Goal: Task Accomplishment & Management: Manage account settings

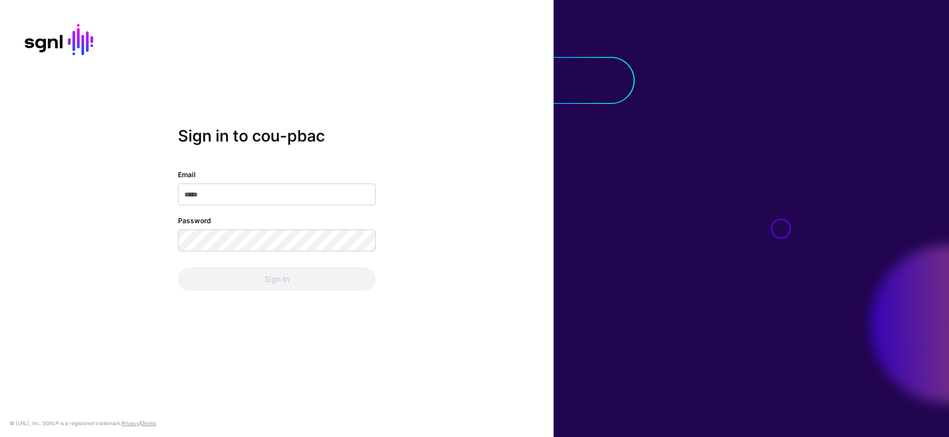
type input "**********"
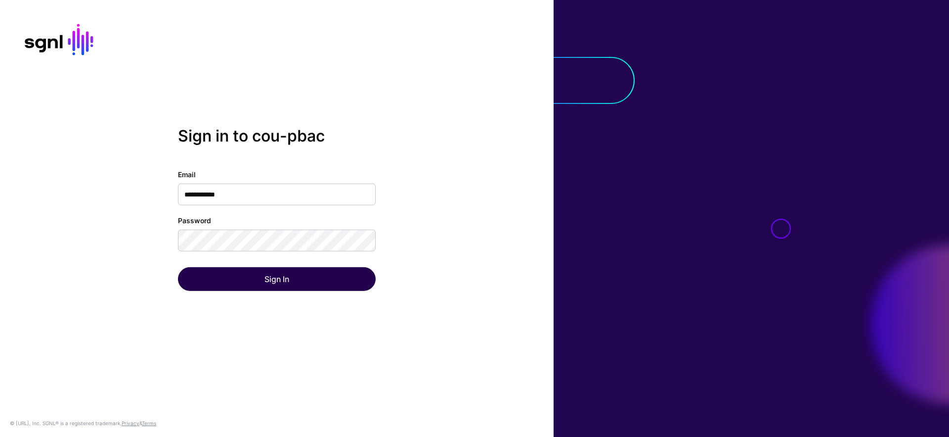
click at [280, 276] on div "Sign In" at bounding box center [277, 279] width 198 height 24
click at [280, 276] on button "Sign In" at bounding box center [277, 279] width 198 height 24
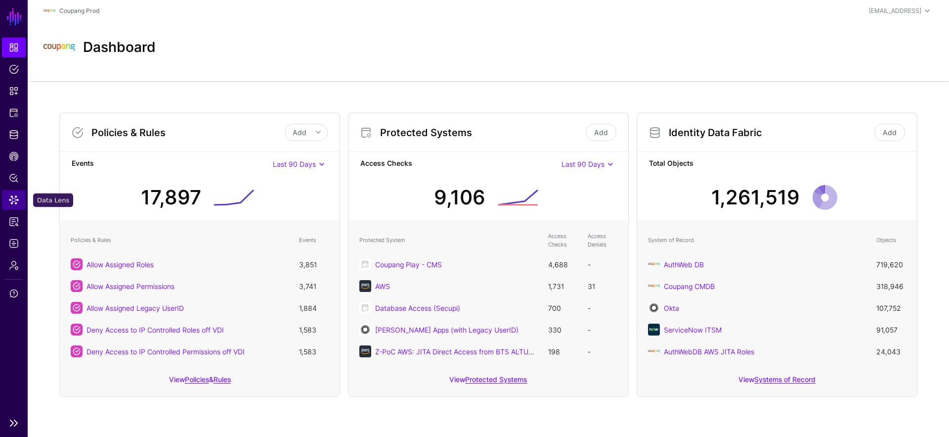
click at [14, 202] on span "Data Lens" at bounding box center [14, 200] width 10 height 10
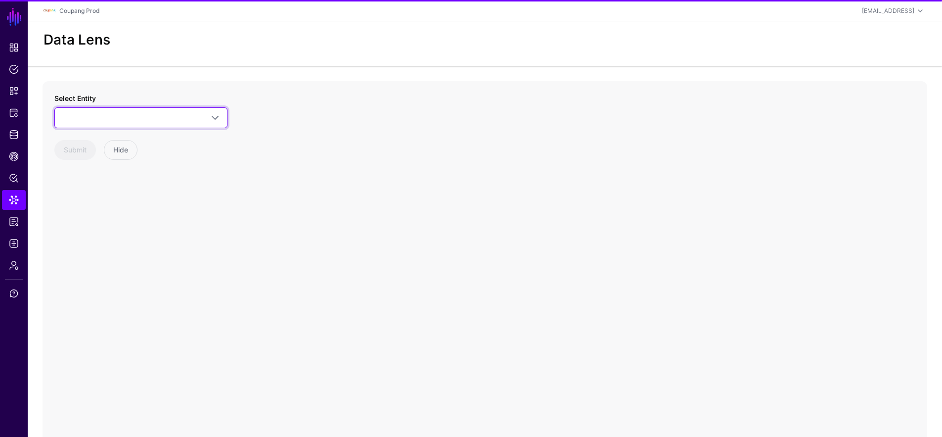
click at [155, 120] on span at bounding box center [141, 118] width 160 height 12
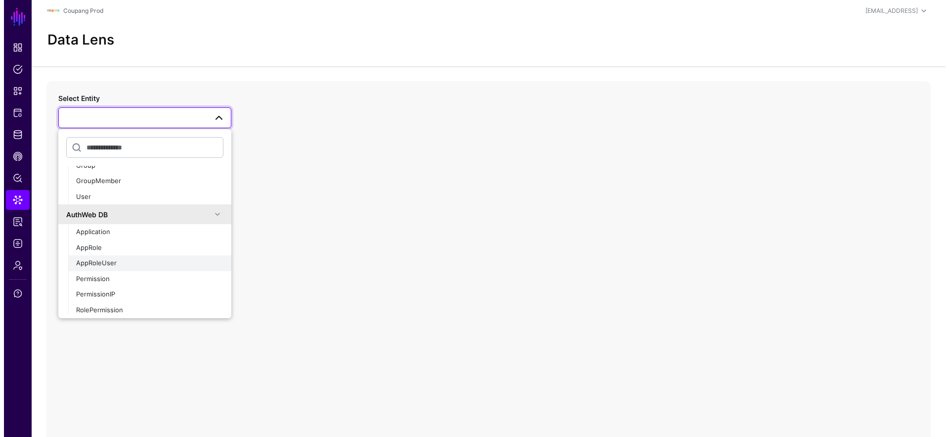
scroll to position [509, 0]
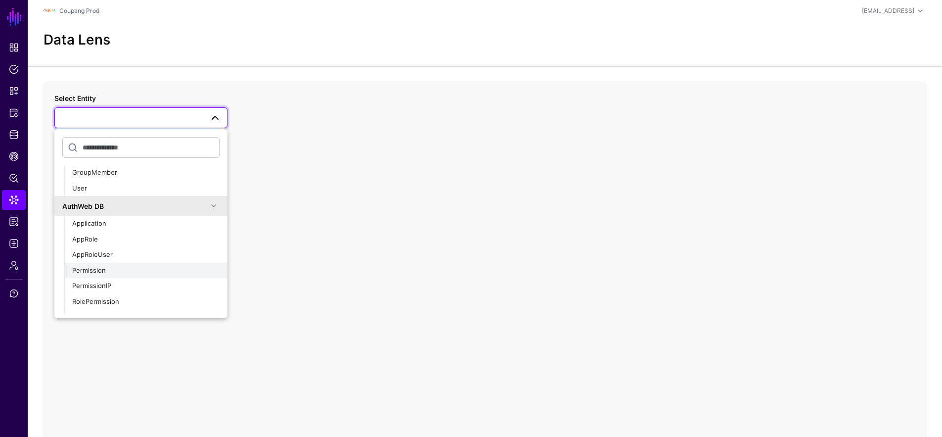
click at [119, 267] on div "Permission" at bounding box center [145, 271] width 147 height 10
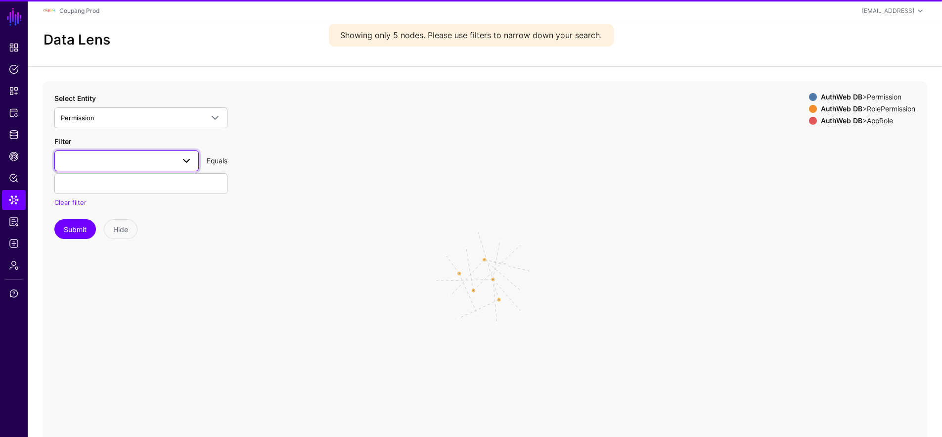
click at [137, 170] on link at bounding box center [126, 160] width 144 height 21
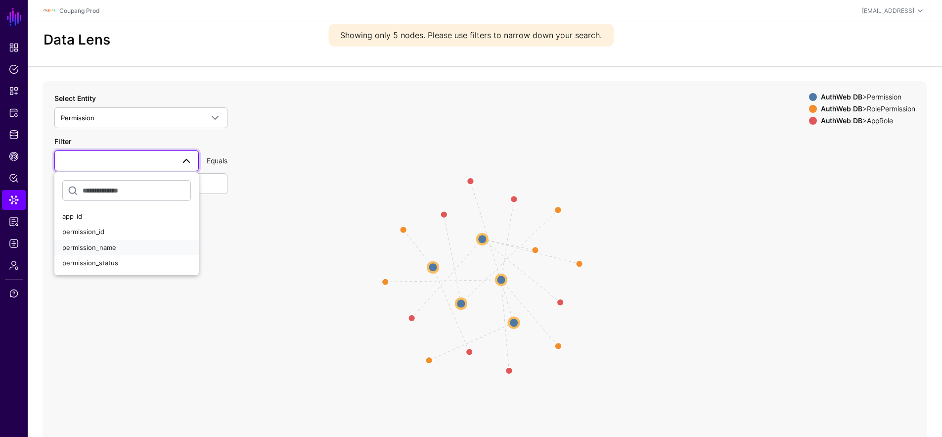
drag, startPoint x: 116, startPoint y: 242, endPoint x: 125, endPoint y: 210, distance: 33.3
click at [116, 243] on div "permission_name" at bounding box center [126, 248] width 129 height 10
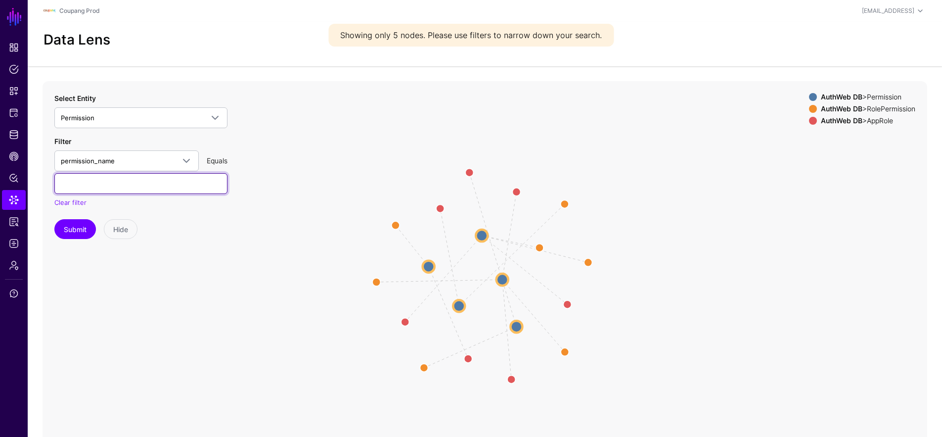
click at [140, 190] on input "text" at bounding box center [140, 183] width 173 height 21
paste input "**********"
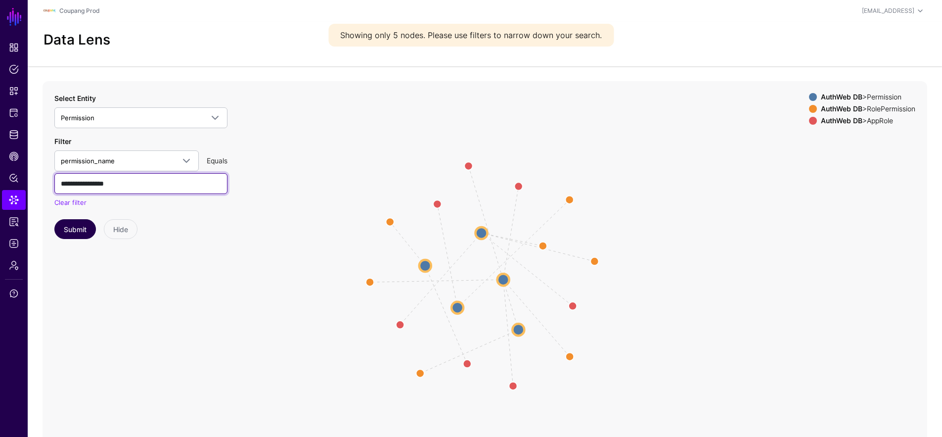
type input "**********"
click at [79, 228] on button "Submit" at bounding box center [75, 229] width 42 height 20
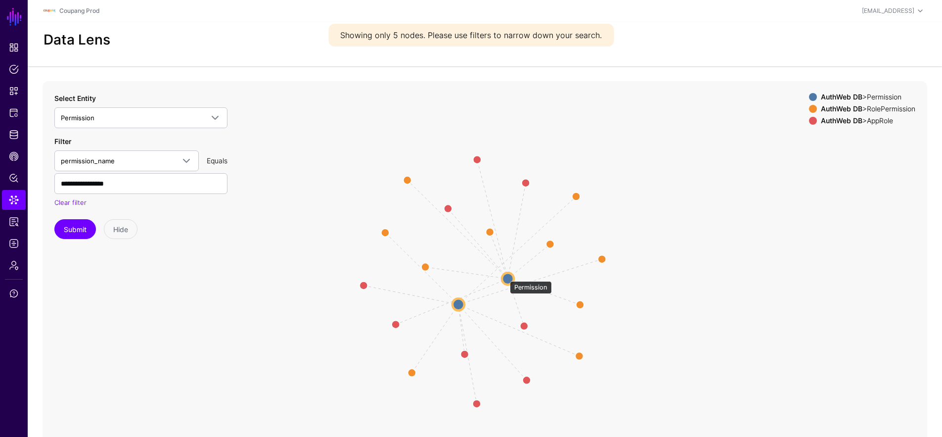
click at [505, 276] on circle at bounding box center [508, 278] width 12 height 12
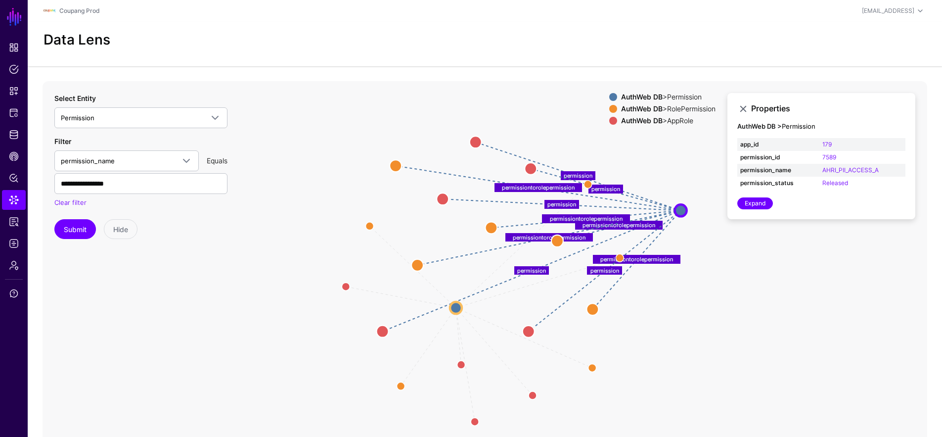
drag, startPoint x: 506, startPoint y: 278, endPoint x: 679, endPoint y: 210, distance: 185.6
click at [679, 210] on circle at bounding box center [681, 210] width 12 height 12
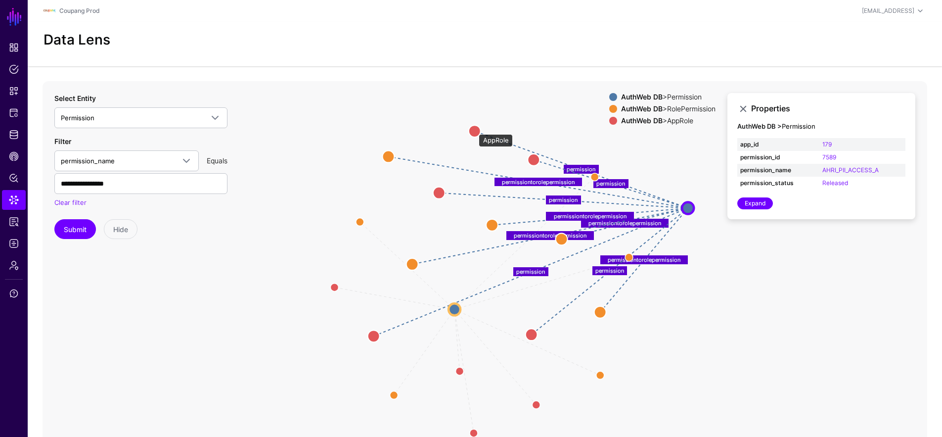
click at [474, 129] on circle at bounding box center [475, 131] width 12 height 12
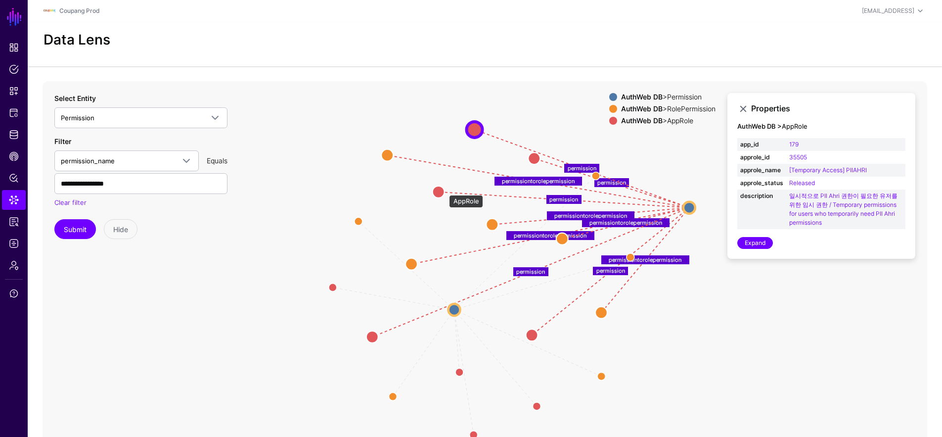
click at [444, 190] on circle at bounding box center [439, 191] width 12 height 12
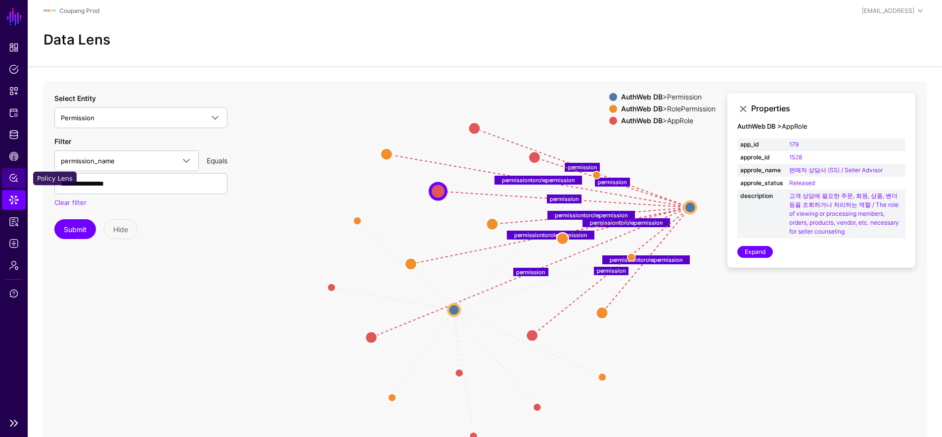
click at [20, 176] on link "Policy Lens" at bounding box center [14, 178] width 24 height 20
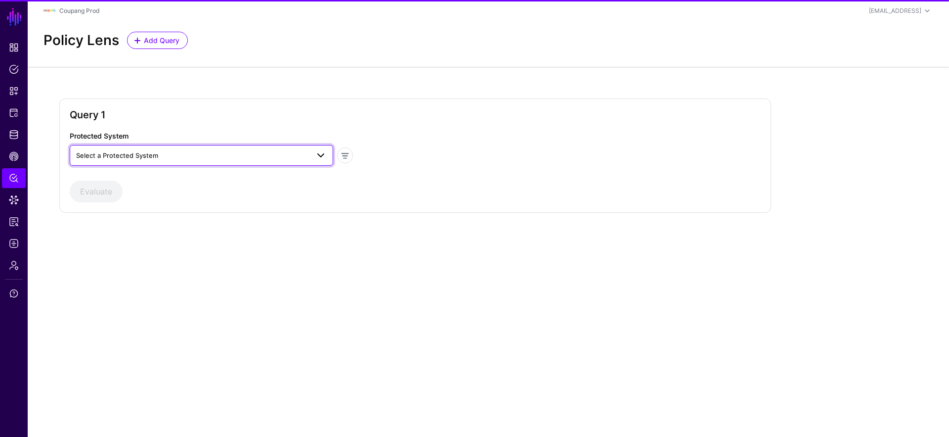
click at [123, 155] on span "Select a Protected System" at bounding box center [117, 155] width 82 height 8
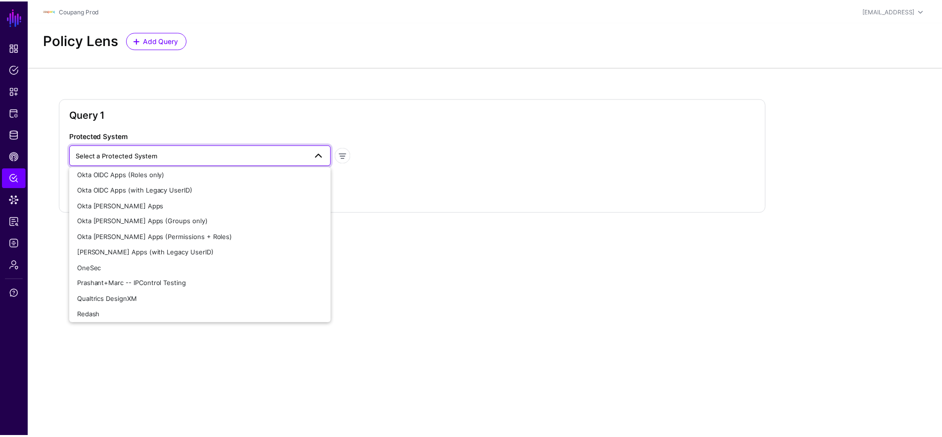
scroll to position [269, 0]
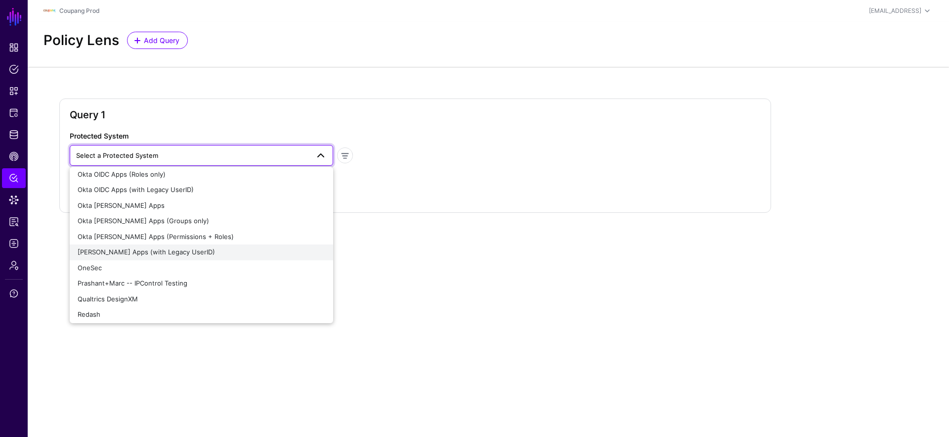
click at [201, 253] on div "Okta SAML Apps (with Legacy UserID)" at bounding box center [202, 252] width 248 height 10
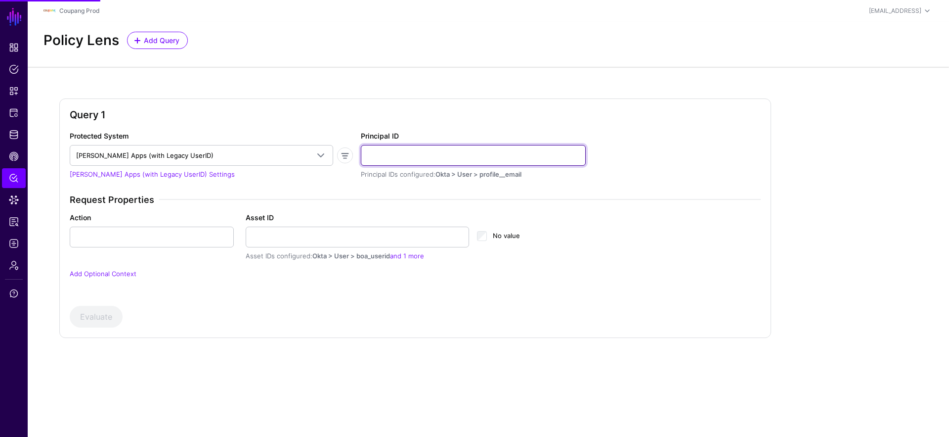
click at [434, 155] on input "Principal ID" at bounding box center [473, 155] width 225 height 21
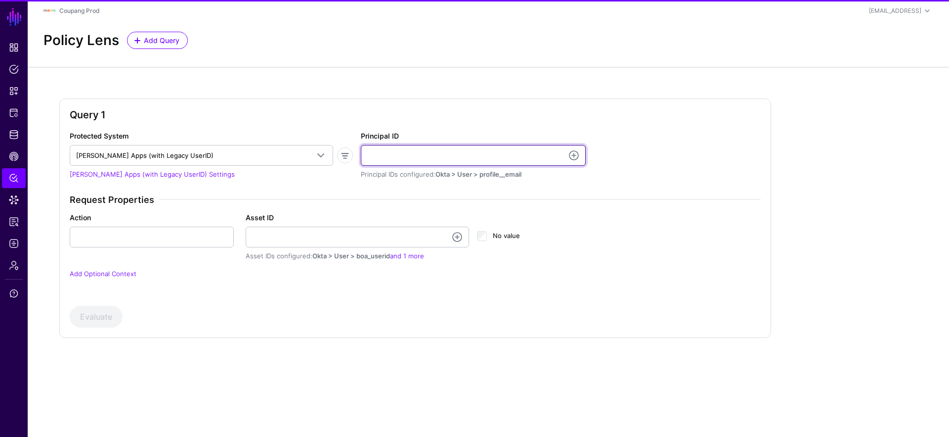
paste input "********"
type input "**********"
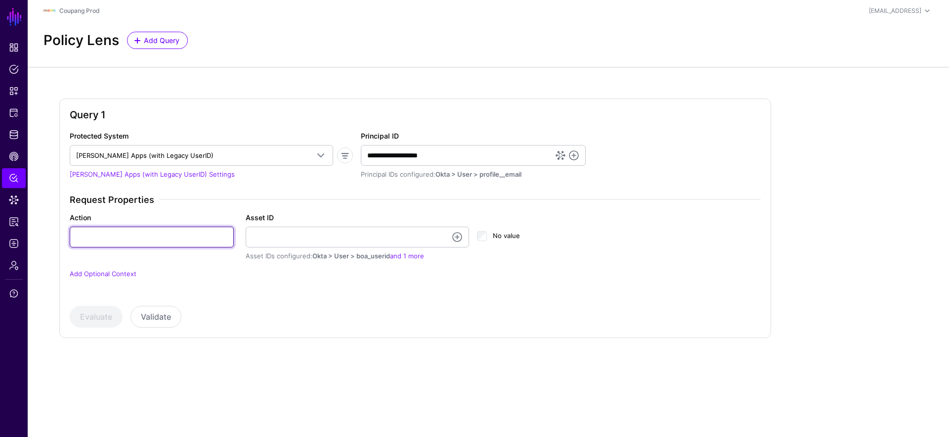
click at [178, 239] on input "Action" at bounding box center [152, 236] width 164 height 21
paste input "**********"
type input "**********"
click at [413, 260] on div "Asset IDs configured: Okta > User > boa_userid and 1 more" at bounding box center [358, 256] width 224 height 10
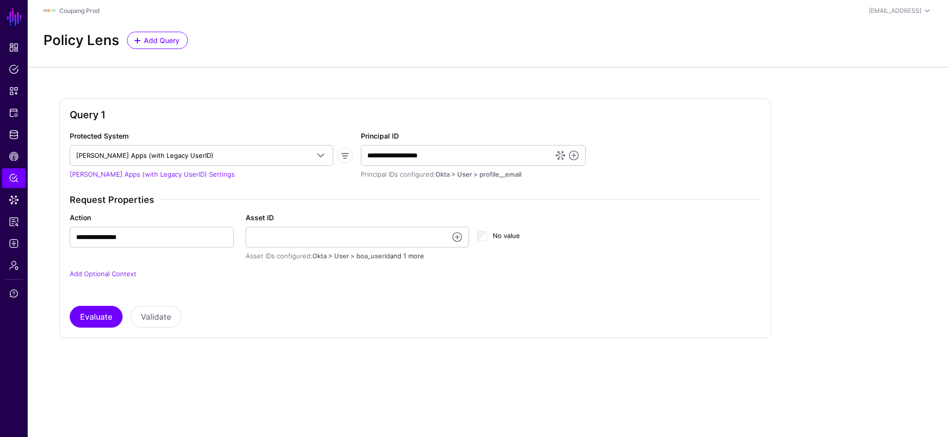
click at [419, 255] on link "and 1 more" at bounding box center [407, 256] width 34 height 8
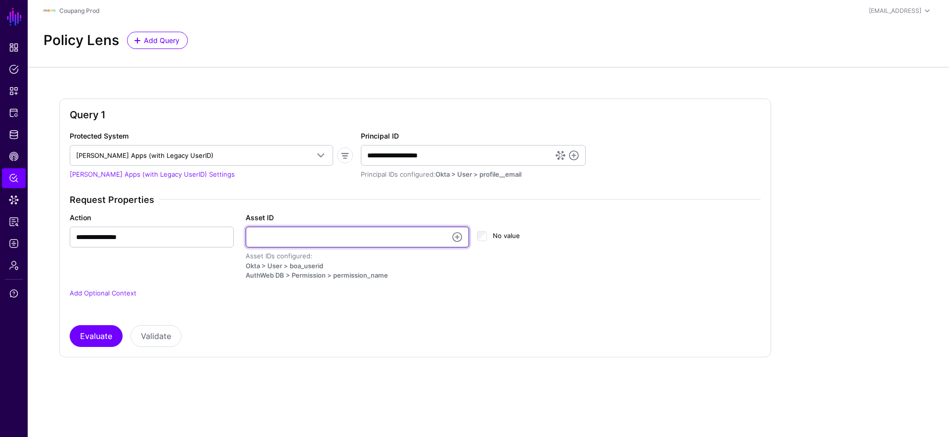
click at [355, 238] on input "Asset ID" at bounding box center [358, 236] width 224 height 21
paste input "**********"
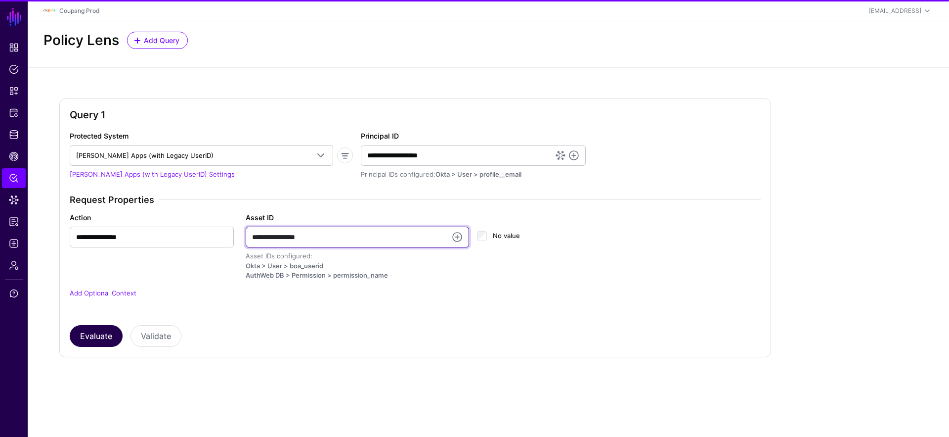
type input "**********"
click at [103, 338] on button "Evaluate" at bounding box center [96, 336] width 53 height 22
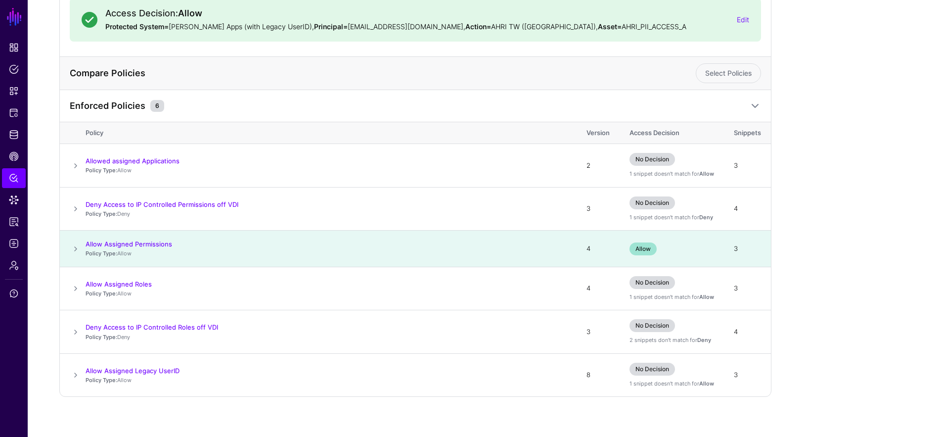
scroll to position [139, 0]
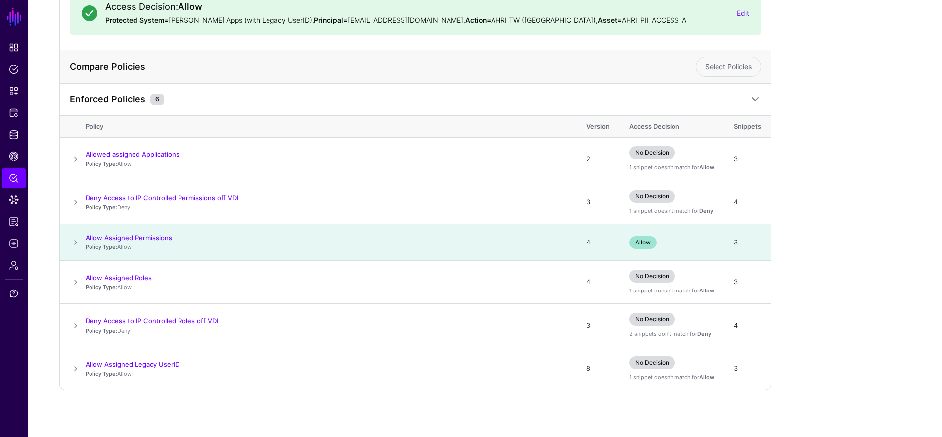
click at [76, 242] on span at bounding box center [76, 242] width 12 height 12
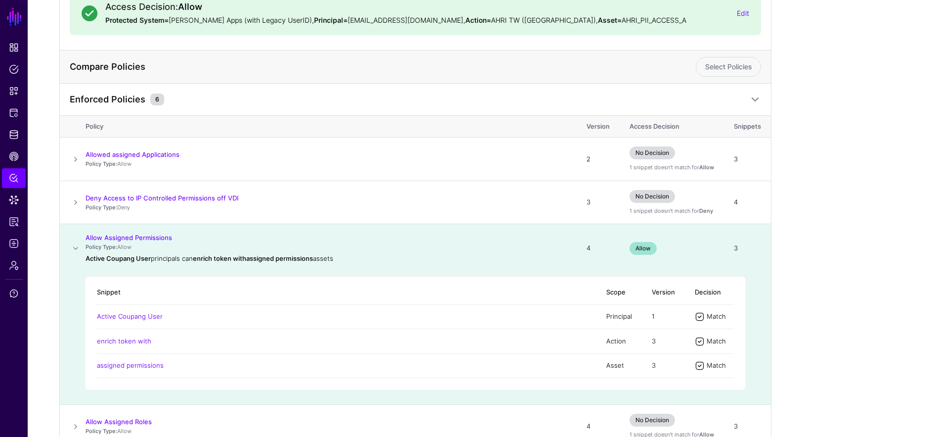
click at [76, 242] on span at bounding box center [76, 248] width 12 height 12
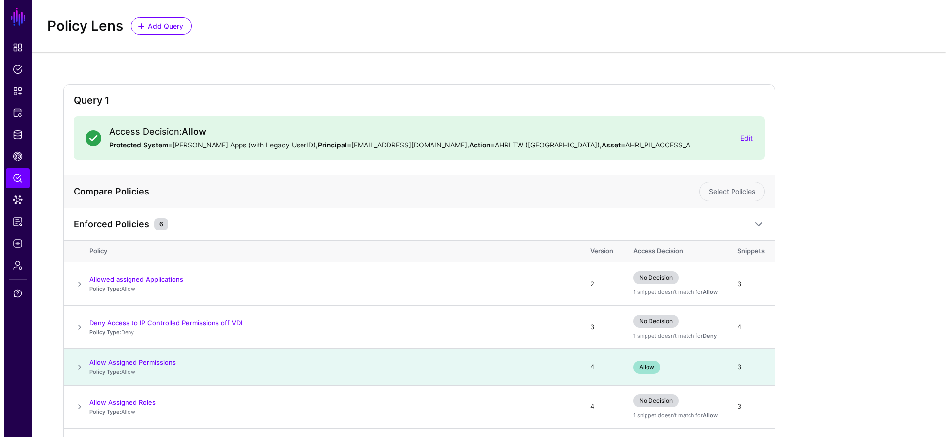
scroll to position [0, 0]
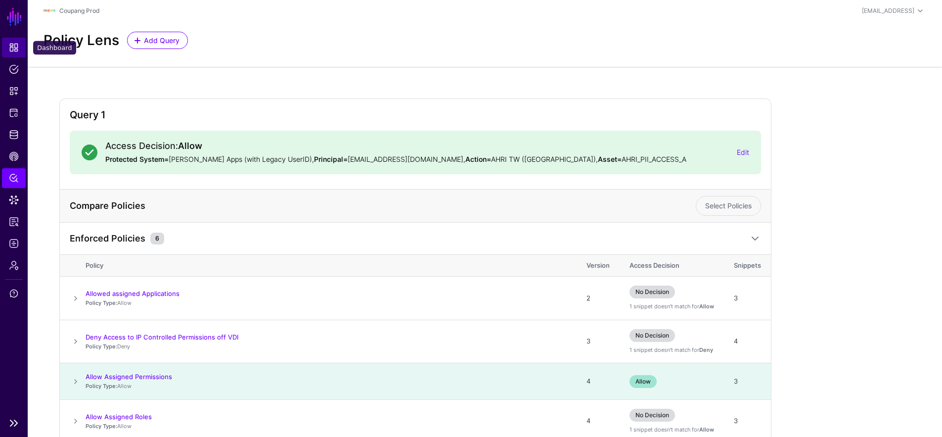
click at [17, 46] on span "Dashboard" at bounding box center [14, 48] width 10 height 10
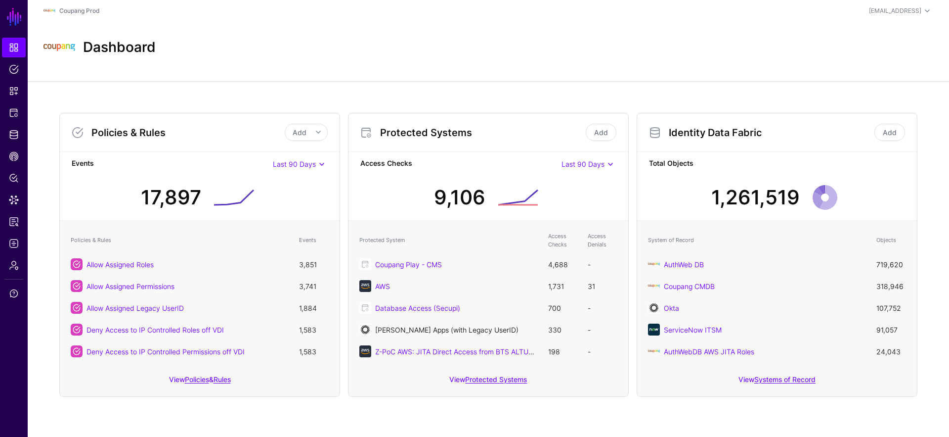
click at [448, 327] on link "Okta SAML Apps (with Legacy UserID)" at bounding box center [446, 329] width 143 height 8
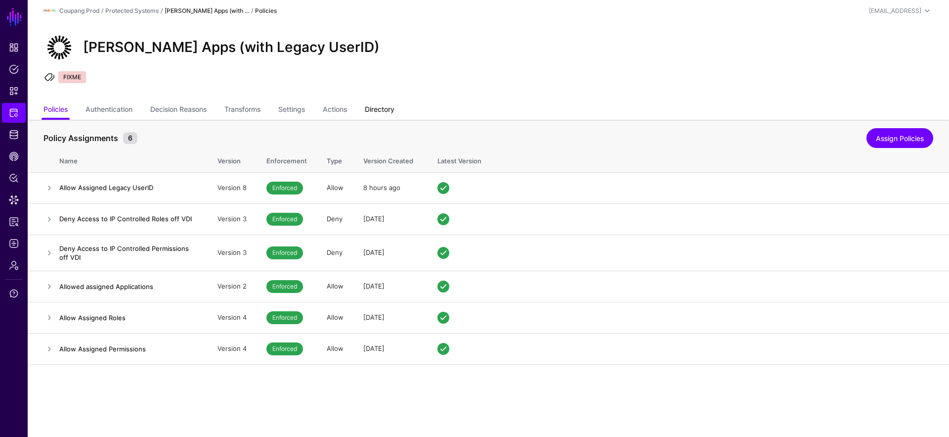
click at [375, 106] on link "Directory" at bounding box center [380, 110] width 30 height 19
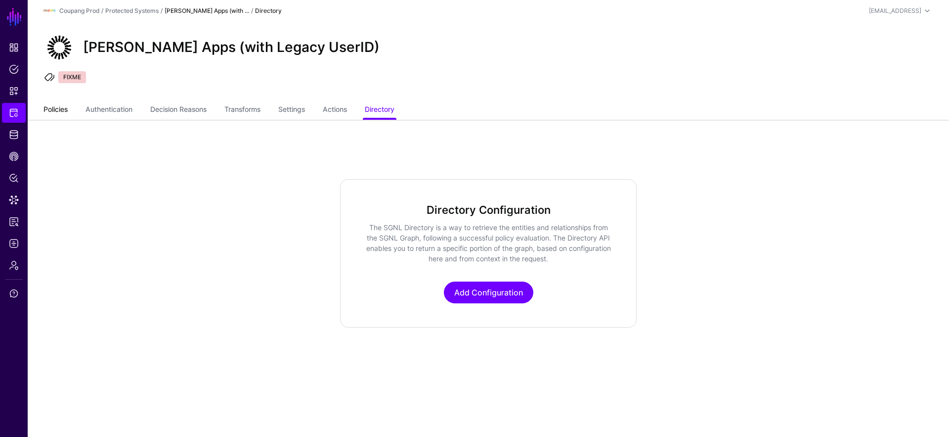
click at [61, 111] on link "Policies" at bounding box center [56, 110] width 24 height 19
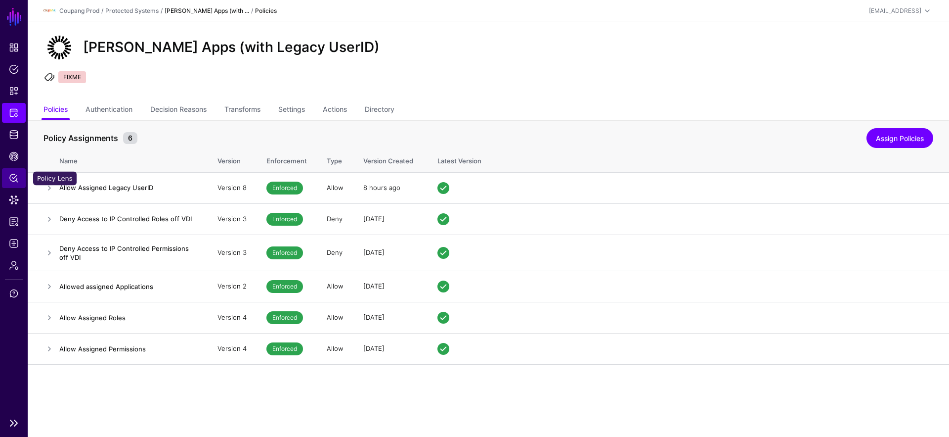
click at [19, 183] on link "Policy Lens" at bounding box center [14, 178] width 24 height 20
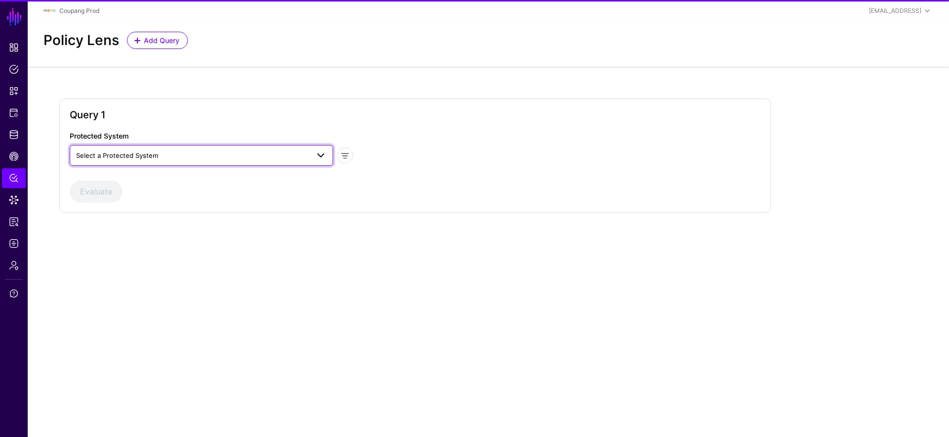
click at [121, 160] on span "Select a Protected System" at bounding box center [192, 155] width 233 height 11
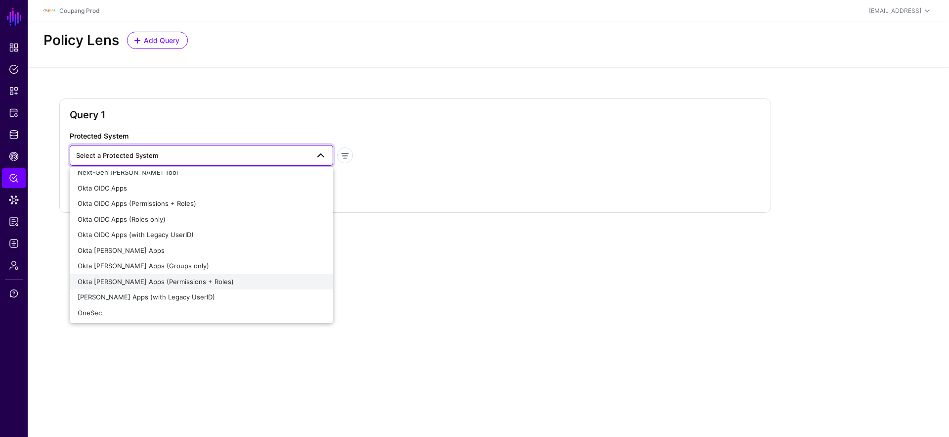
scroll to position [248, 0]
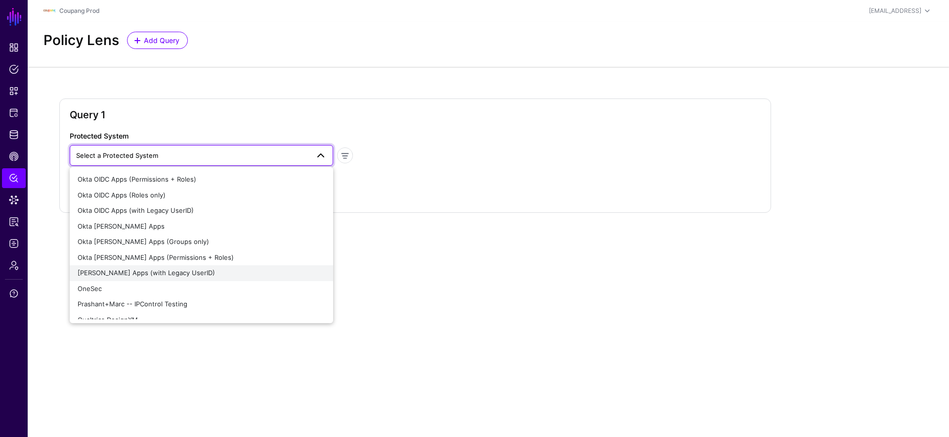
click at [184, 275] on span "Okta SAML Apps (with Legacy UserID)" at bounding box center [146, 272] width 137 height 8
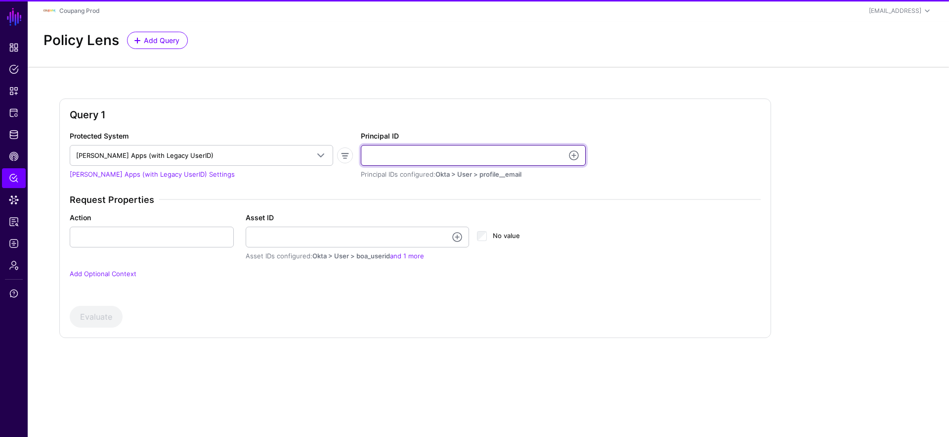
click at [418, 161] on input "Principal ID" at bounding box center [473, 155] width 225 height 21
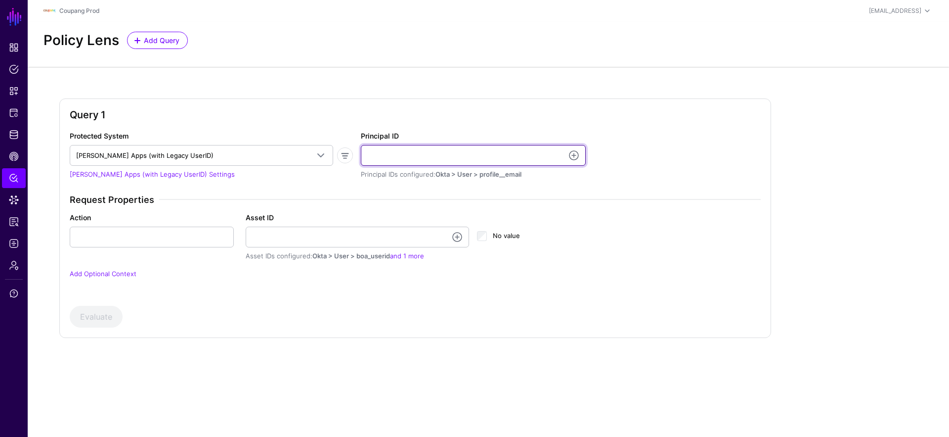
paste input "********"
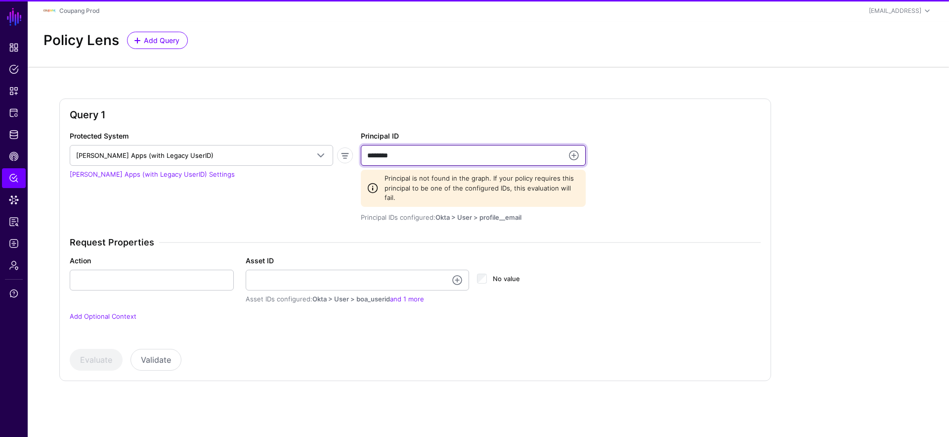
type input "**********"
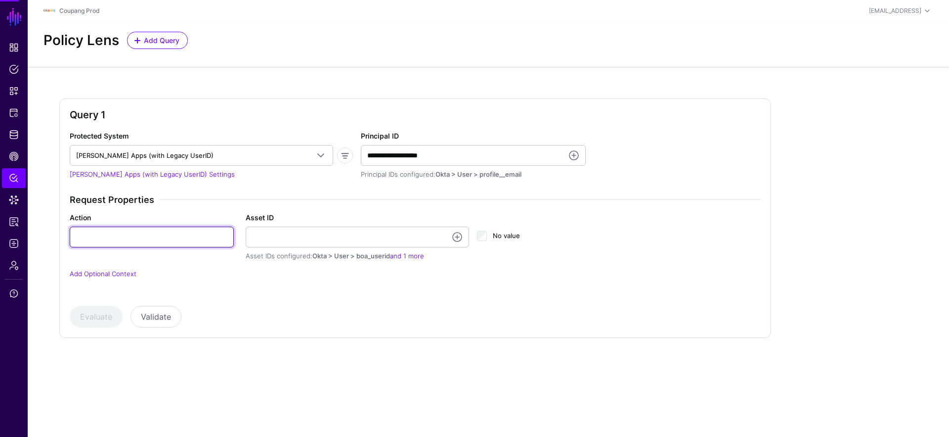
click at [150, 242] on input "Action" at bounding box center [152, 236] width 164 height 21
type input "**********"
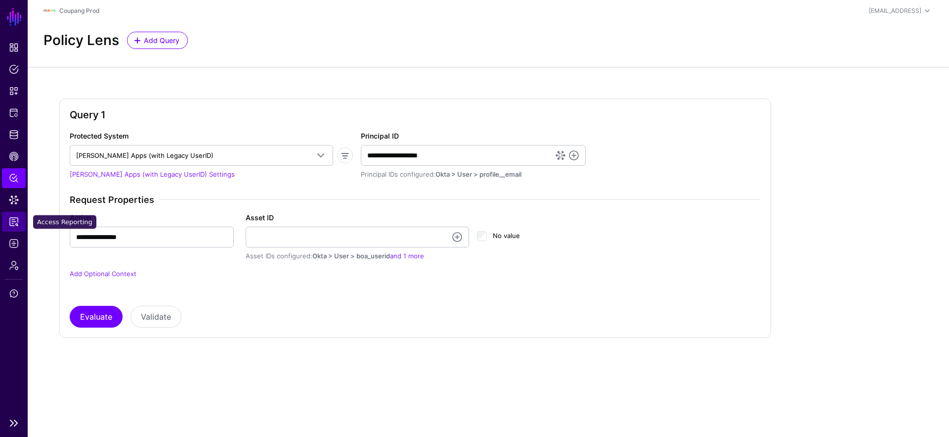
click at [8, 216] on link "Access Reporting" at bounding box center [14, 222] width 24 height 20
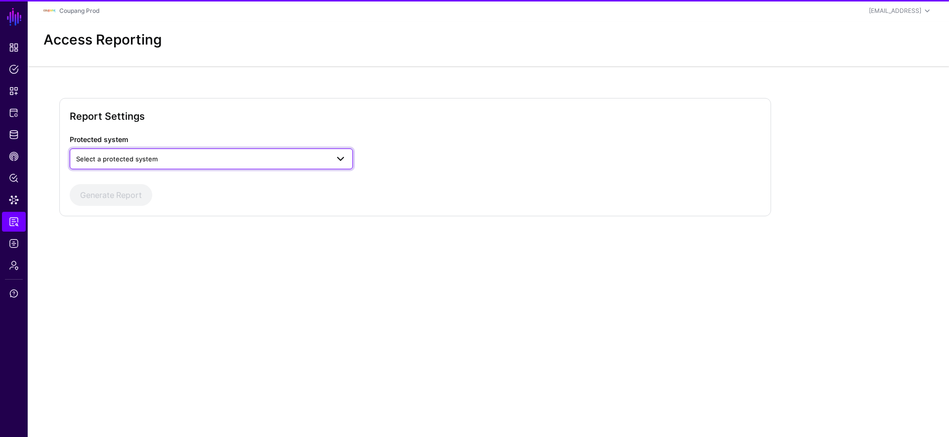
click at [178, 160] on span "Select a protected system" at bounding box center [202, 158] width 253 height 11
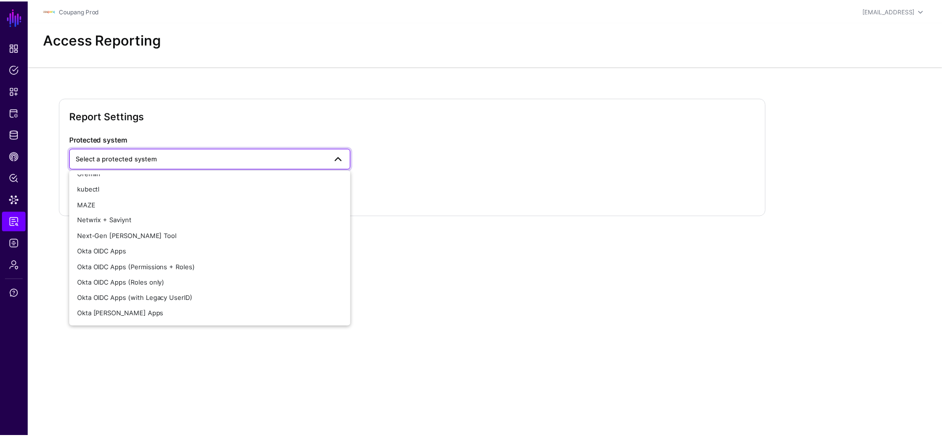
scroll to position [288, 0]
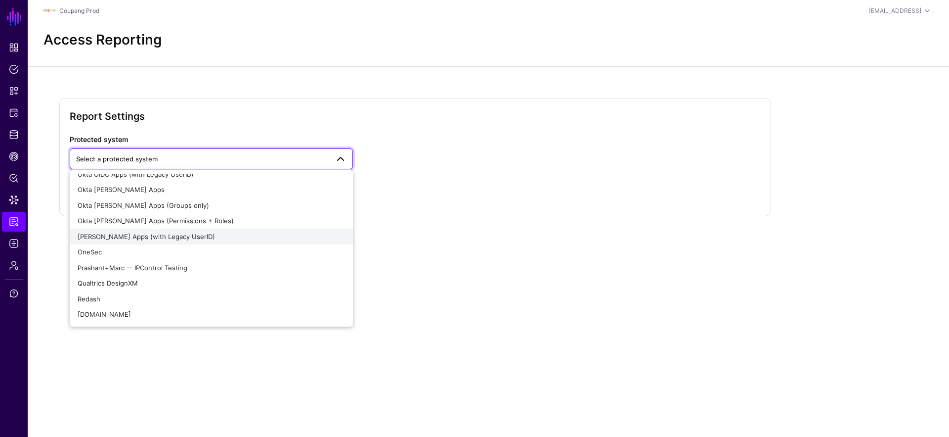
click at [179, 235] on span "Okta SAML Apps (with Legacy UserID)" at bounding box center [146, 236] width 137 height 8
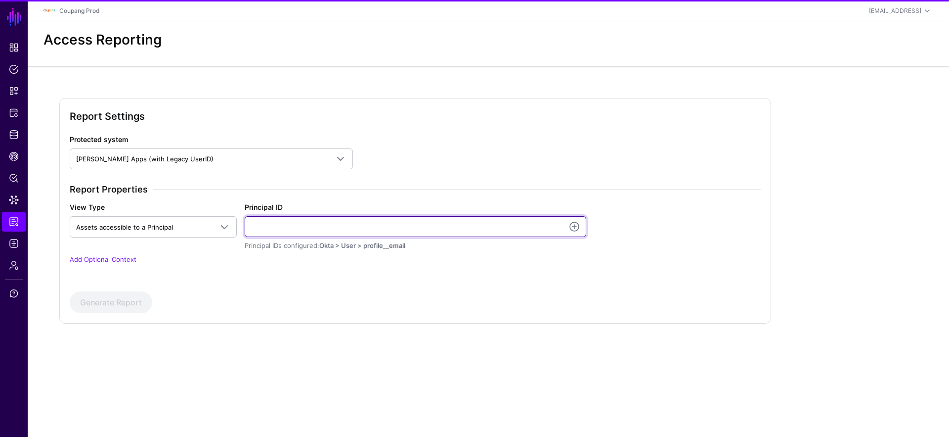
click at [305, 227] on input "Principal ID" at bounding box center [416, 226] width 342 height 21
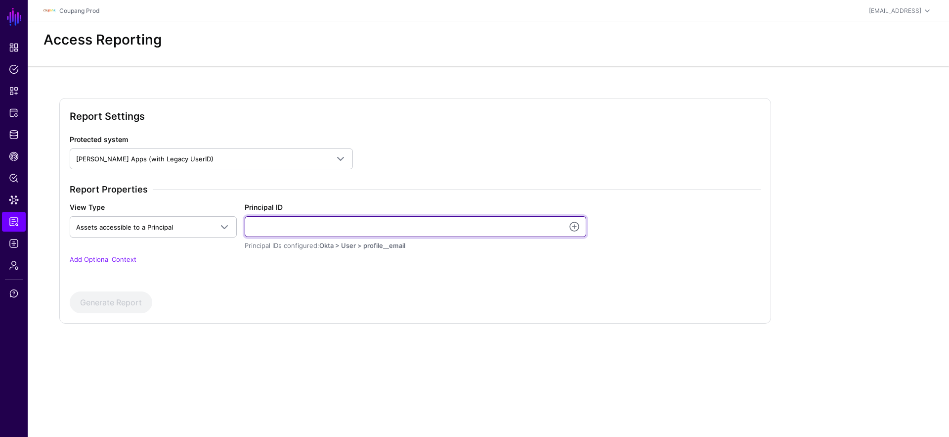
paste input "********"
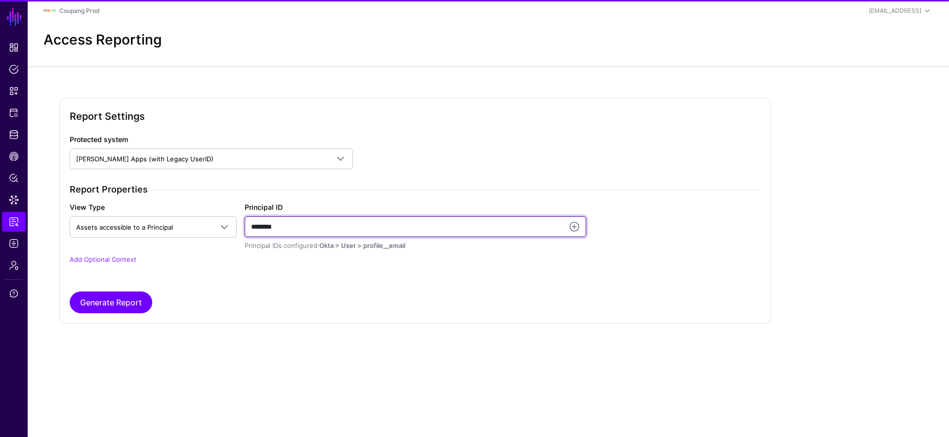
type input "**********"
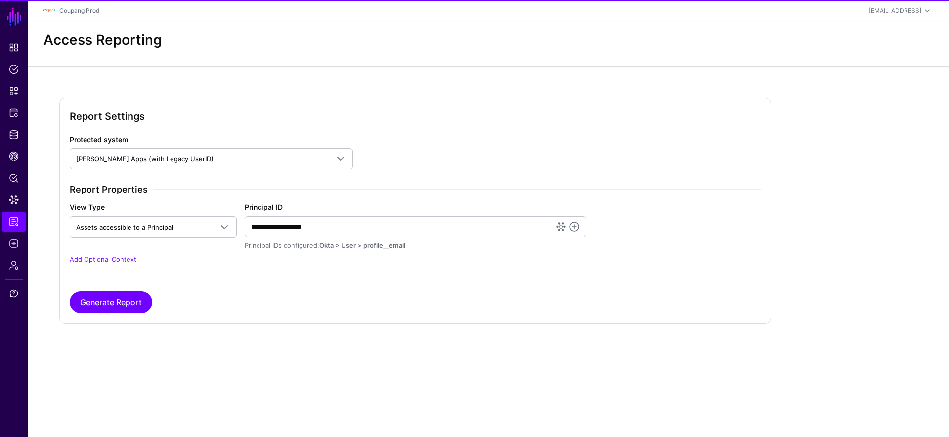
click at [116, 255] on p "Add Optional Context" at bounding box center [415, 260] width 691 height 10
click at [115, 259] on link "Add Optional Context" at bounding box center [103, 259] width 67 height 8
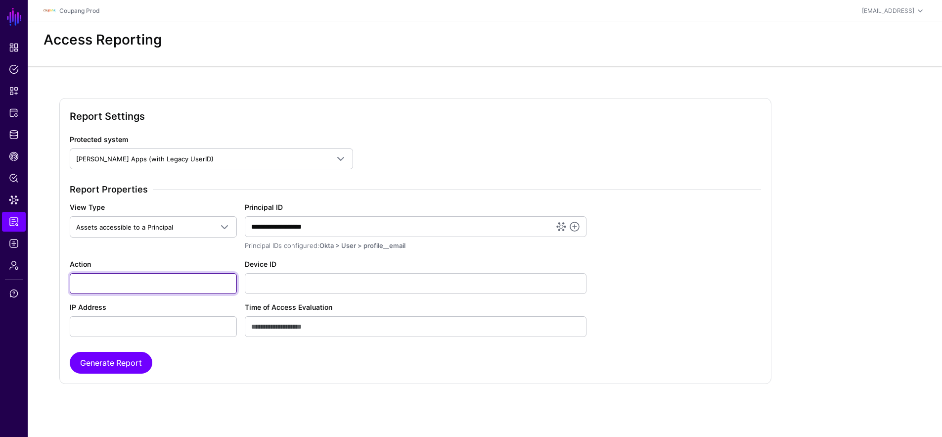
click at [117, 281] on input "Action" at bounding box center [153, 283] width 167 height 21
click at [117, 280] on input "Action" at bounding box center [153, 283] width 167 height 21
type input "**********"
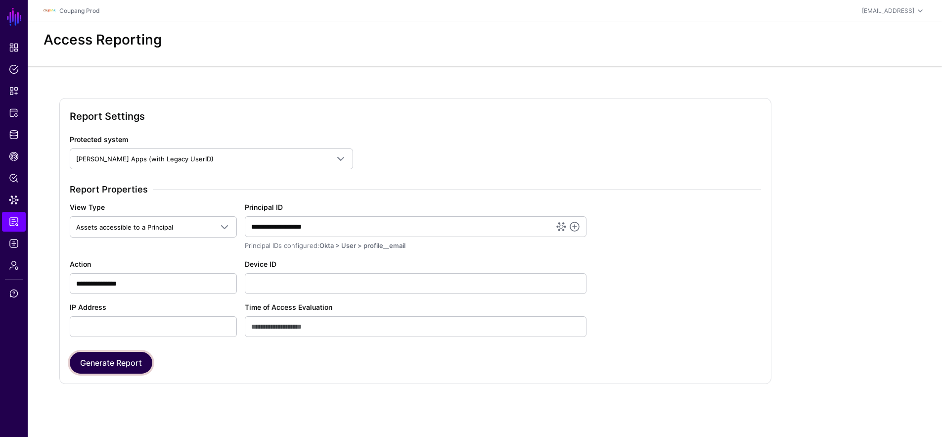
click at [119, 360] on button "Generate Report" at bounding box center [111, 363] width 83 height 22
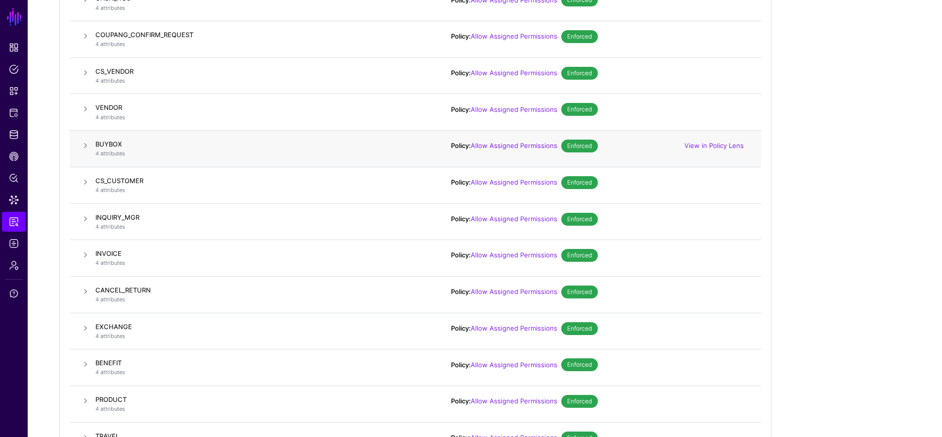
scroll to position [614, 0]
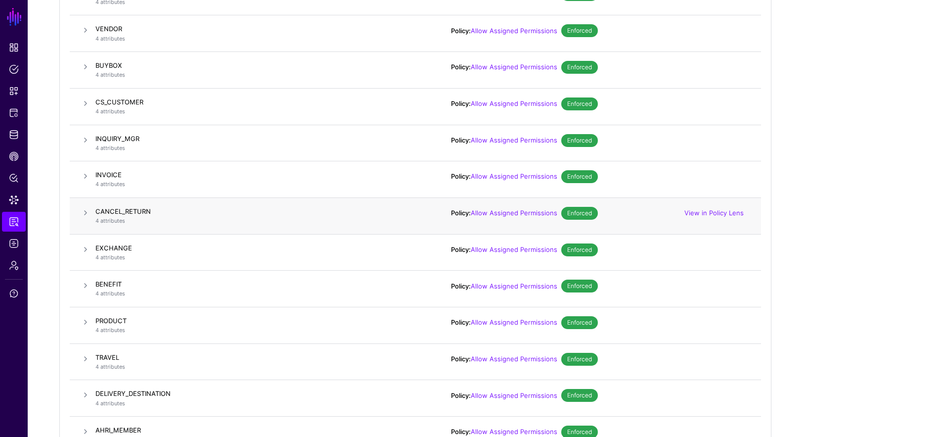
click at [83, 210] on span at bounding box center [86, 213] width 12 height 12
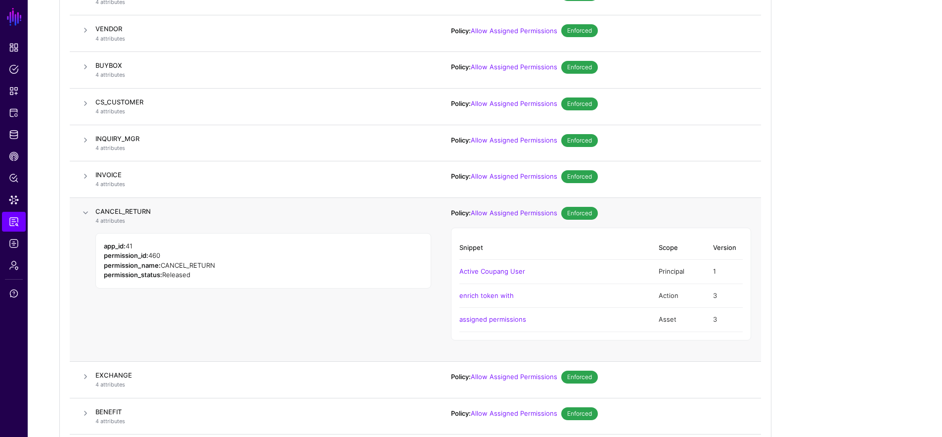
click at [83, 210] on span at bounding box center [86, 213] width 12 height 12
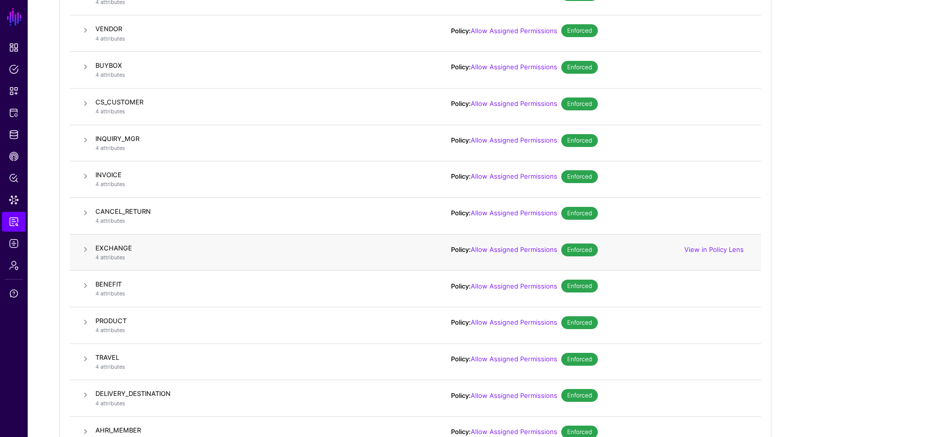
click at [84, 245] on span at bounding box center [86, 249] width 12 height 12
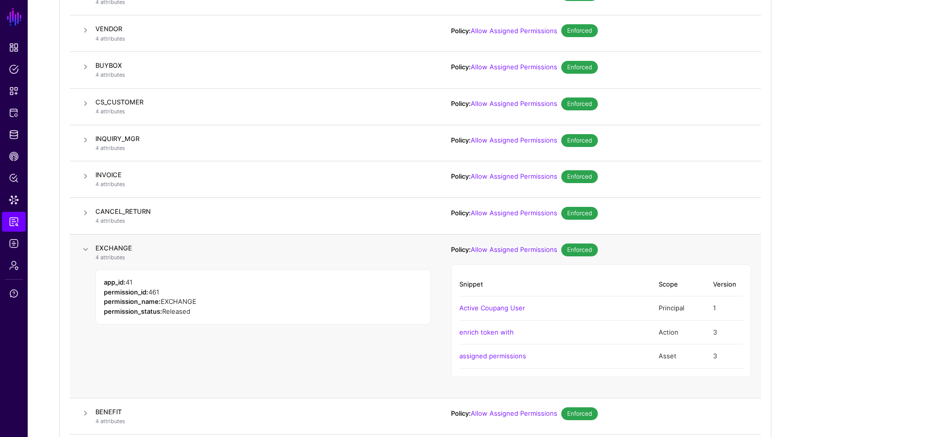
click at [84, 245] on span at bounding box center [86, 249] width 12 height 12
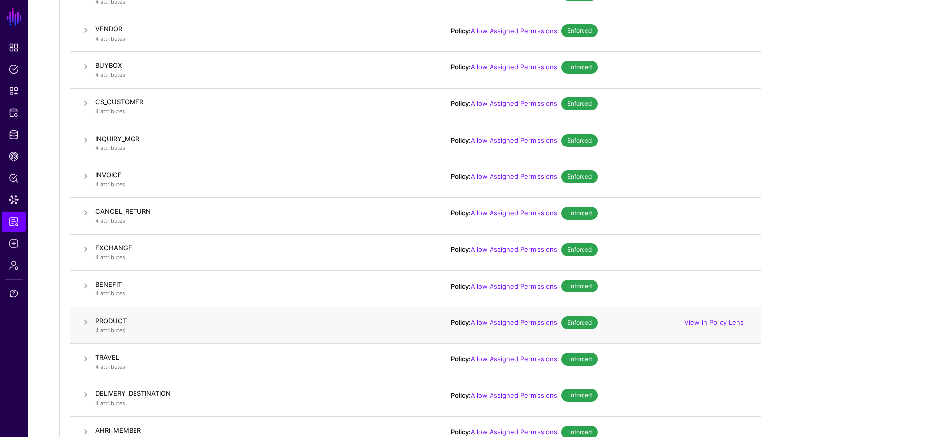
click at [82, 324] on span at bounding box center [86, 322] width 12 height 12
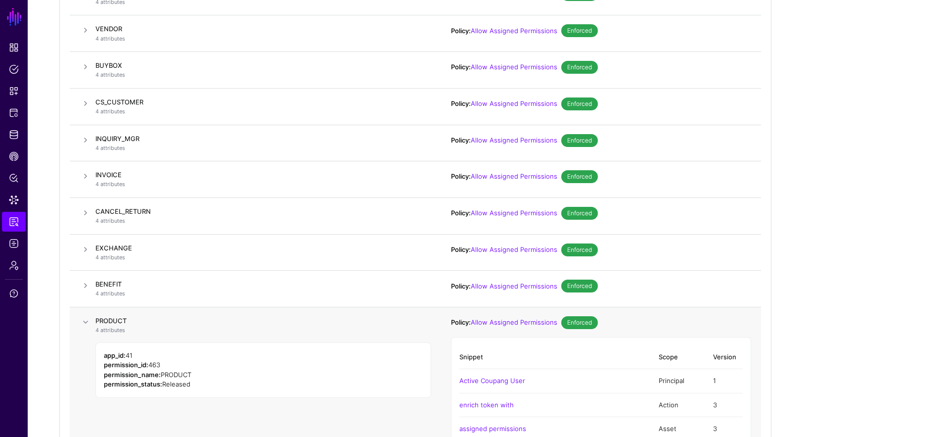
drag, startPoint x: 82, startPoint y: 324, endPoint x: 84, endPoint y: 319, distance: 6.0
click at [82, 324] on span at bounding box center [86, 322] width 12 height 12
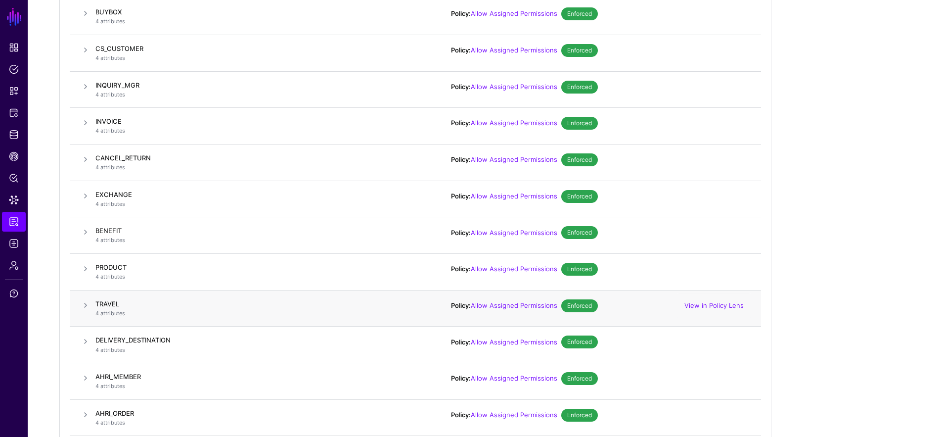
scroll to position [793, 0]
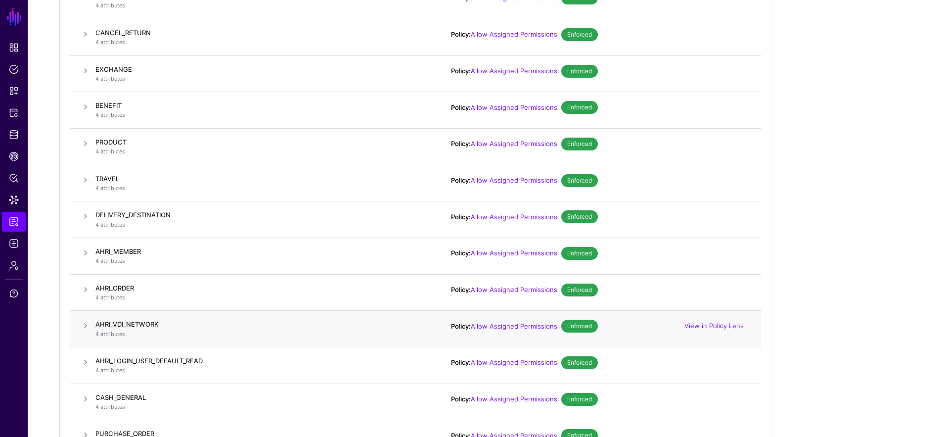
click at [87, 321] on span at bounding box center [86, 325] width 12 height 12
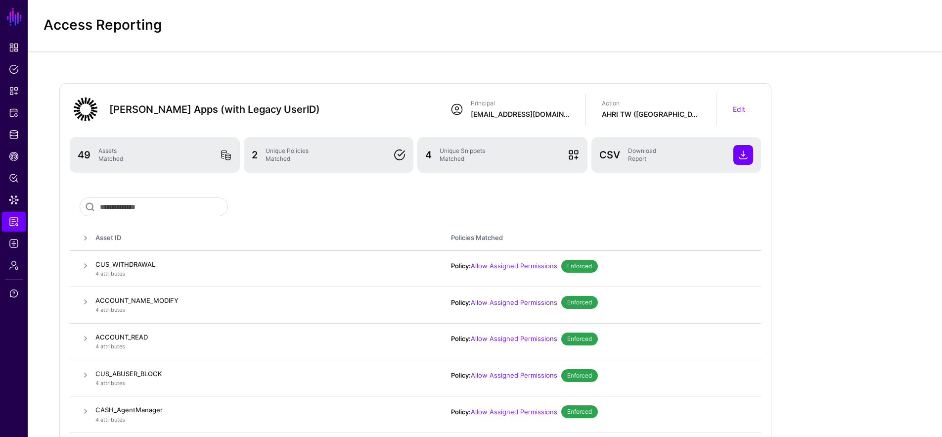
scroll to position [0, 0]
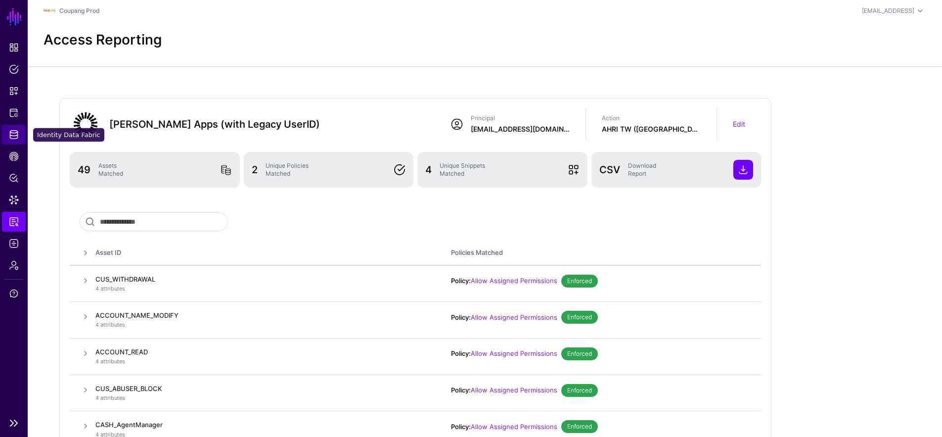
click at [18, 135] on span "Identity Data Fabric" at bounding box center [14, 135] width 10 height 10
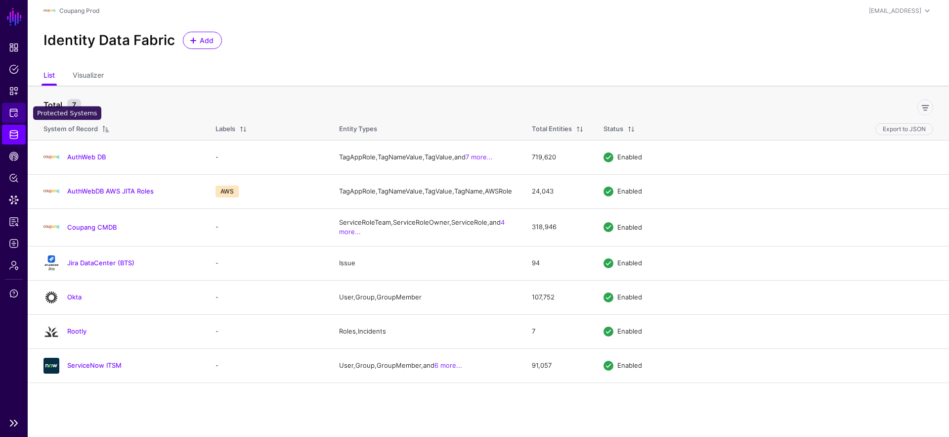
click at [11, 112] on span "Protected Systems" at bounding box center [14, 113] width 10 height 10
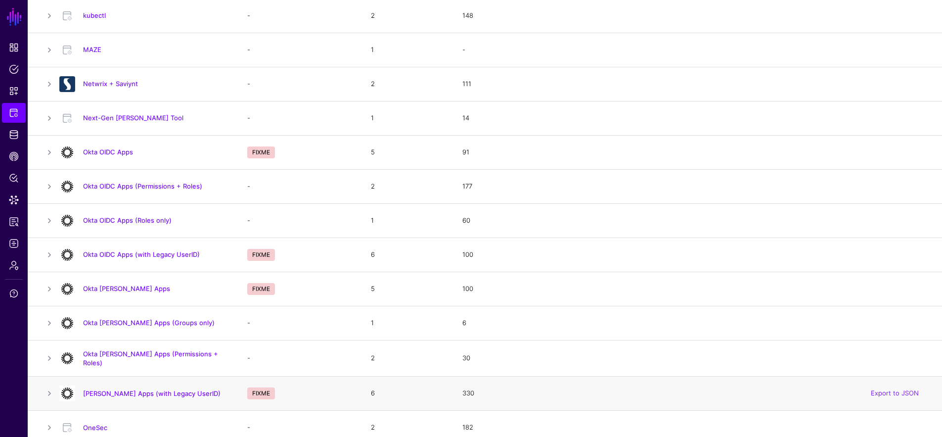
scroll to position [570, 0]
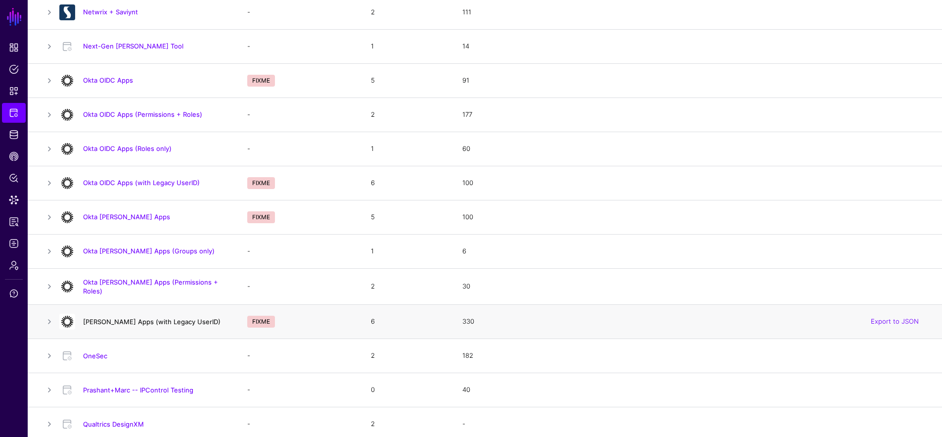
click at [146, 321] on link "Okta SAML Apps (with Legacy UserID)" at bounding box center [151, 321] width 137 height 8
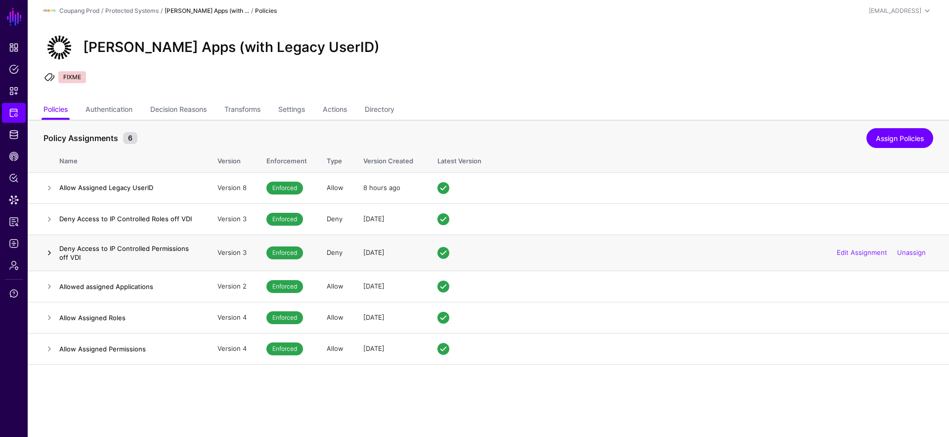
click at [53, 256] on link at bounding box center [50, 253] width 12 height 12
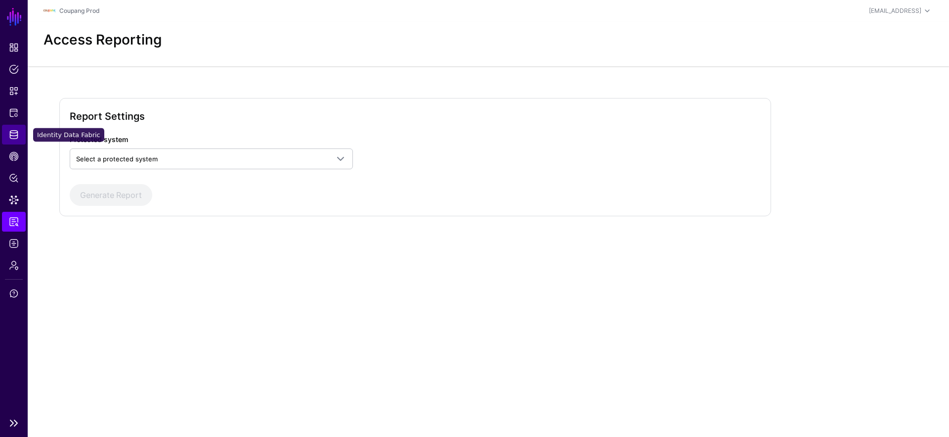
click at [9, 138] on span "Identity Data Fabric" at bounding box center [14, 135] width 10 height 10
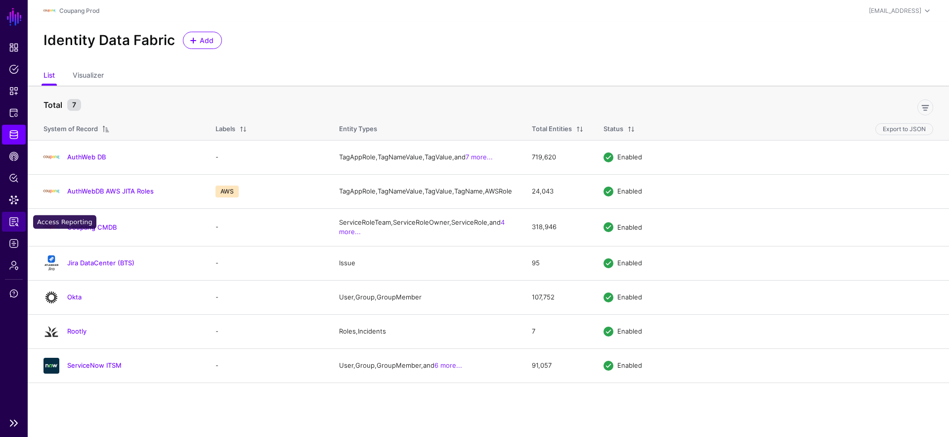
click at [14, 218] on span "Access Reporting" at bounding box center [14, 222] width 10 height 10
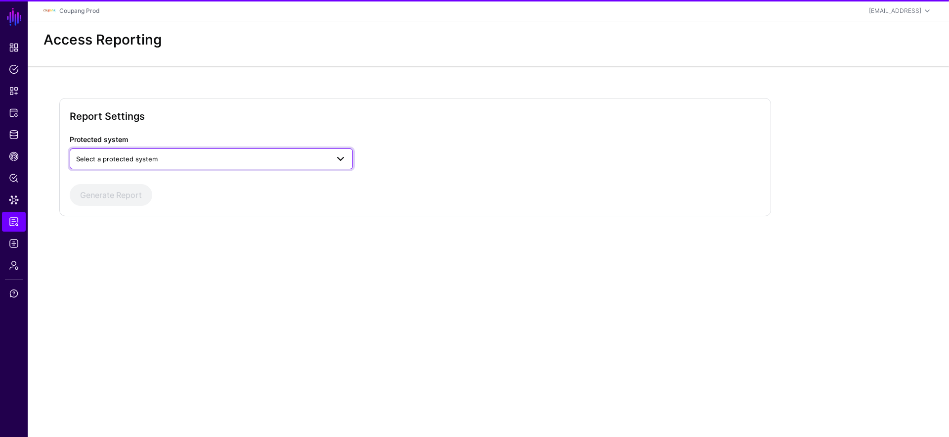
click at [114, 156] on span "Select a protected system" at bounding box center [117, 159] width 82 height 8
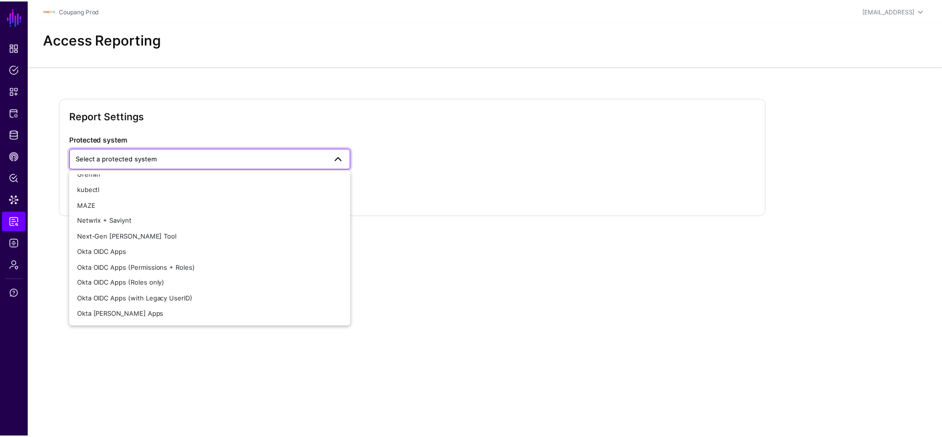
scroll to position [281, 0]
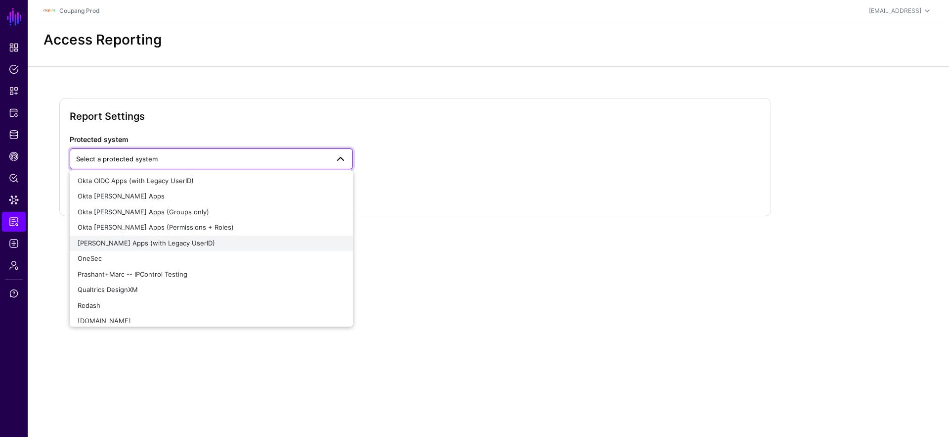
click at [199, 242] on div "Okta SAML Apps (with Legacy UserID)" at bounding box center [211, 243] width 267 height 10
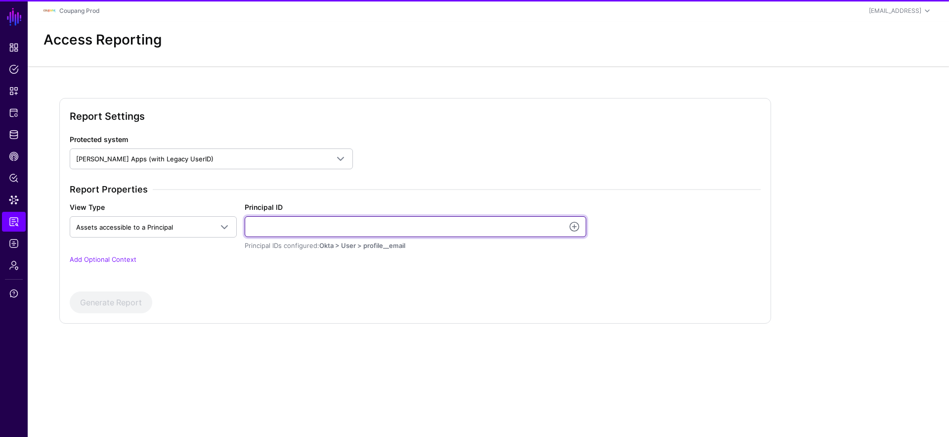
click at [407, 225] on input "Principal ID" at bounding box center [416, 226] width 342 height 21
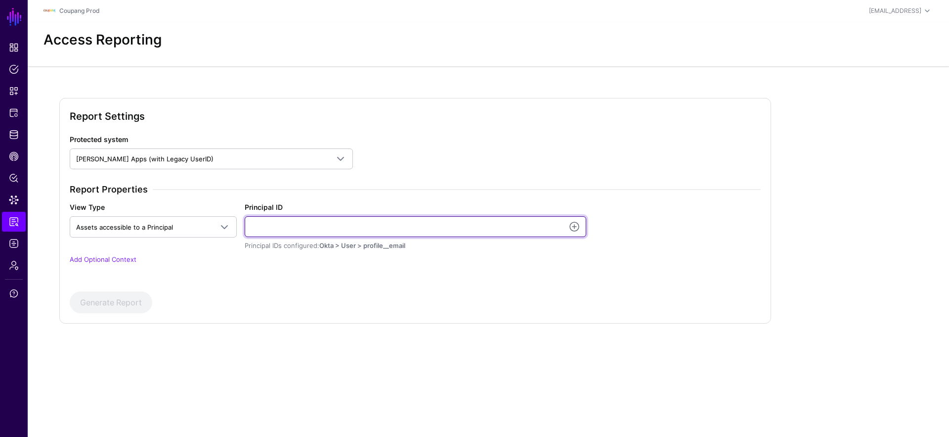
click at [524, 229] on input "Principal ID" at bounding box center [416, 226] width 342 height 21
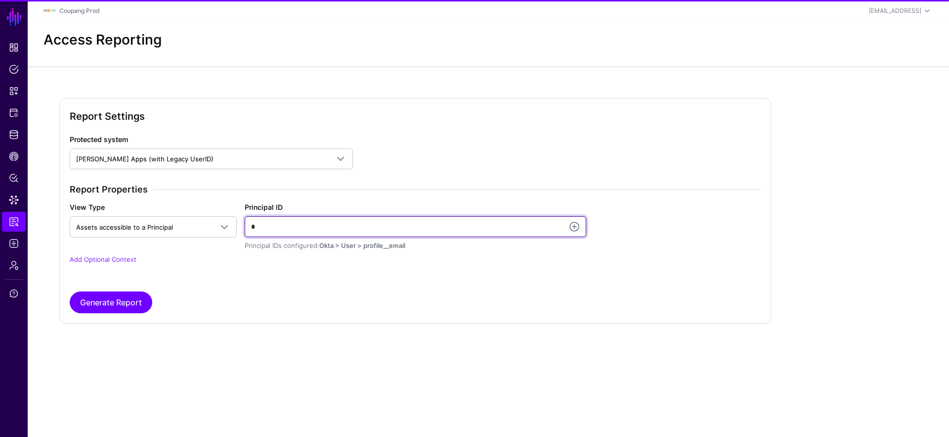
type input "**********"
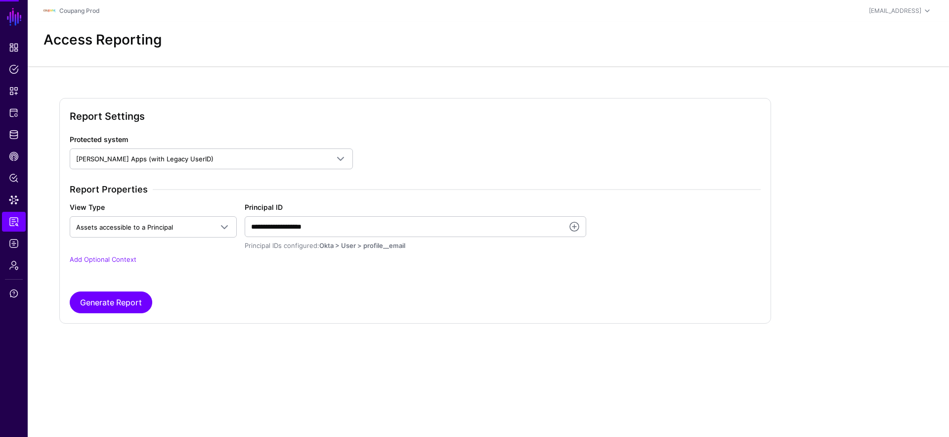
click at [111, 249] on div "**********" at bounding box center [415, 226] width 699 height 49
click at [108, 257] on link "Add Optional Context" at bounding box center [103, 259] width 67 height 8
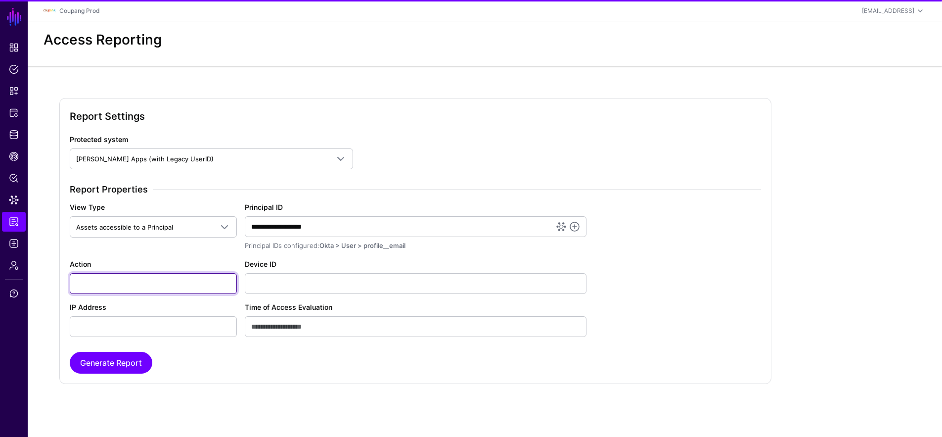
click at [116, 277] on input "Action" at bounding box center [153, 283] width 167 height 21
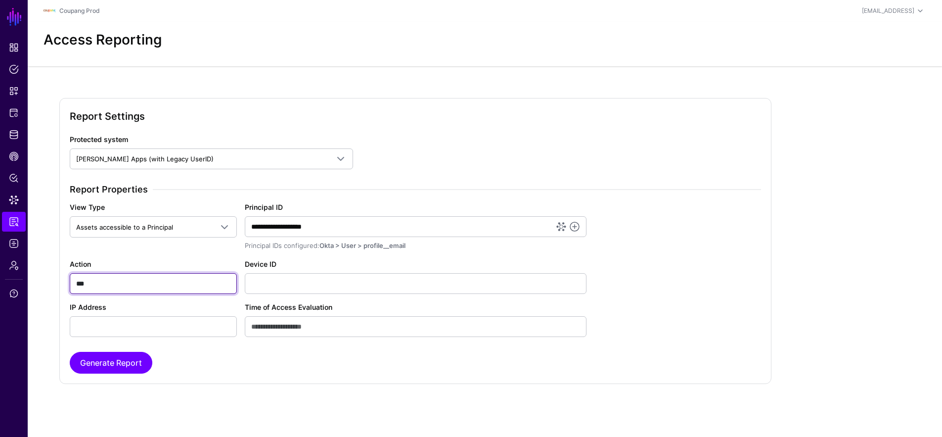
type input "**********"
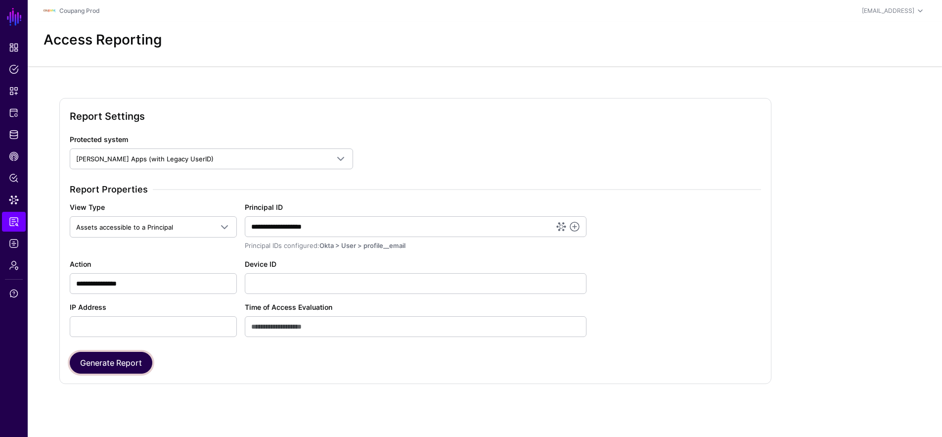
drag, startPoint x: 111, startPoint y: 358, endPoint x: 146, endPoint y: 302, distance: 66.8
click at [146, 301] on div "**********" at bounding box center [415, 253] width 691 height 239
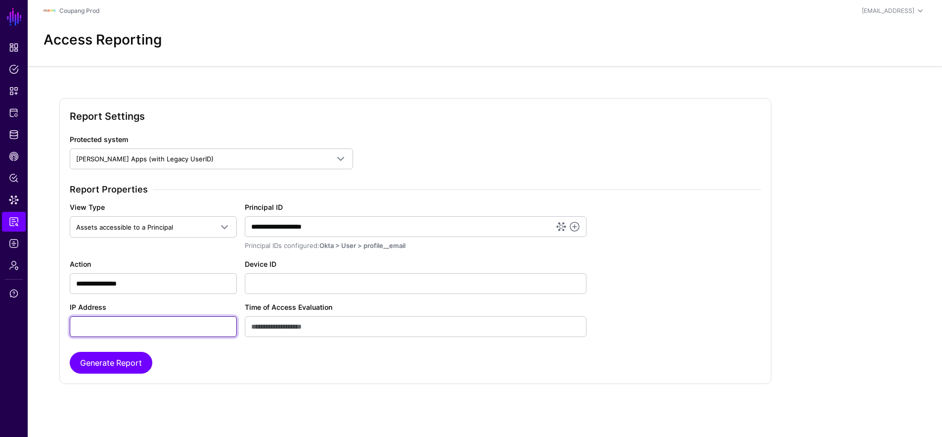
click at [133, 323] on input "IP Address" at bounding box center [153, 326] width 167 height 21
type input "**********"
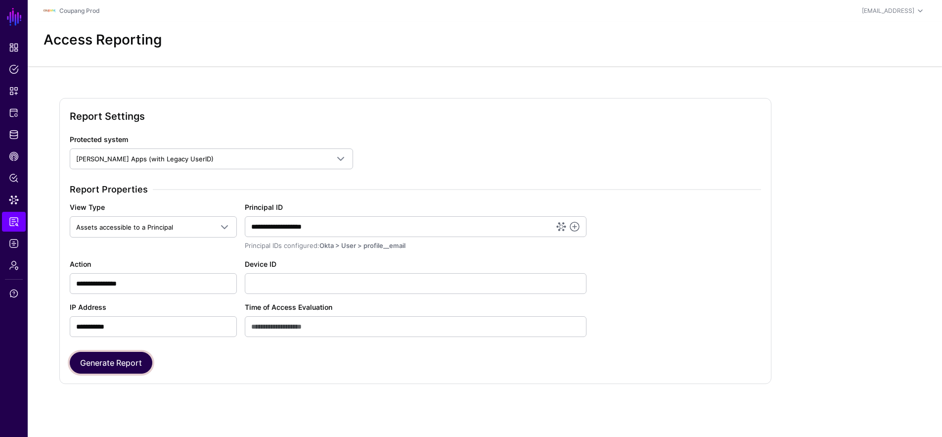
click at [106, 366] on button "Generate Report" at bounding box center [111, 363] width 83 height 22
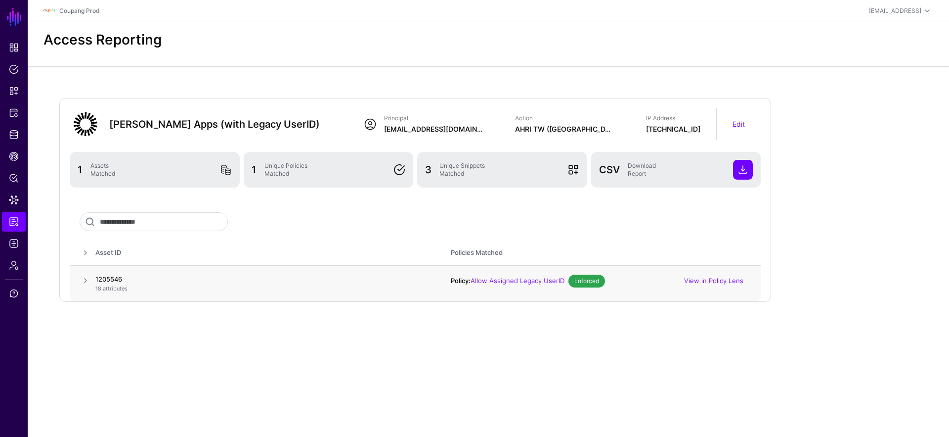
click at [85, 281] on span at bounding box center [86, 280] width 12 height 12
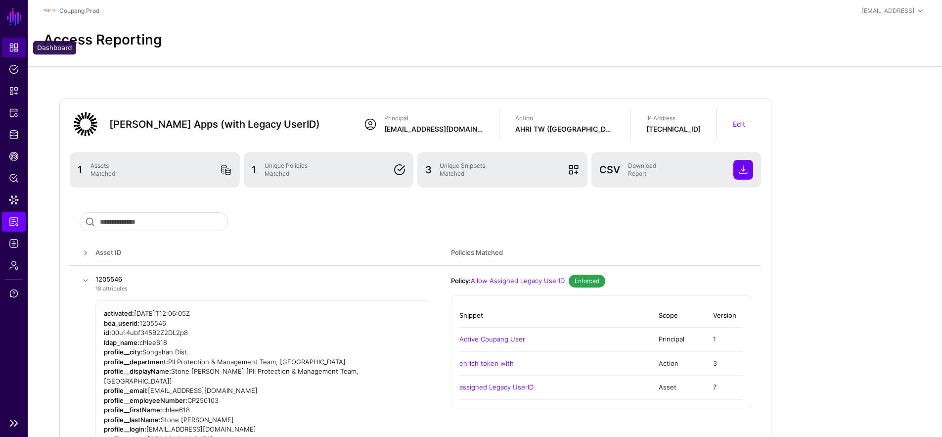
click at [17, 47] on span "Dashboard" at bounding box center [14, 48] width 10 height 10
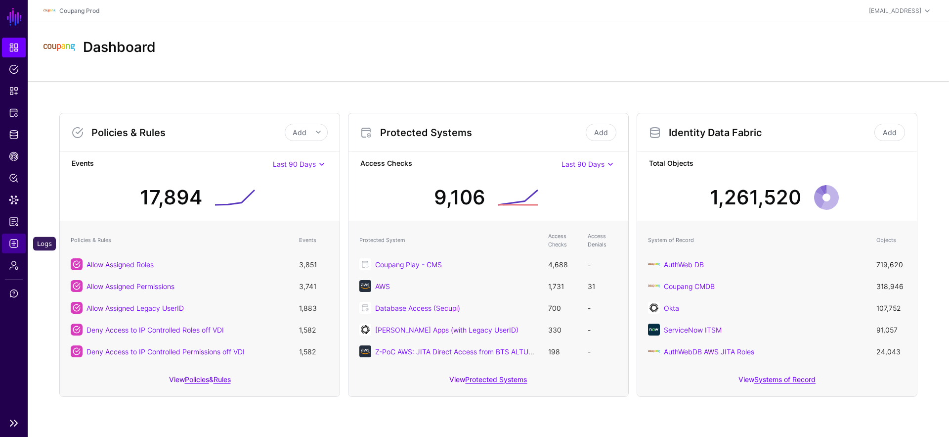
click at [15, 242] on span "Logs" at bounding box center [14, 243] width 10 height 10
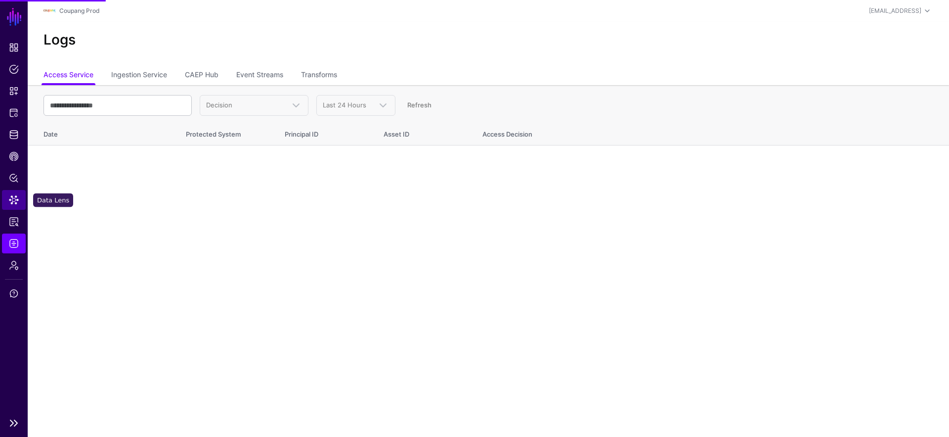
click at [18, 201] on span "Data Lens" at bounding box center [14, 200] width 10 height 10
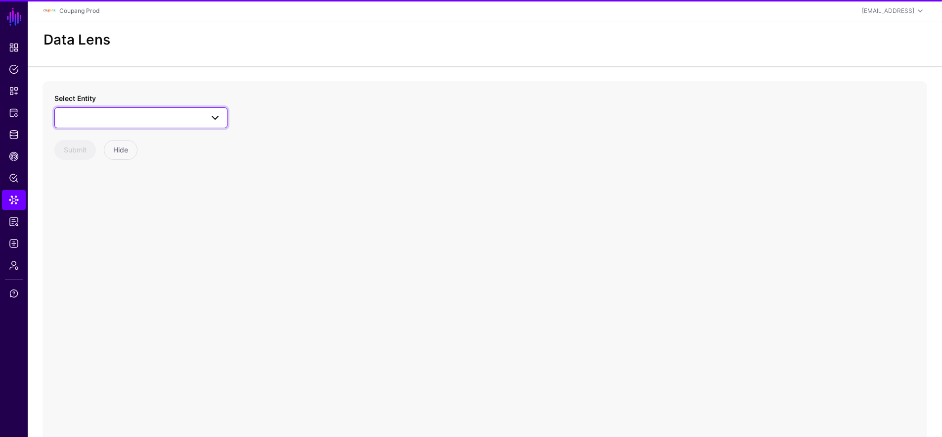
click at [116, 113] on span at bounding box center [141, 118] width 160 height 12
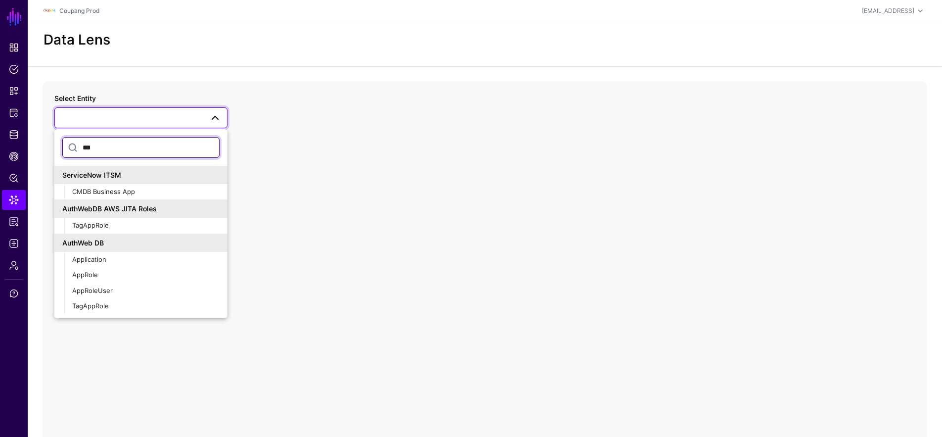
type input "***"
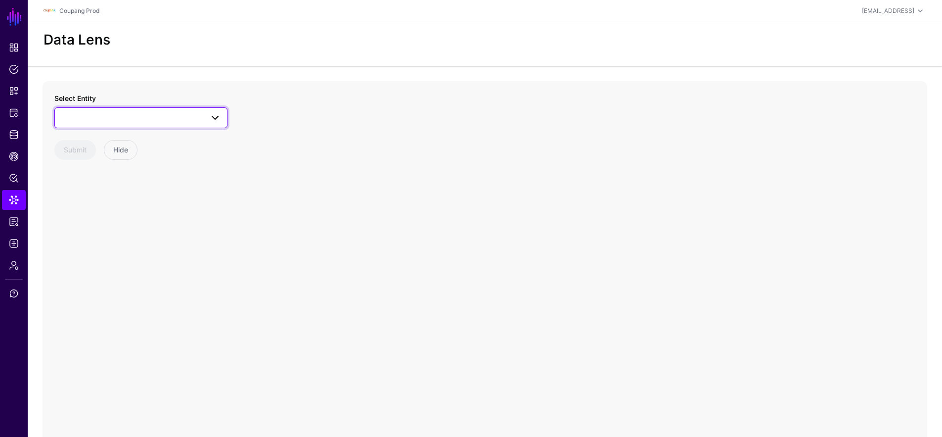
click at [123, 118] on span at bounding box center [141, 118] width 160 height 12
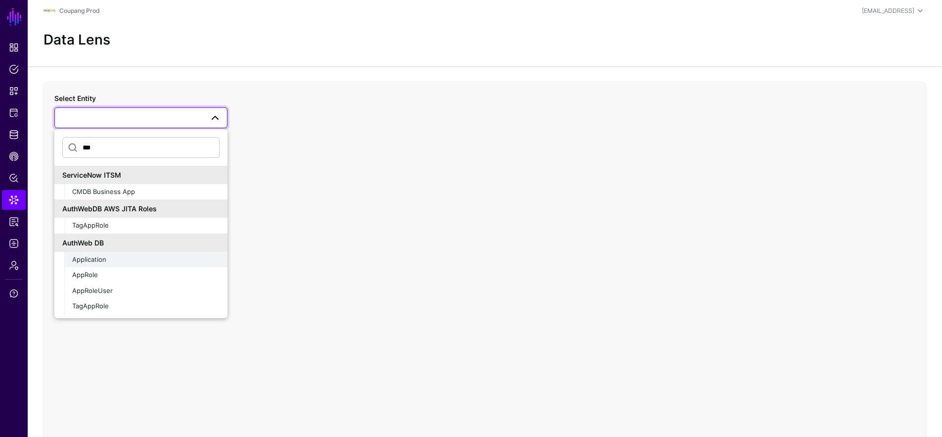
click at [97, 261] on span "Application" at bounding box center [89, 259] width 34 height 8
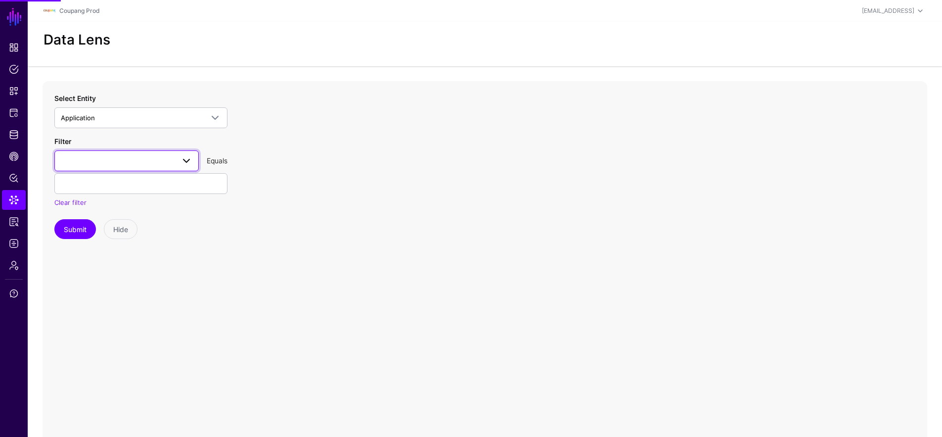
click at [116, 167] on link at bounding box center [126, 160] width 144 height 21
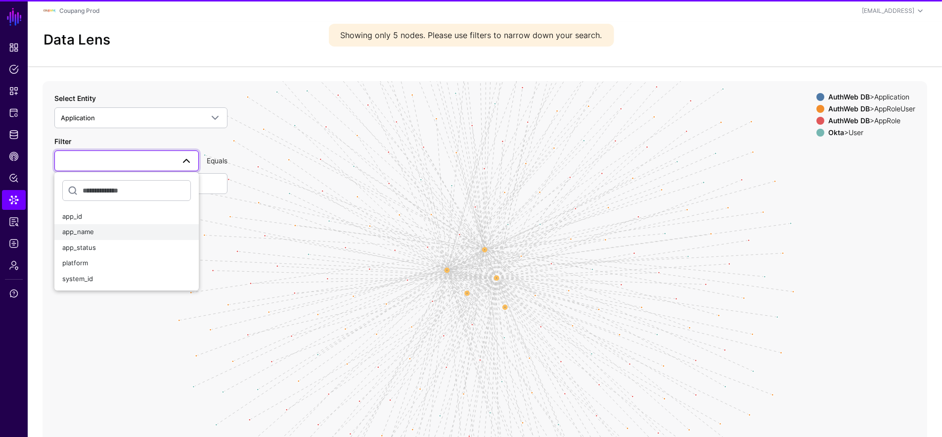
click at [118, 232] on div "app_name" at bounding box center [126, 232] width 129 height 10
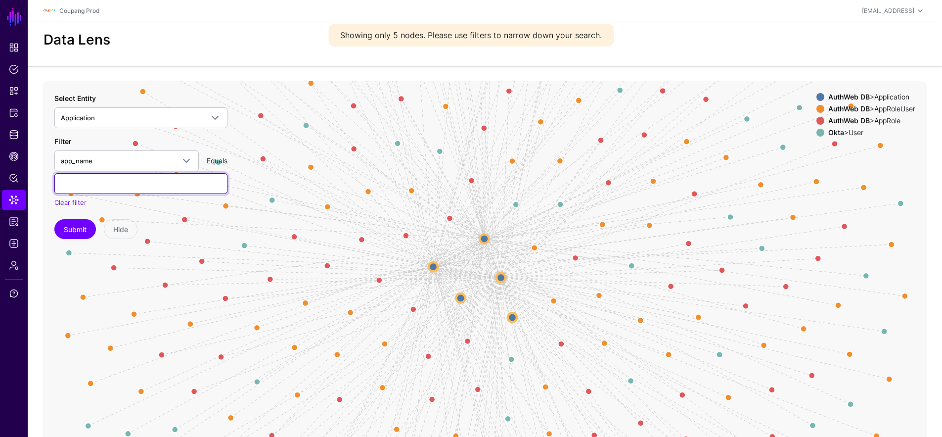
click at [111, 185] on input "text" at bounding box center [140, 183] width 173 height 21
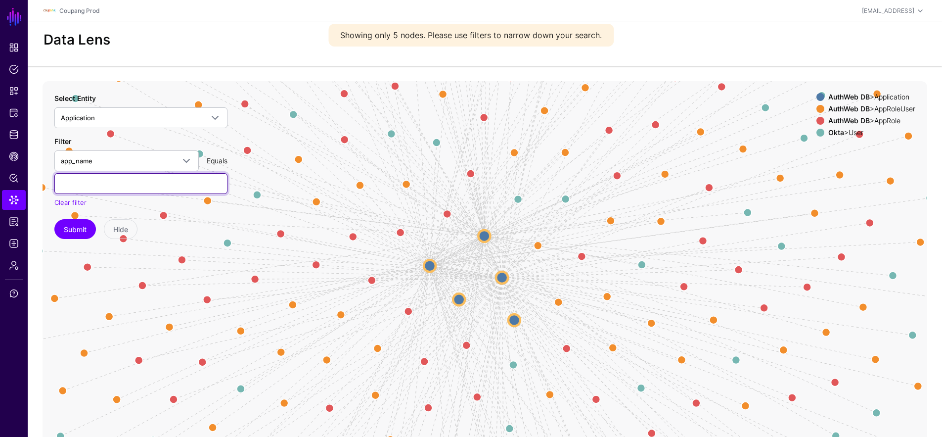
click at [111, 187] on input "text" at bounding box center [140, 183] width 173 height 21
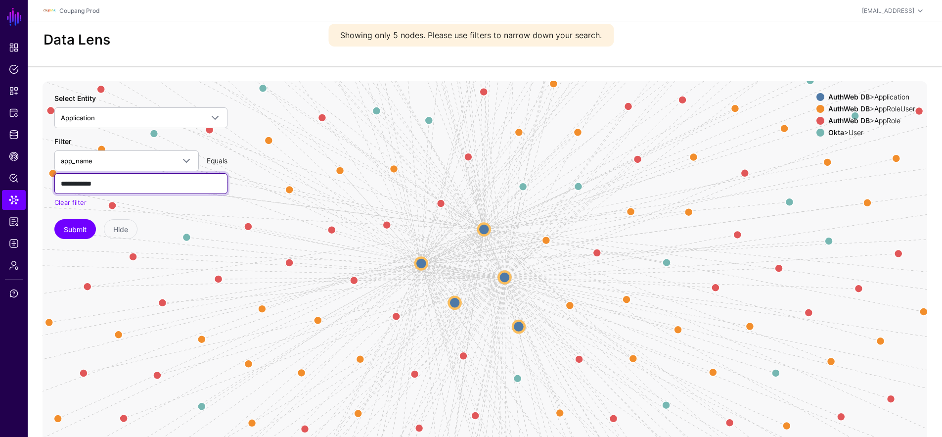
click at [89, 183] on input "**********" at bounding box center [140, 183] width 173 height 21
click at [54, 219] on button "Submit" at bounding box center [75, 229] width 42 height 20
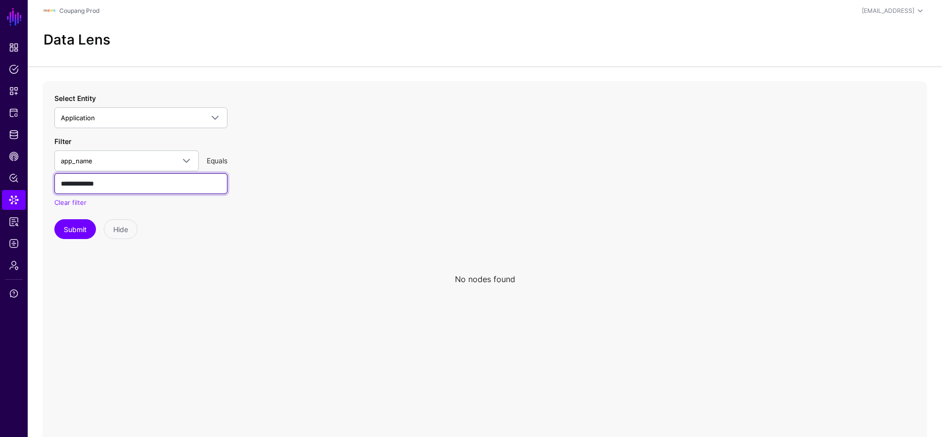
click at [88, 181] on input "**********" at bounding box center [140, 183] width 173 height 21
type input "*********"
click at [78, 221] on button "Submit" at bounding box center [75, 229] width 42 height 20
click at [10, 44] on span "Dashboard" at bounding box center [14, 48] width 10 height 10
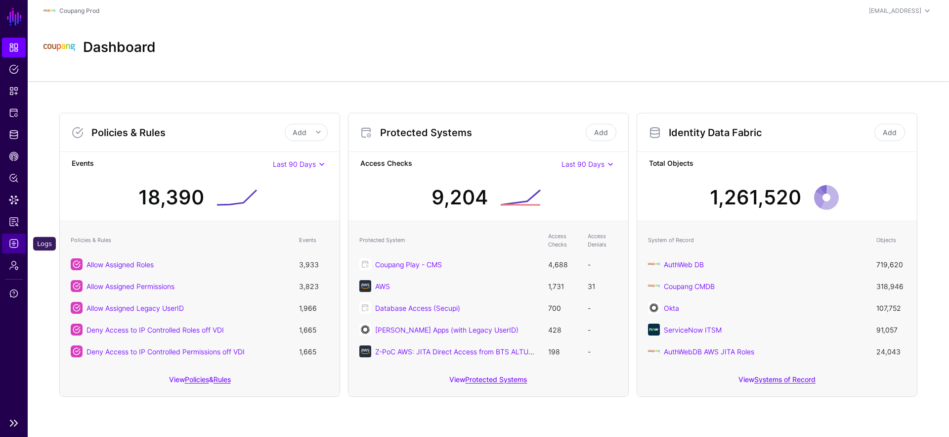
click at [14, 237] on link "Logs" at bounding box center [14, 243] width 24 height 20
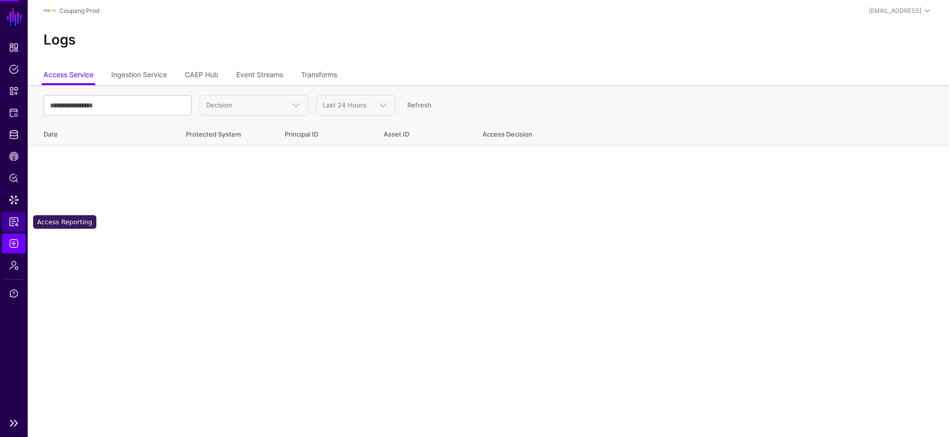
click at [20, 218] on link "Access Reporting" at bounding box center [14, 222] width 24 height 20
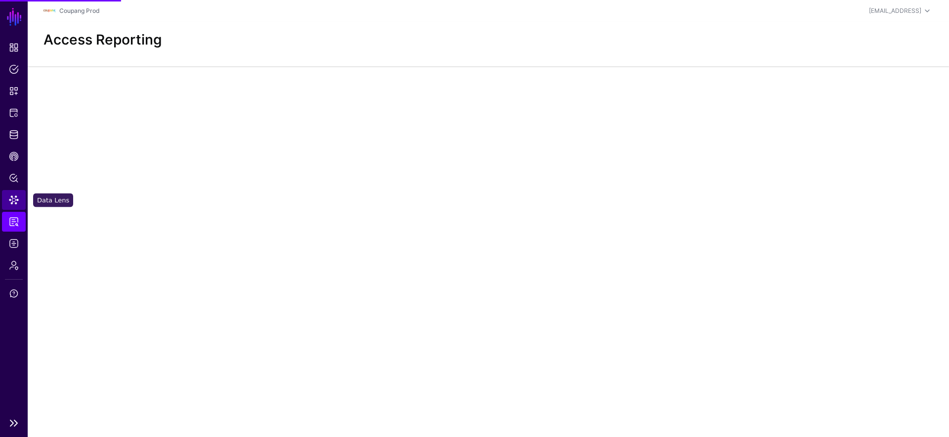
click at [20, 201] on link "Data Lens" at bounding box center [14, 200] width 24 height 20
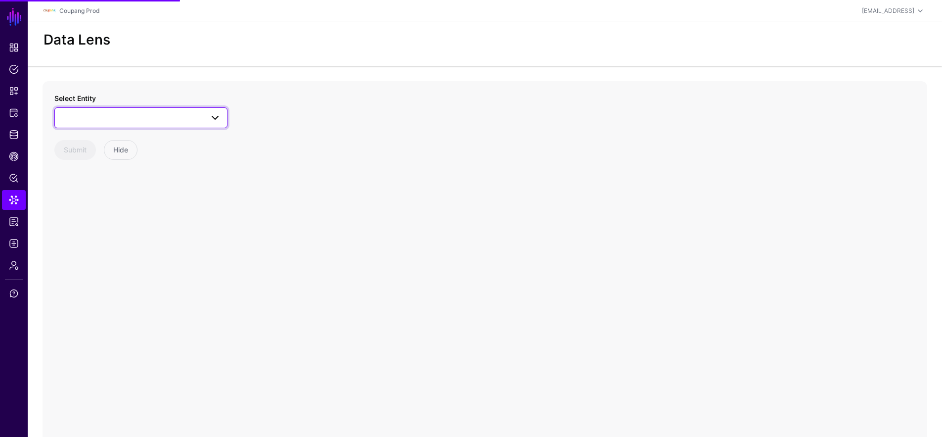
click at [141, 120] on span at bounding box center [141, 118] width 160 height 12
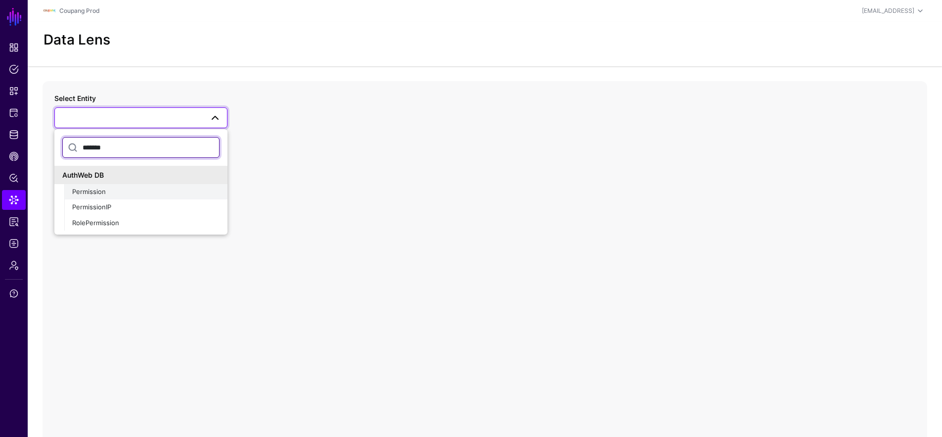
type input "*******"
click at [135, 188] on div "Permission" at bounding box center [145, 192] width 147 height 10
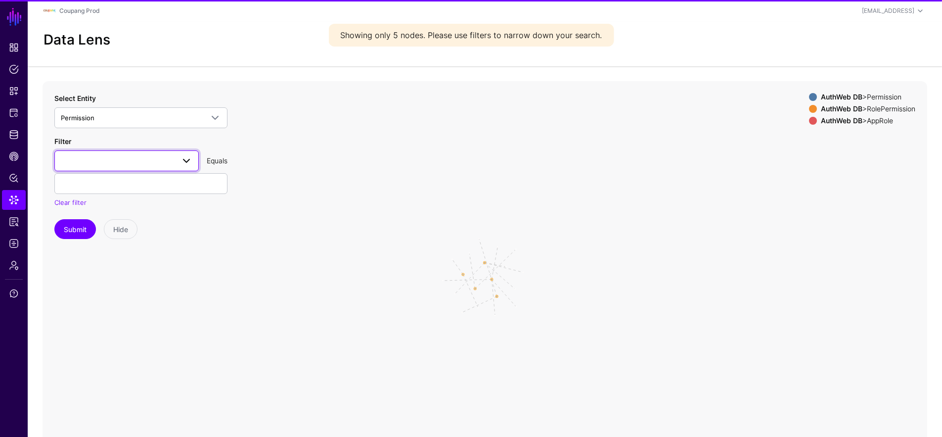
click at [131, 163] on span at bounding box center [127, 161] width 132 height 12
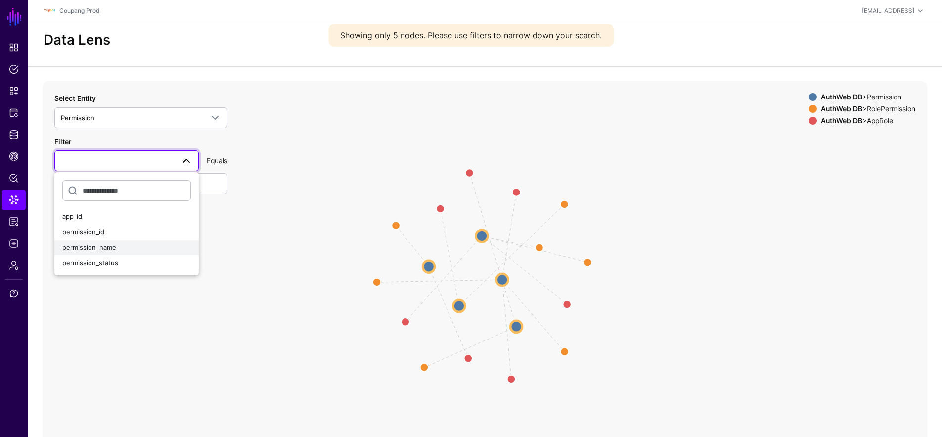
click at [108, 250] on span "permission_name" at bounding box center [89, 247] width 54 height 8
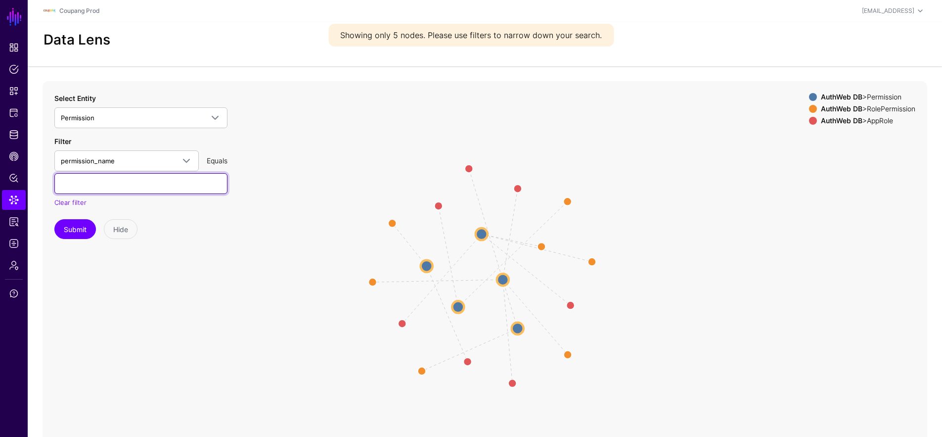
click at [125, 185] on input "text" at bounding box center [140, 183] width 173 height 21
paste input "**********"
type input "**********"
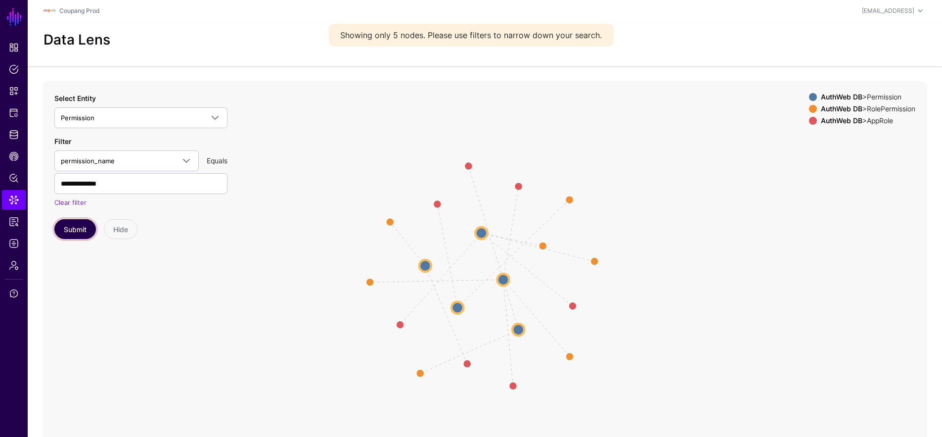
click at [67, 232] on button "Submit" at bounding box center [75, 229] width 42 height 20
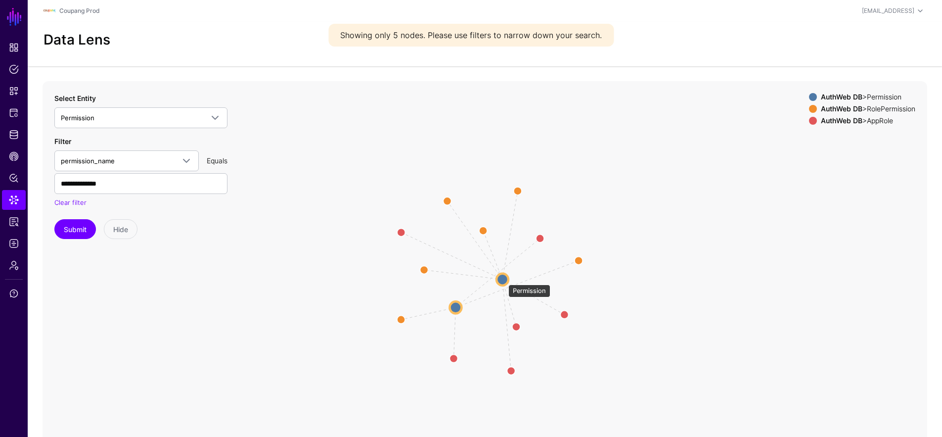
click at [501, 276] on circle at bounding box center [502, 279] width 12 height 12
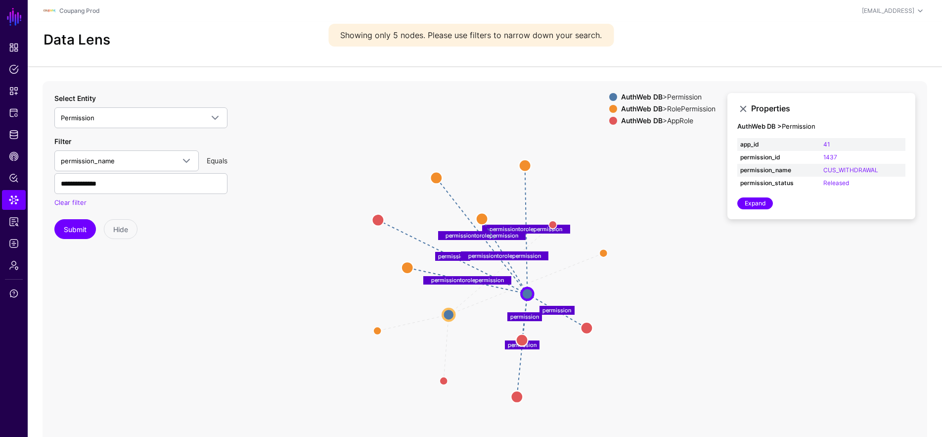
drag, startPoint x: 501, startPoint y: 276, endPoint x: 525, endPoint y: 291, distance: 28.2
click at [525, 291] on circle at bounding box center [527, 293] width 12 height 12
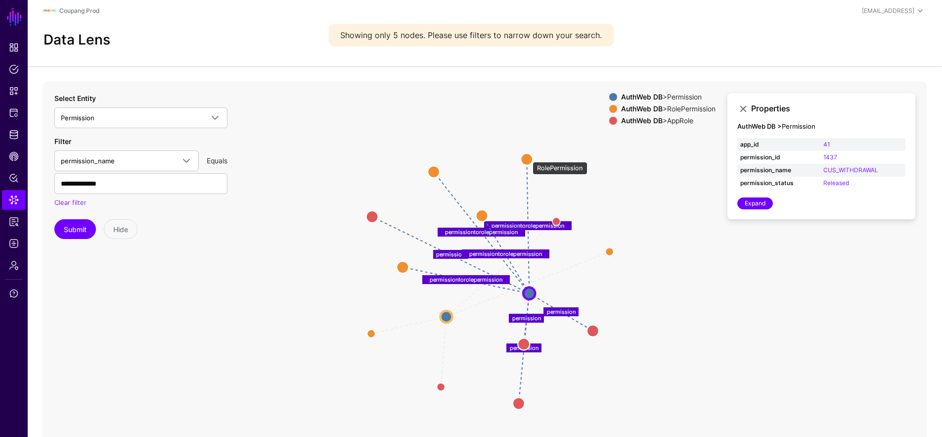
click at [528, 157] on circle at bounding box center [527, 159] width 12 height 12
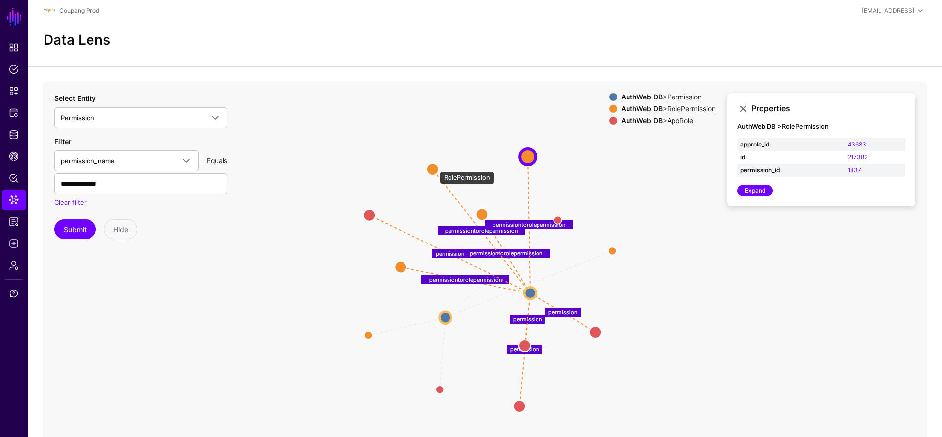
click at [432, 167] on circle at bounding box center [433, 169] width 12 height 12
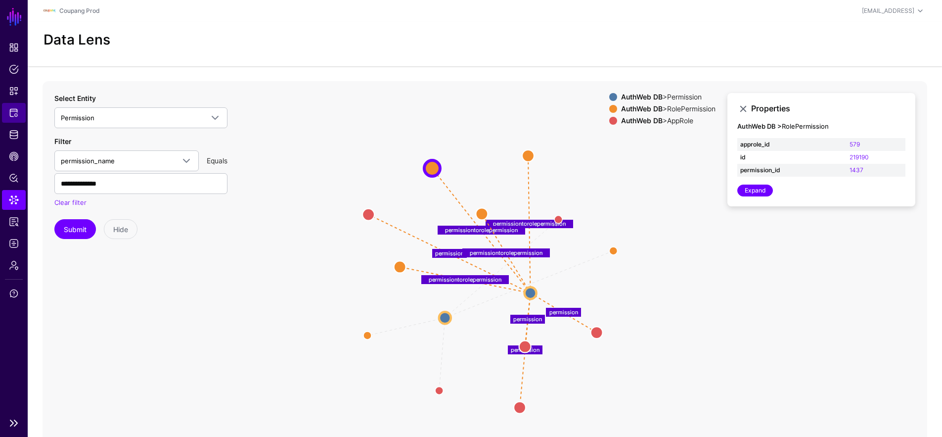
drag, startPoint x: 12, startPoint y: 112, endPoint x: 11, endPoint y: 122, distance: 10.5
click at [12, 112] on span "Protected Systems" at bounding box center [14, 113] width 10 height 10
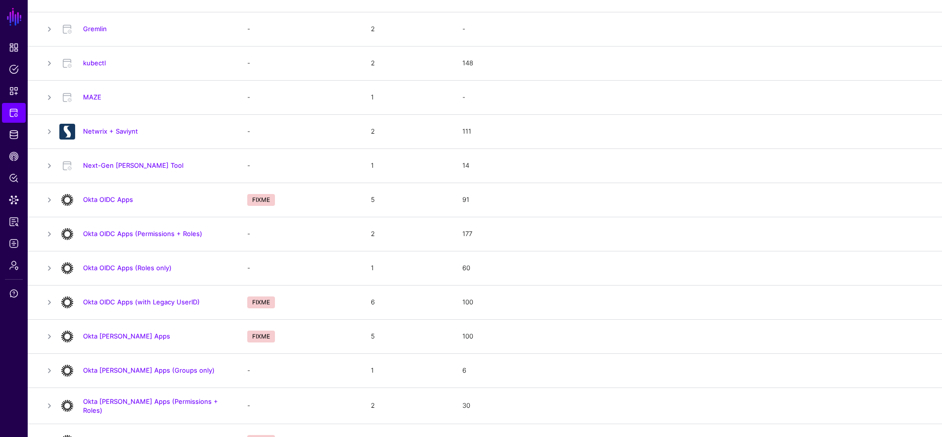
scroll to position [451, 0]
click at [184, 302] on link "Okta OIDC Apps (with Legacy UserID)" at bounding box center [141, 301] width 117 height 8
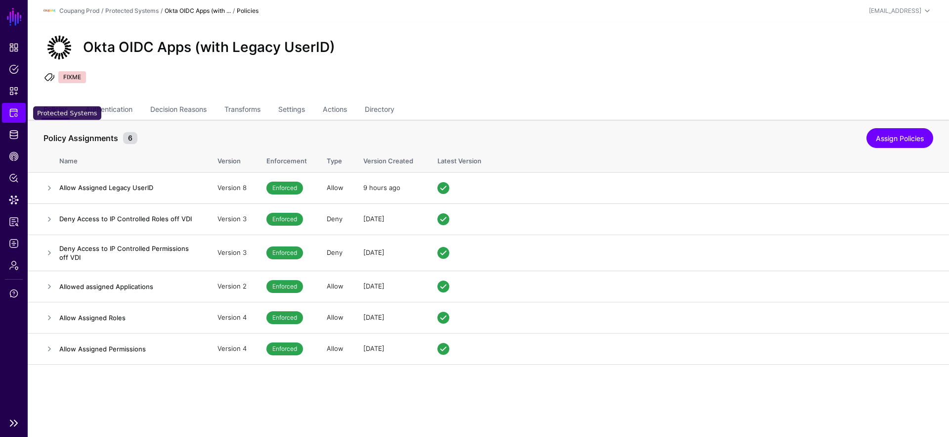
click at [12, 108] on span "Protected Systems" at bounding box center [14, 113] width 10 height 10
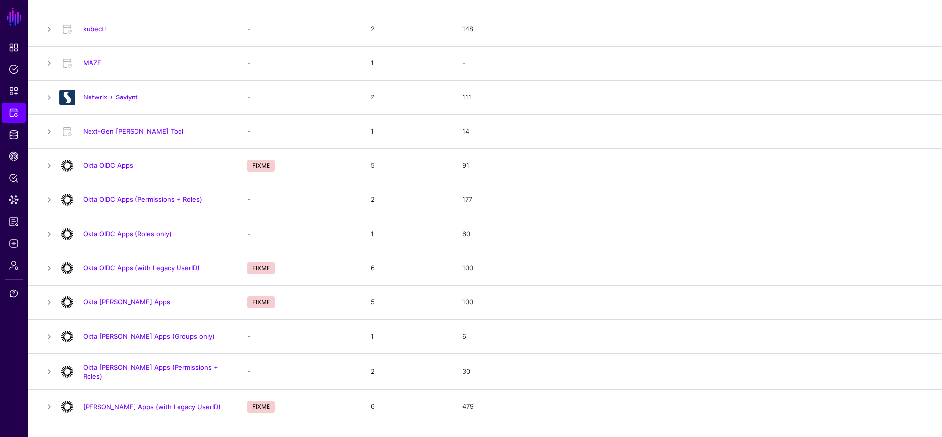
scroll to position [533, 0]
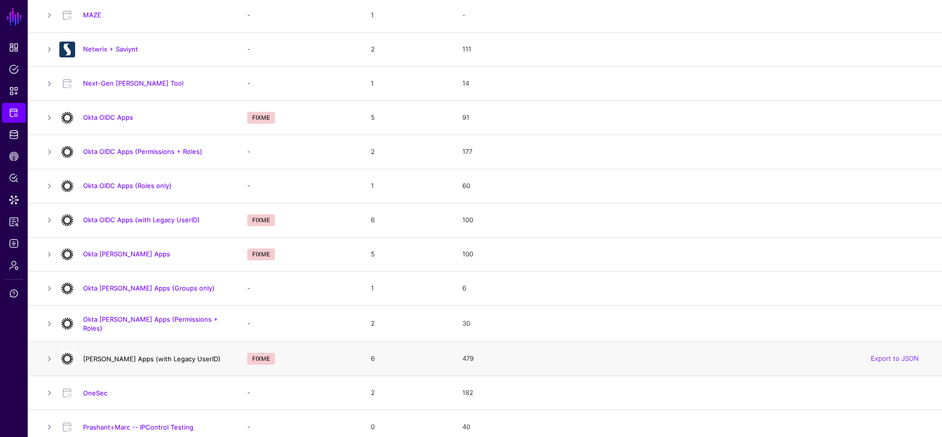
click at [179, 356] on link "Okta SAML Apps (with Legacy UserID)" at bounding box center [151, 359] width 137 height 8
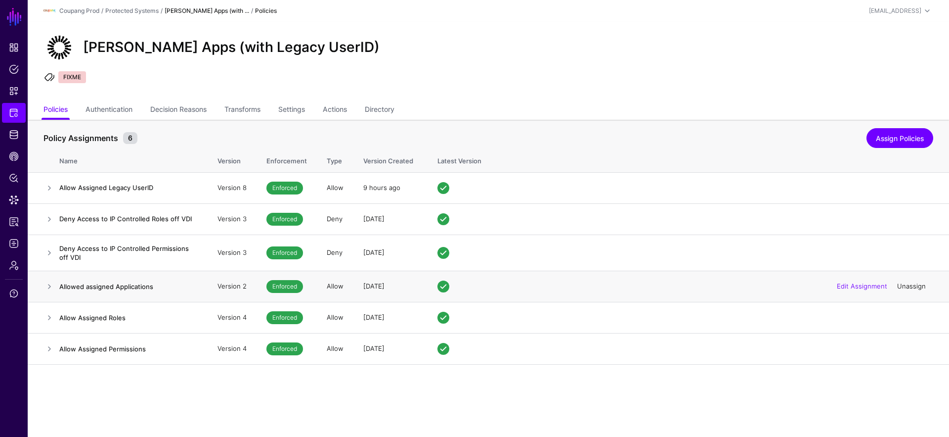
click at [922, 284] on link "Unassign" at bounding box center [911, 286] width 29 height 8
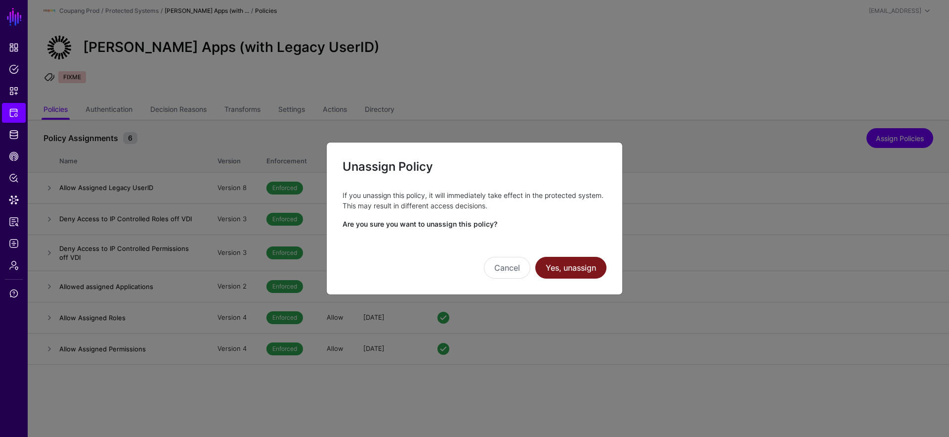
click at [578, 263] on button "Yes, unassign" at bounding box center [570, 268] width 71 height 22
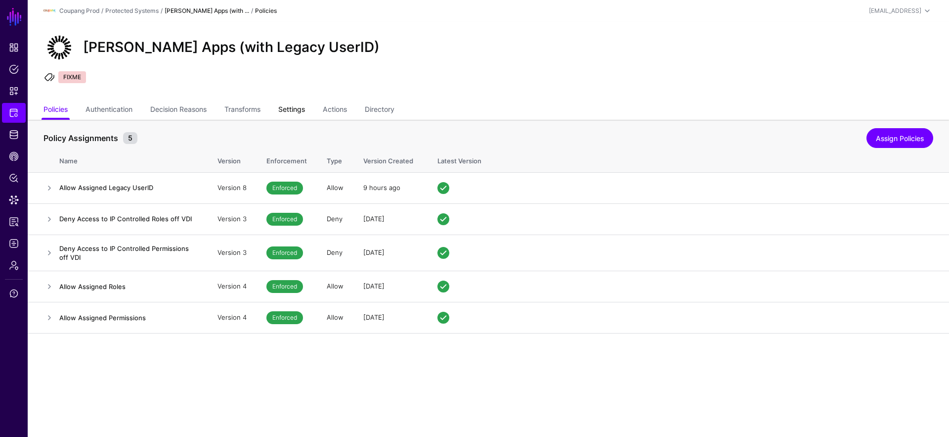
click at [304, 113] on link "Settings" at bounding box center [291, 110] width 27 height 19
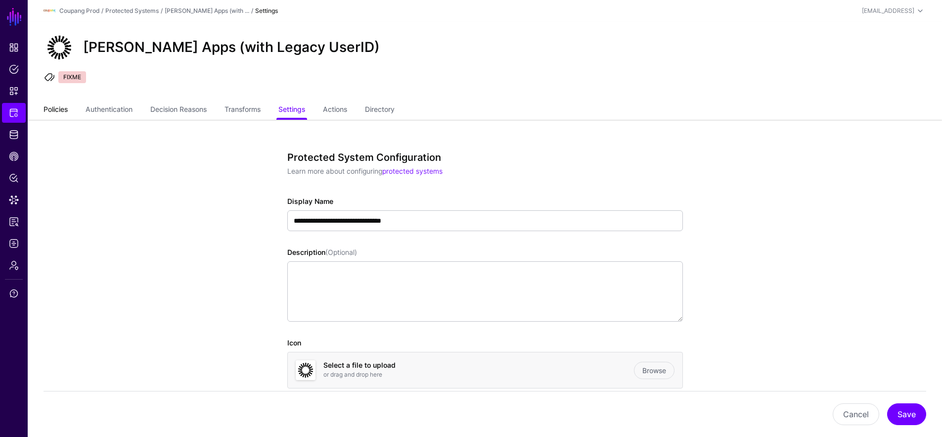
click at [55, 108] on link "Policies" at bounding box center [56, 110] width 24 height 19
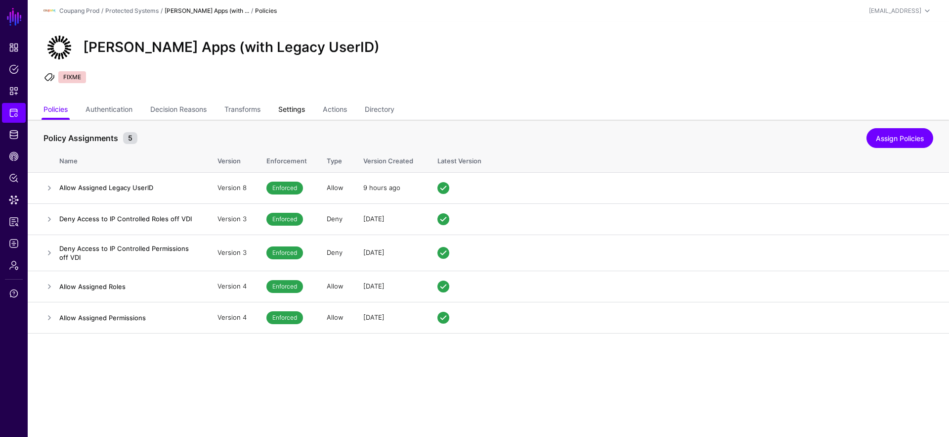
click at [305, 108] on link "Settings" at bounding box center [291, 110] width 27 height 19
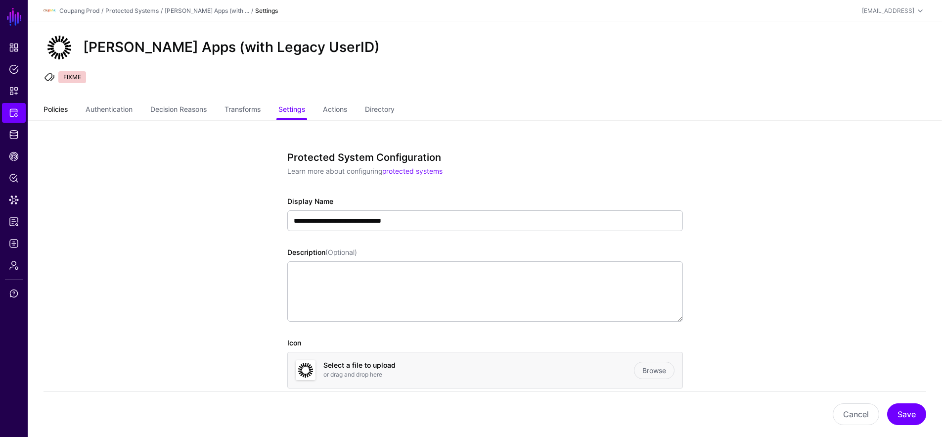
click at [60, 111] on link "Policies" at bounding box center [56, 110] width 24 height 19
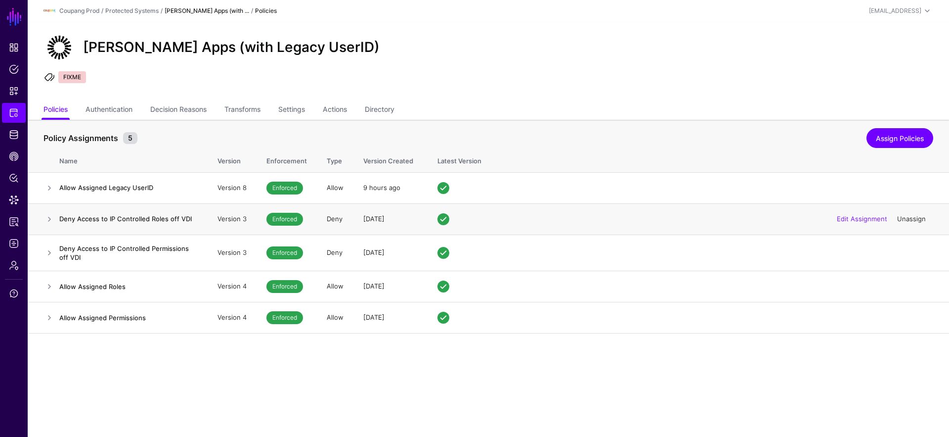
click at [917, 220] on link "Unassign" at bounding box center [911, 219] width 29 height 8
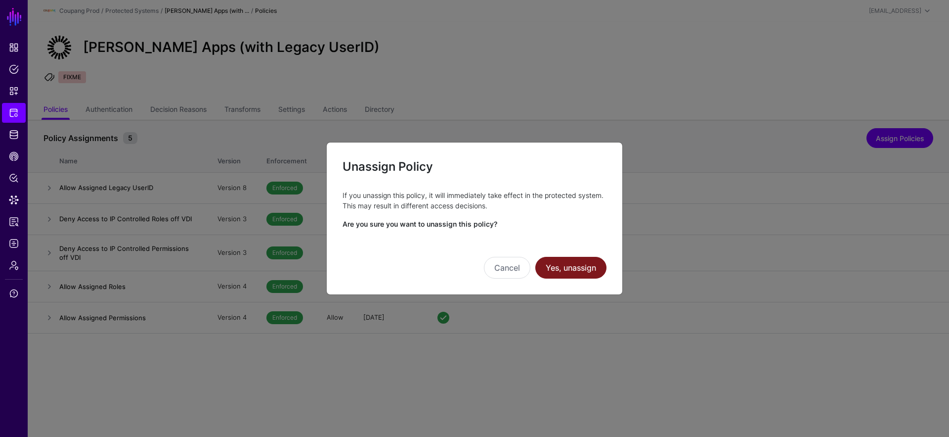
click at [566, 267] on button "Yes, unassign" at bounding box center [570, 268] width 71 height 22
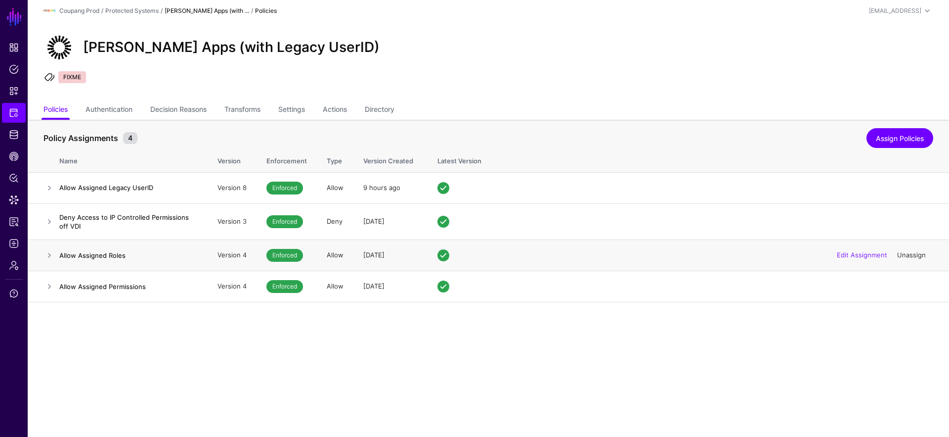
click at [910, 255] on link "Unassign" at bounding box center [911, 255] width 29 height 8
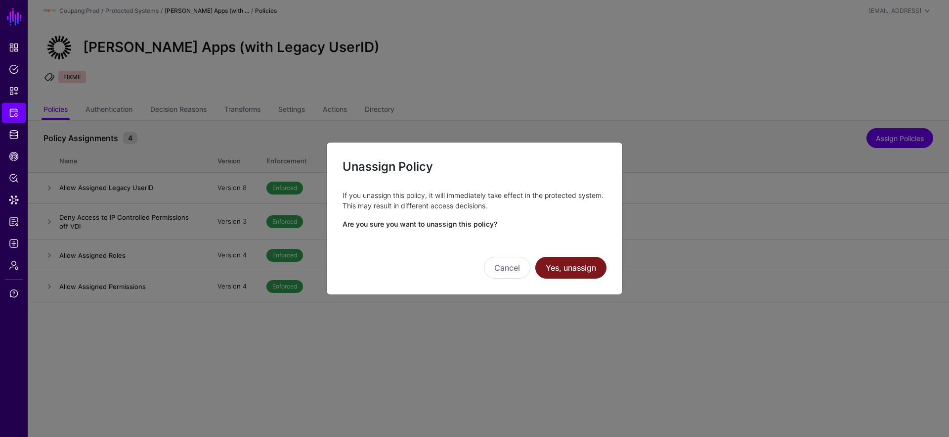
click at [566, 267] on button "Yes, unassign" at bounding box center [570, 268] width 71 height 22
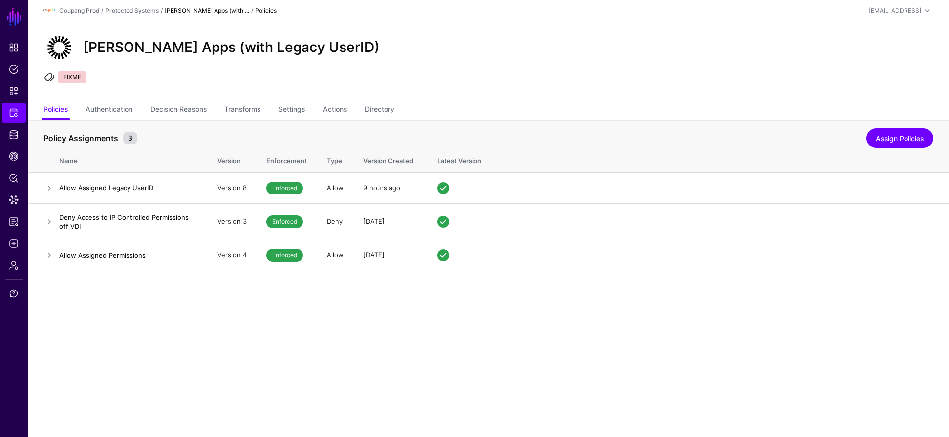
click at [560, 364] on main "SGNL Dashboard Policies Snippets Protected Systems Identity Data Fabric CAEP Hu…" at bounding box center [474, 218] width 949 height 437
click at [252, 115] on link "Transforms" at bounding box center [242, 110] width 36 height 19
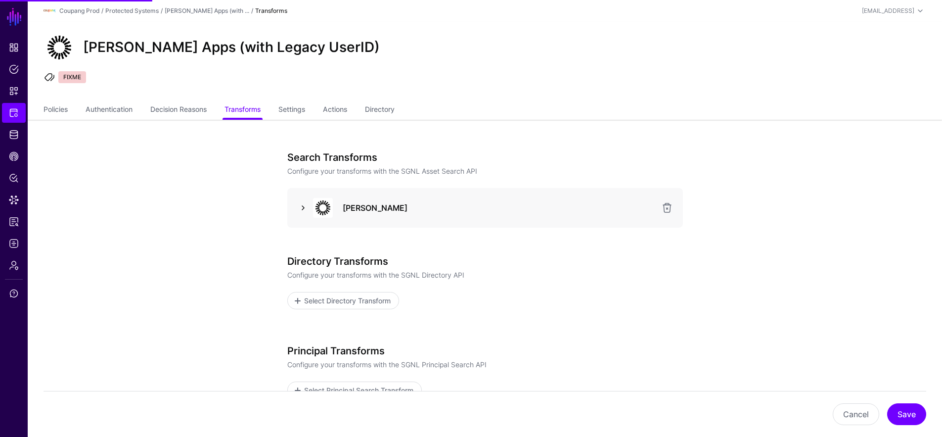
click at [298, 205] on link at bounding box center [303, 208] width 12 height 12
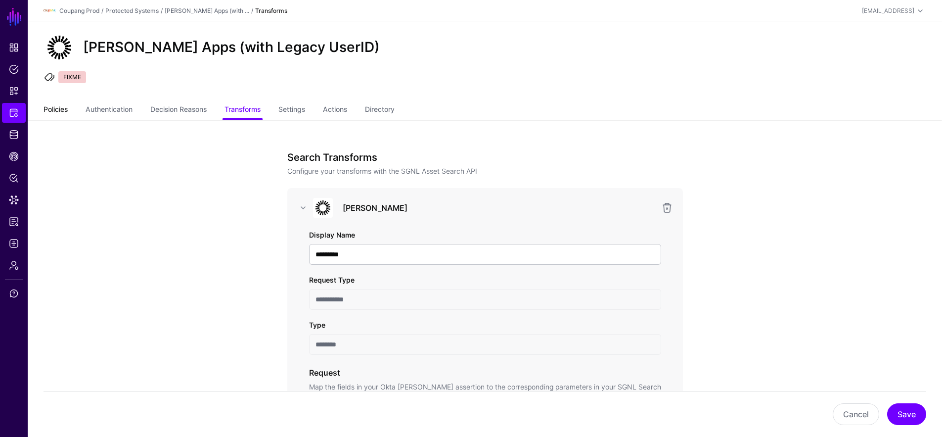
click at [66, 105] on link "Policies" at bounding box center [56, 110] width 24 height 19
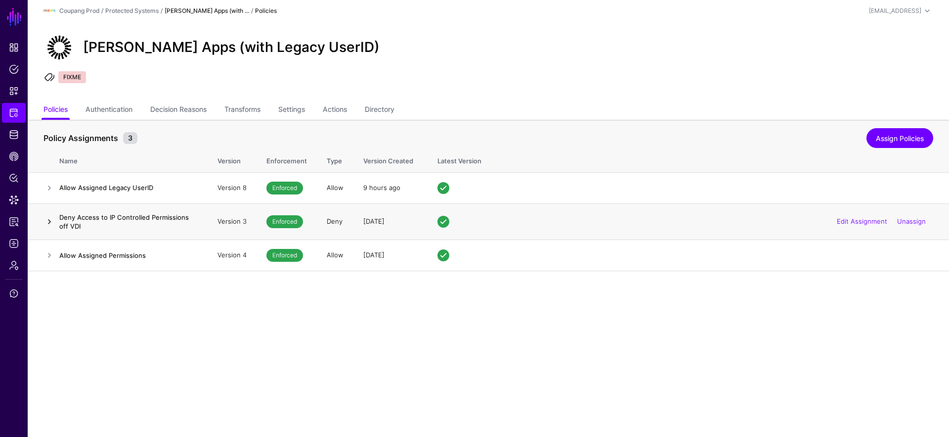
click at [46, 222] on link at bounding box center [50, 222] width 12 height 12
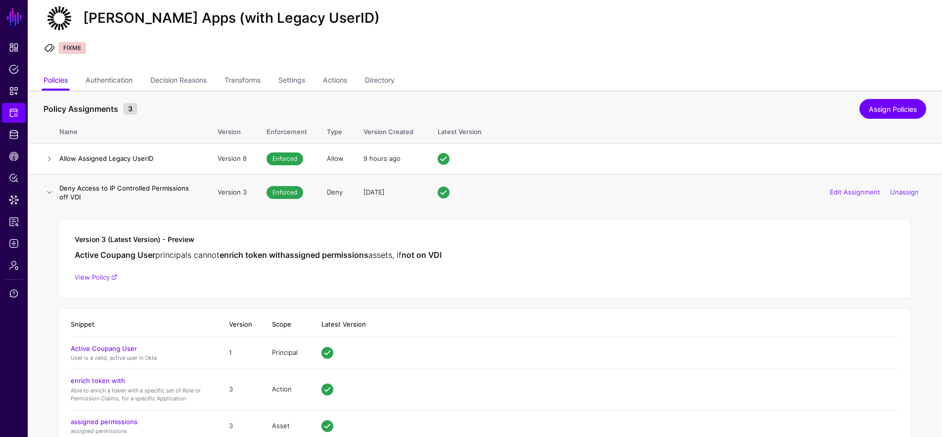
scroll to position [138, 0]
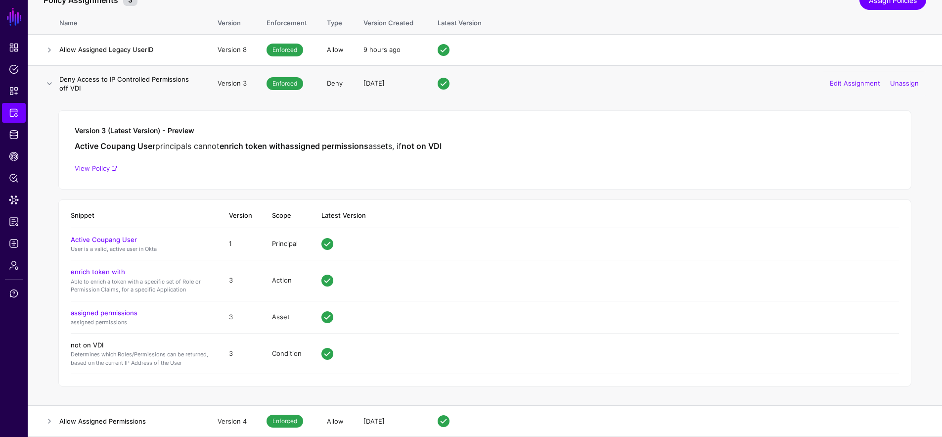
click at [90, 347] on link "not on VDI" at bounding box center [87, 345] width 33 height 8
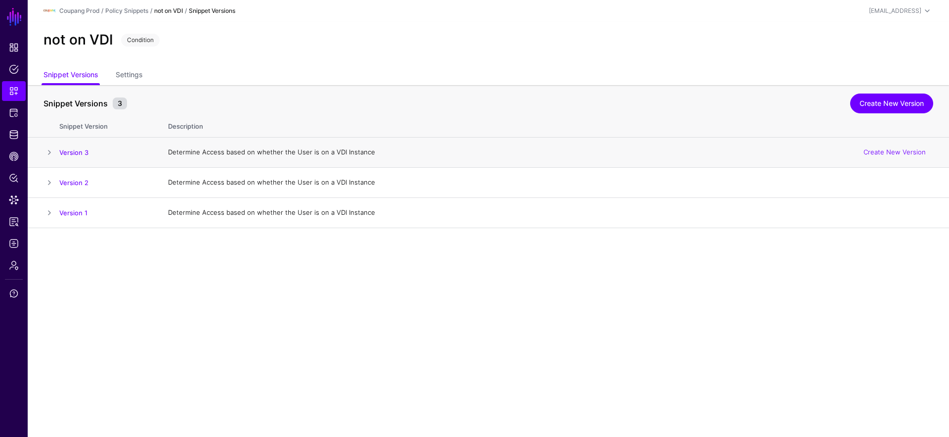
drag, startPoint x: 57, startPoint y: 152, endPoint x: 50, endPoint y: 155, distance: 7.7
click at [56, 152] on td at bounding box center [44, 152] width 32 height 30
click at [45, 155] on span at bounding box center [50, 152] width 12 height 12
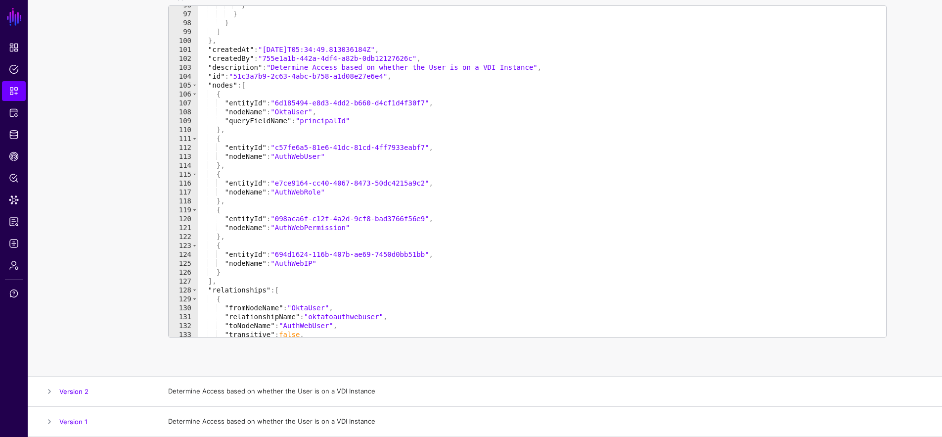
scroll to position [851, 0]
type textarea "**********"
click at [344, 260] on div "} } } ] } , "createdAt" : "2025-08-13T05:34:49.813036184Z" , "createdBy" : "755…" at bounding box center [538, 174] width 681 height 349
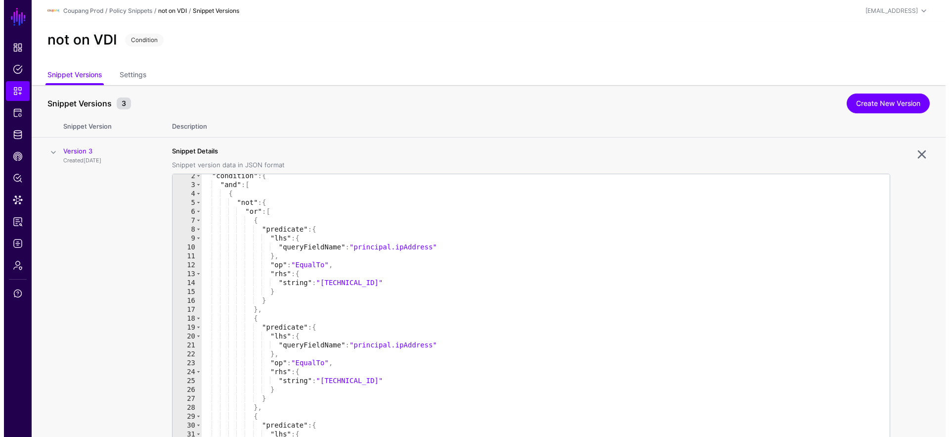
scroll to position [12, 0]
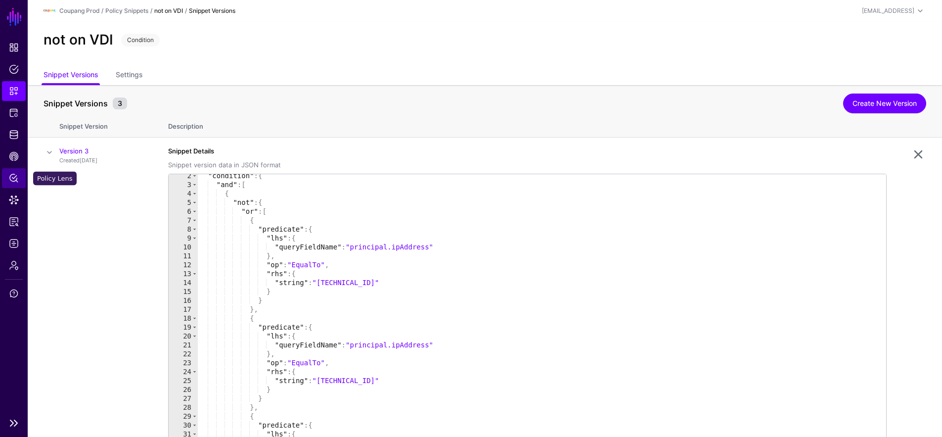
click at [16, 180] on span "Policy Lens" at bounding box center [14, 178] width 10 height 10
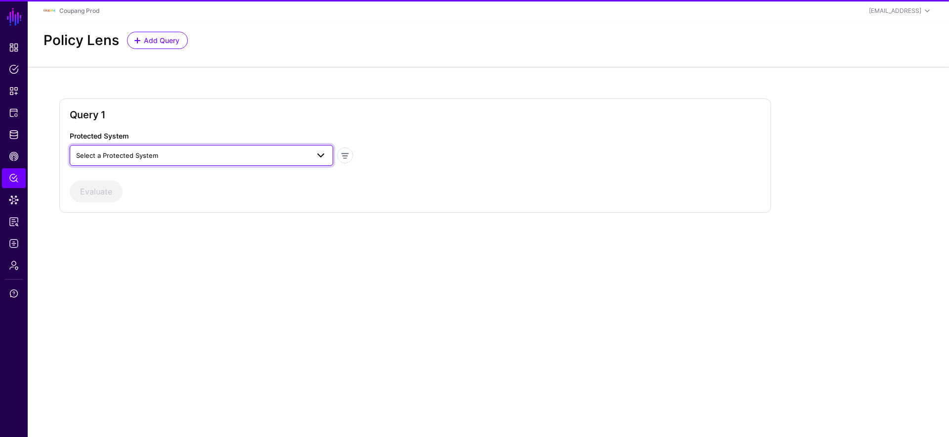
click at [135, 153] on span "Select a Protected System" at bounding box center [117, 155] width 82 height 8
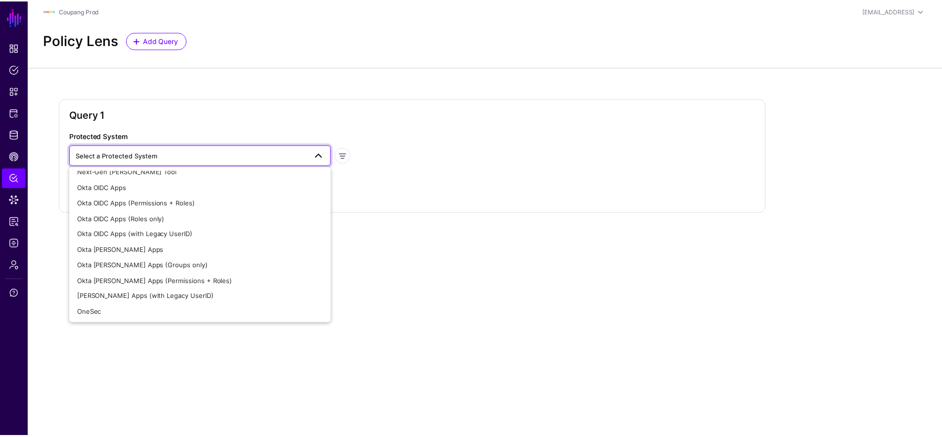
scroll to position [249, 0]
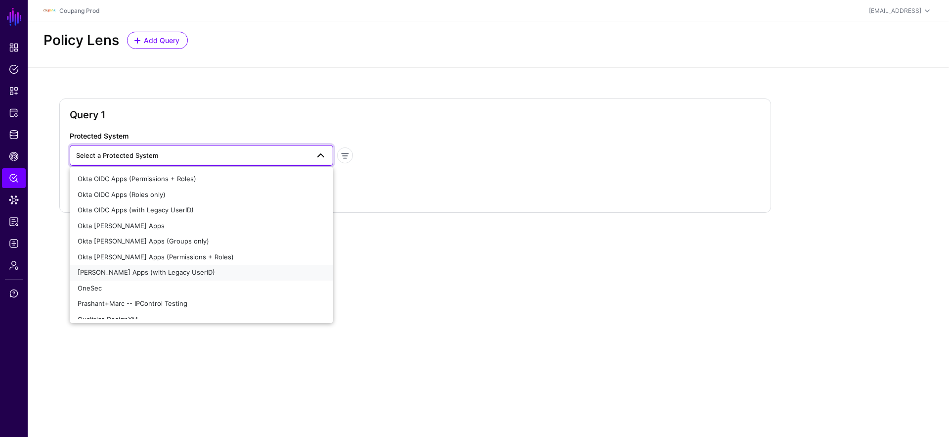
drag, startPoint x: 184, startPoint y: 273, endPoint x: 192, endPoint y: 268, distance: 9.6
click at [184, 273] on span "Okta SAML Apps (with Legacy UserID)" at bounding box center [146, 272] width 137 height 8
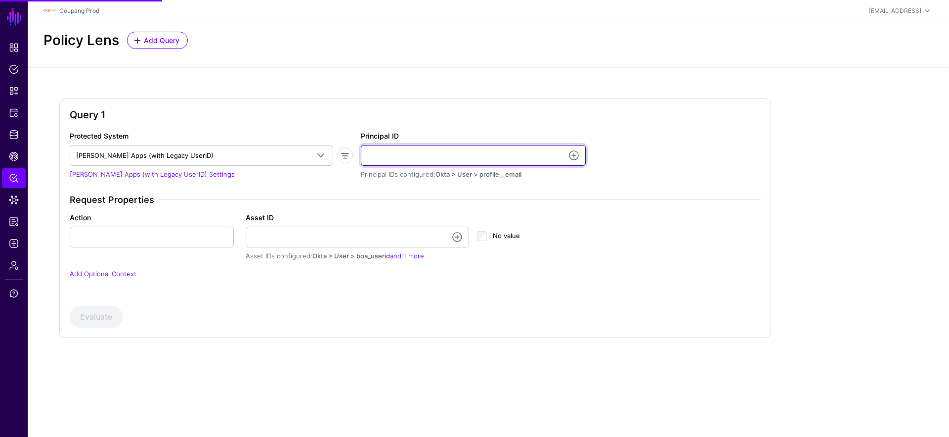
click at [440, 157] on input "Principal ID" at bounding box center [473, 155] width 225 height 21
click at [522, 149] on input "Principal ID" at bounding box center [473, 155] width 225 height 21
paste input "**********"
type input "**********"
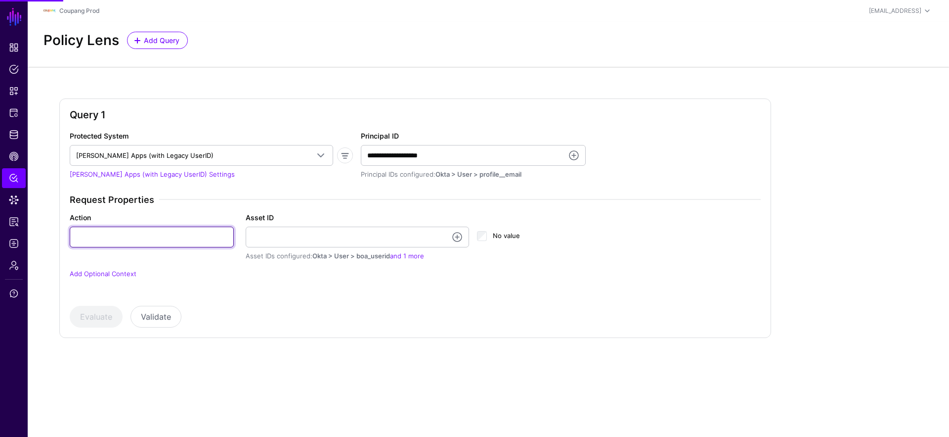
click at [138, 241] on input "Action" at bounding box center [152, 236] width 164 height 21
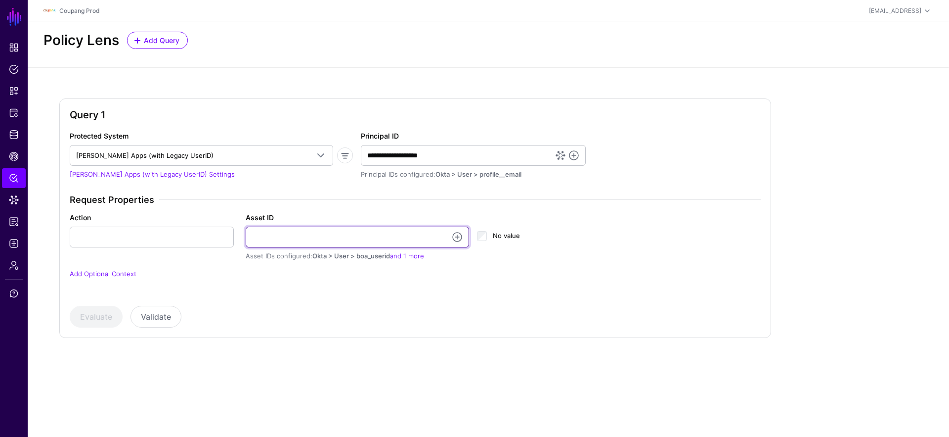
click at [346, 238] on input "Asset ID" at bounding box center [358, 236] width 224 height 21
paste input "**********"
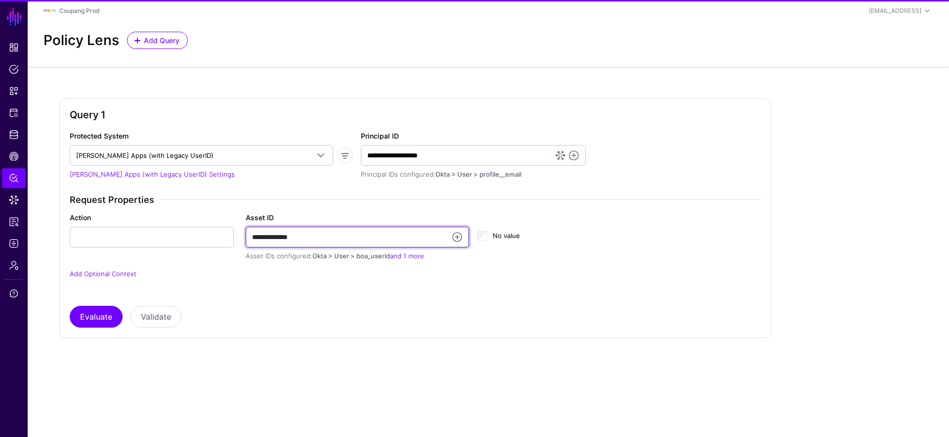
type input "**********"
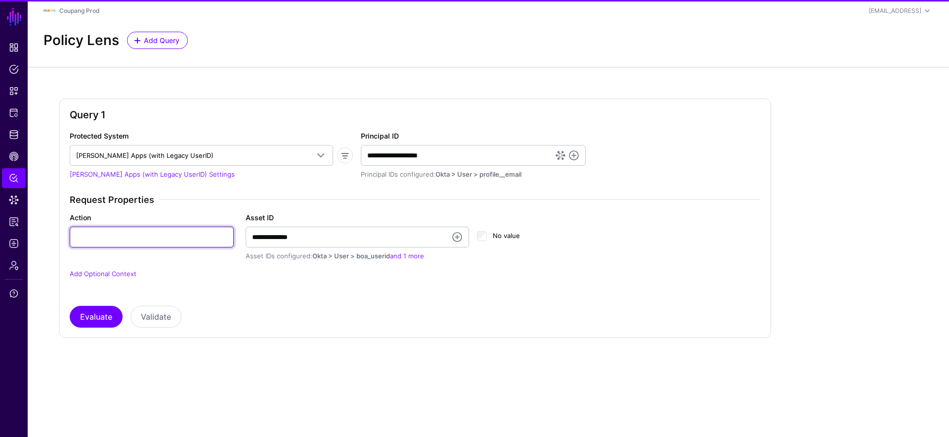
click at [179, 235] on input "Action" at bounding box center [152, 236] width 164 height 21
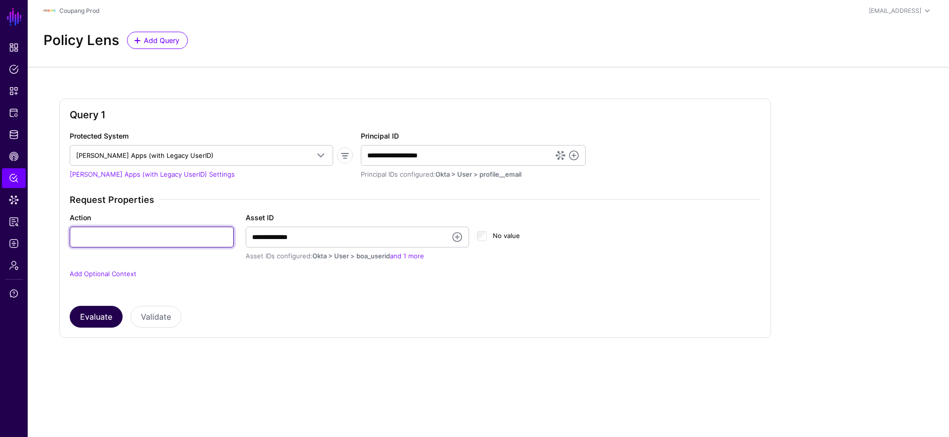
paste input "**********"
type input "**********"
click at [96, 318] on button "Evaluate" at bounding box center [96, 317] width 53 height 22
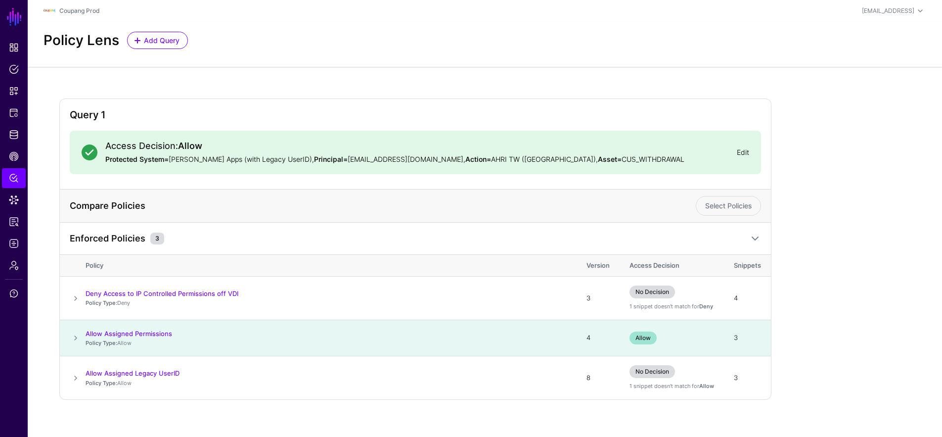
click at [741, 152] on link "Edit" at bounding box center [743, 152] width 12 height 8
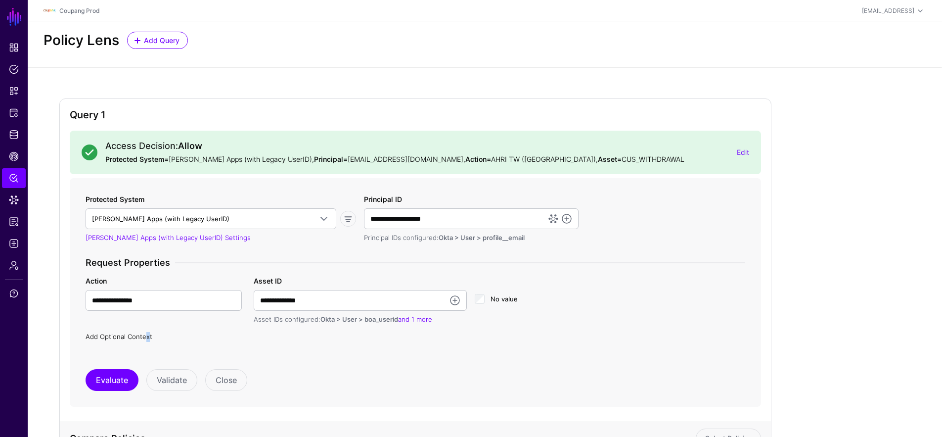
click at [144, 335] on link "Add Optional Context" at bounding box center [119, 336] width 67 height 8
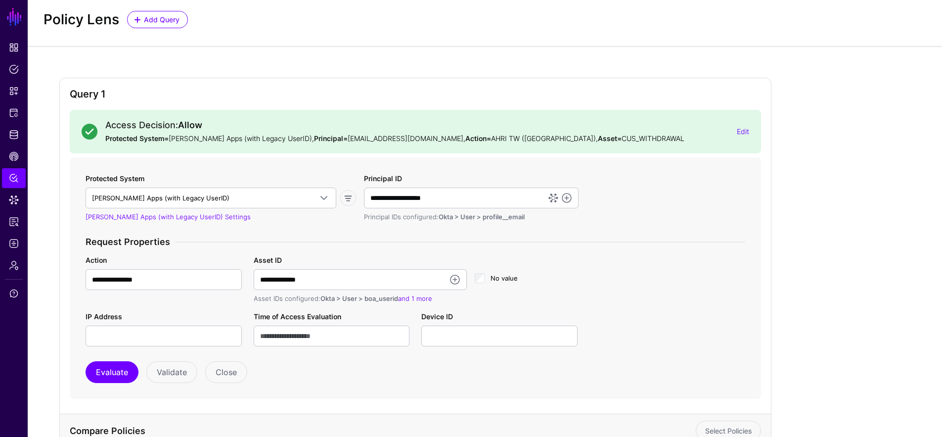
scroll to position [107, 0]
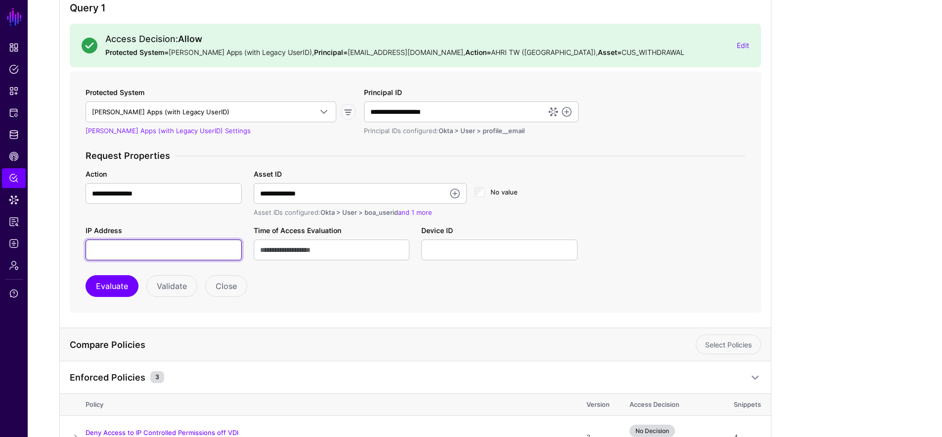
click at [188, 247] on input "IP Address" at bounding box center [164, 249] width 156 height 21
paste input "**********"
type input "**********"
click at [114, 279] on button "Evaluate" at bounding box center [112, 286] width 53 height 22
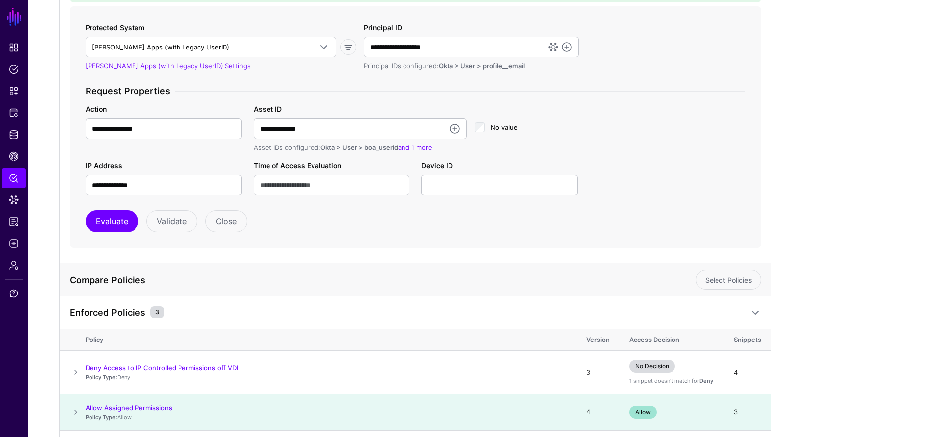
scroll to position [256, 0]
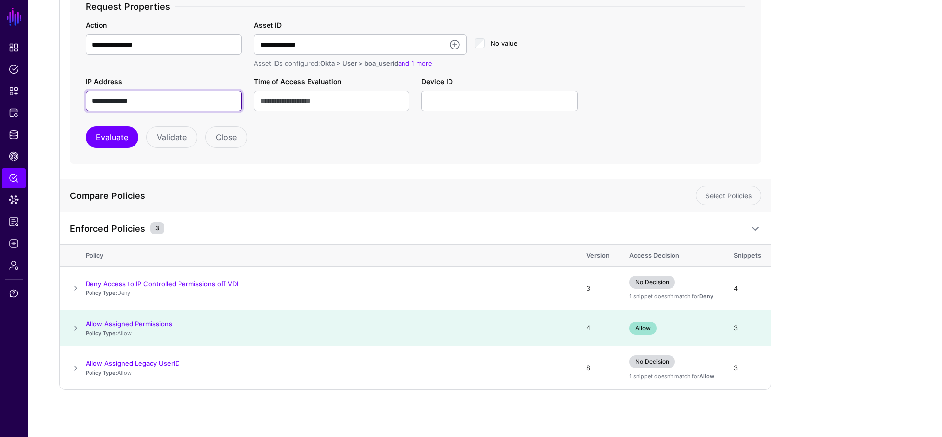
click at [147, 98] on input "**********" at bounding box center [164, 100] width 156 height 21
type input "**********"
click at [107, 143] on button "Evaluate" at bounding box center [112, 137] width 53 height 22
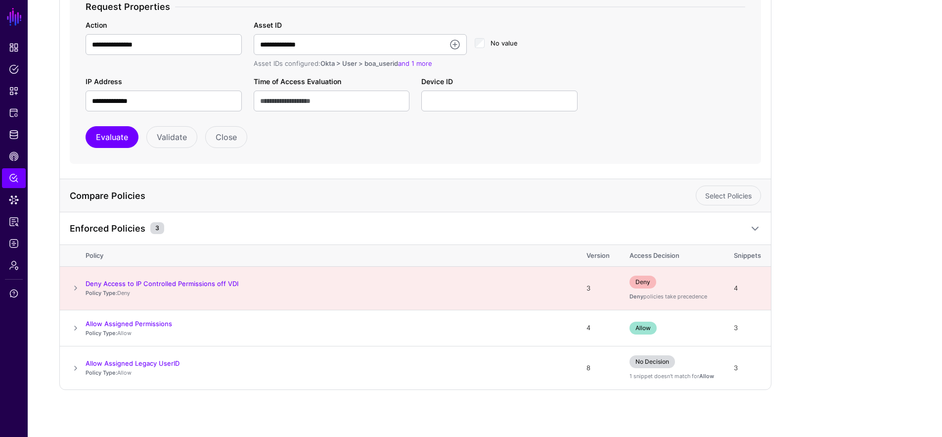
click at [76, 283] on span at bounding box center [76, 288] width 12 height 12
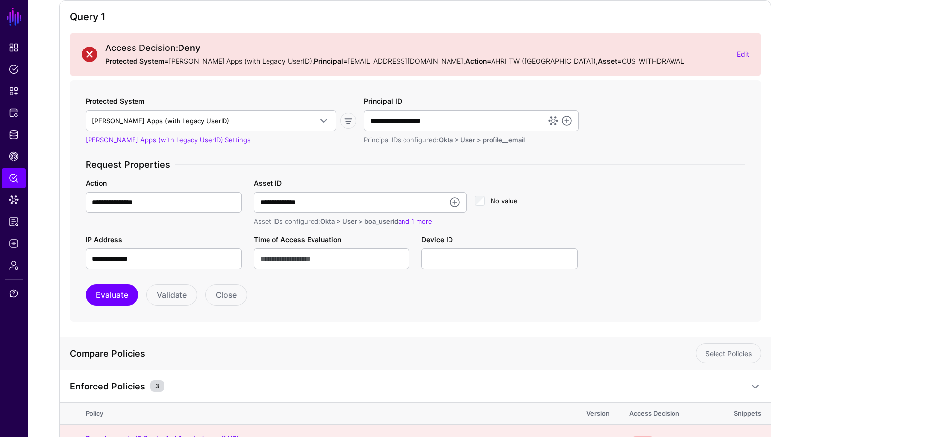
scroll to position [0, 0]
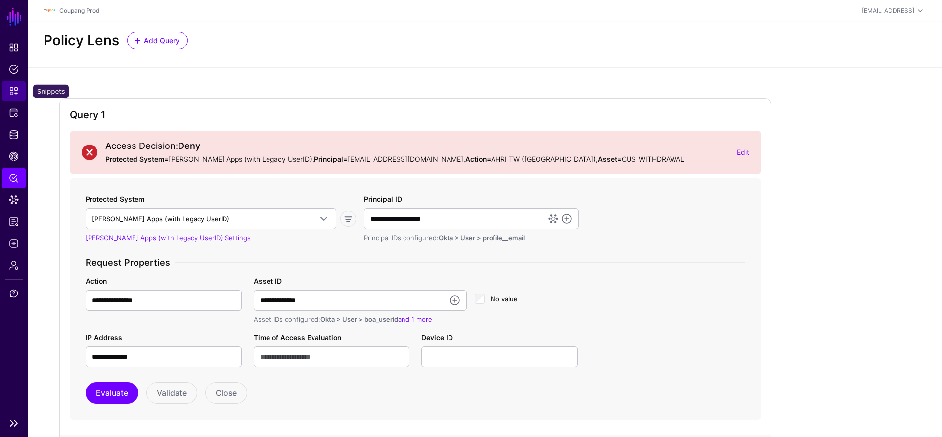
click at [17, 91] on span "Snippets" at bounding box center [14, 91] width 10 height 10
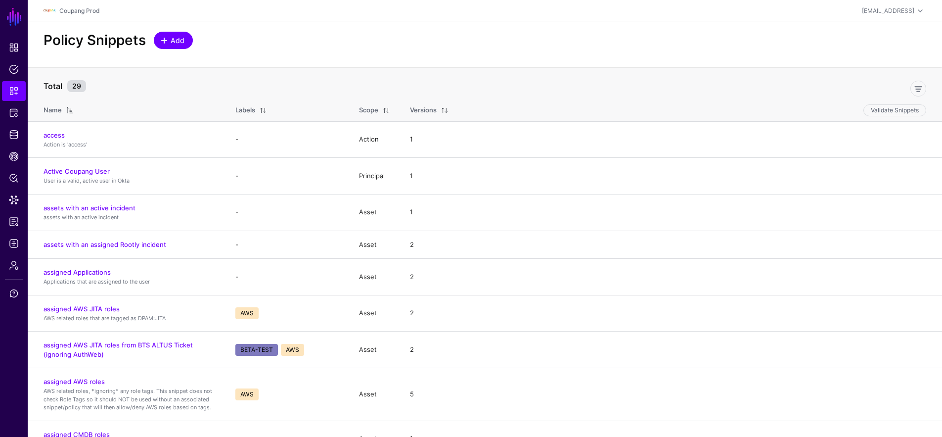
click at [178, 39] on span "Add" at bounding box center [178, 40] width 16 height 10
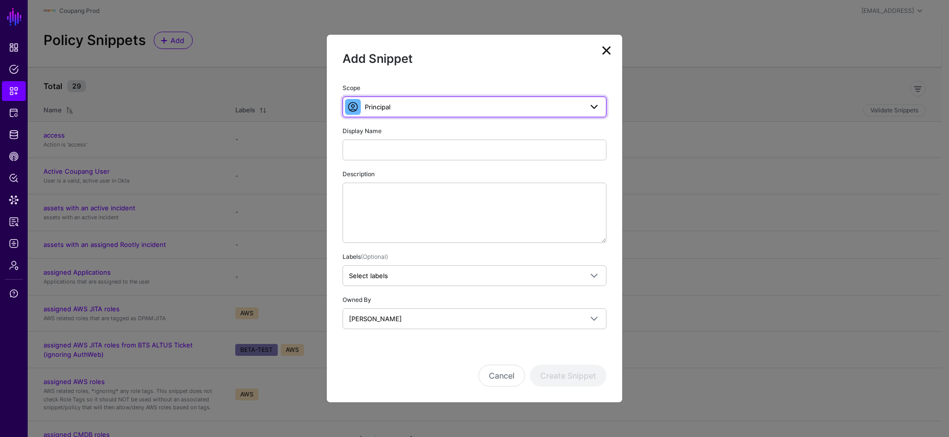
click at [424, 107] on span "Principal" at bounding box center [474, 106] width 218 height 11
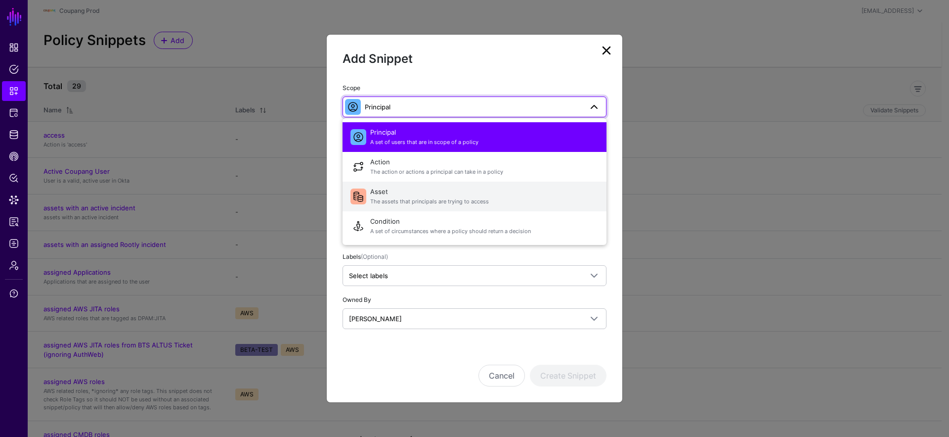
click at [409, 202] on span "The assets that principals are trying to access" at bounding box center [484, 201] width 228 height 8
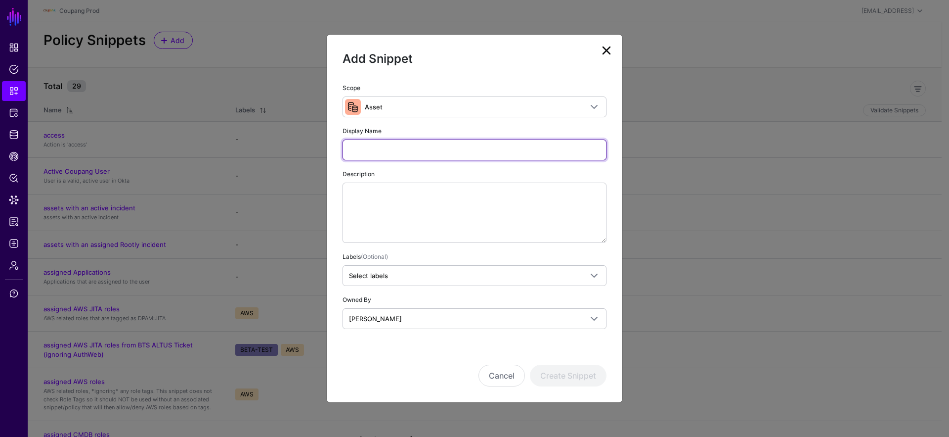
click at [355, 147] on input "Display Name" at bounding box center [475, 149] width 264 height 21
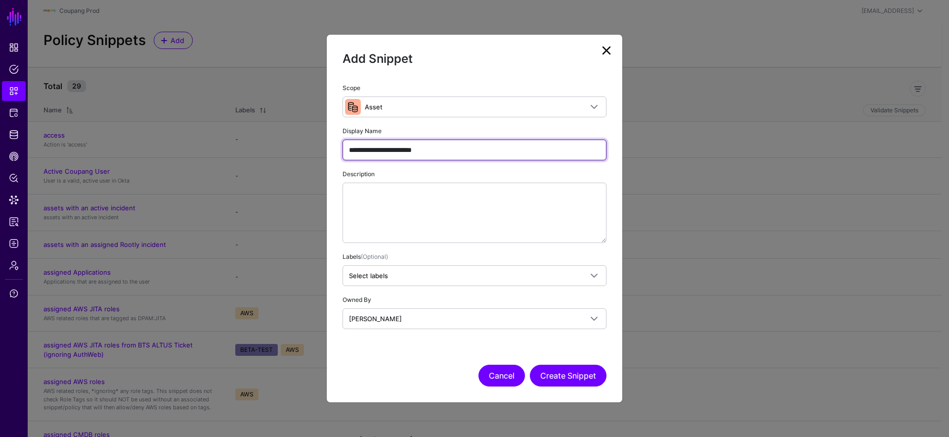
type input "**********"
click at [486, 369] on button "Cancel" at bounding box center [502, 375] width 46 height 22
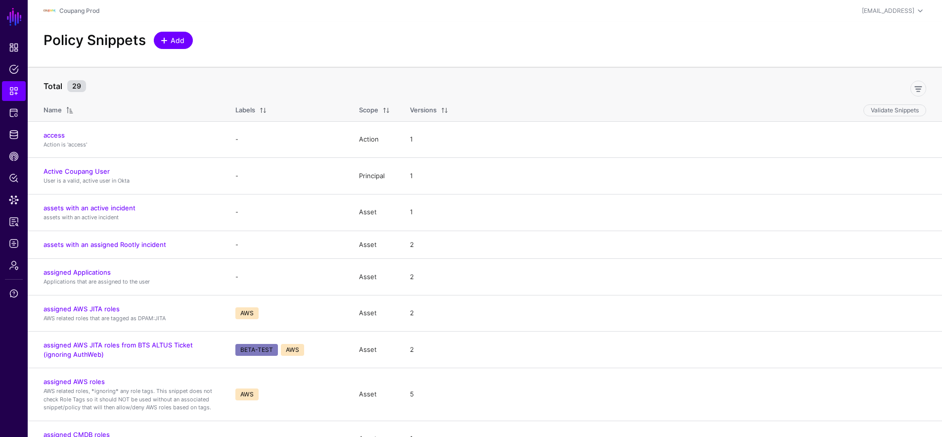
click at [184, 43] on span "Add" at bounding box center [178, 40] width 16 height 10
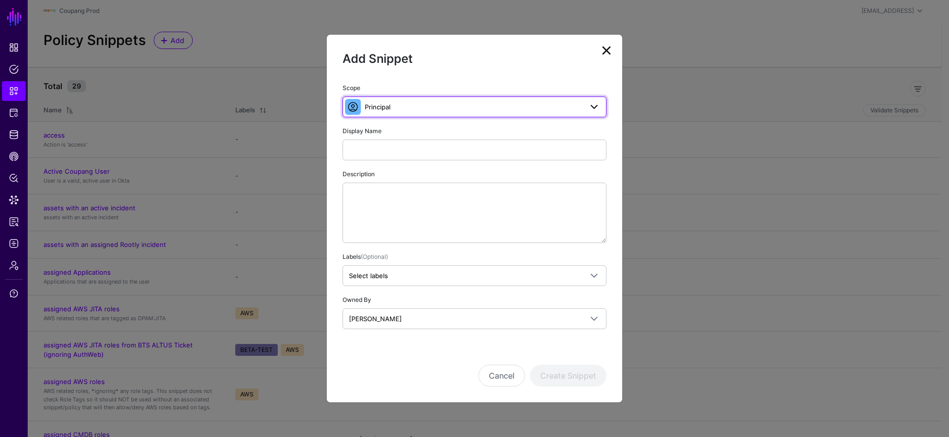
click at [410, 107] on span "Principal" at bounding box center [474, 106] width 218 height 11
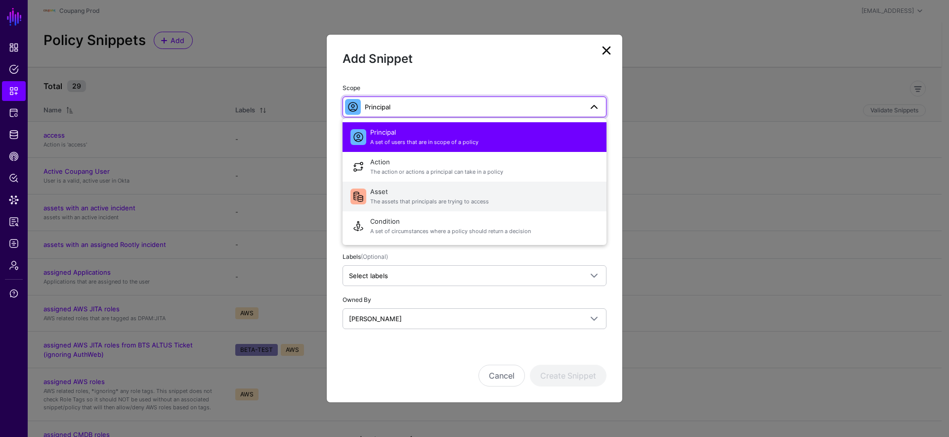
click at [405, 201] on span "The assets that principals are trying to access" at bounding box center [484, 201] width 228 height 8
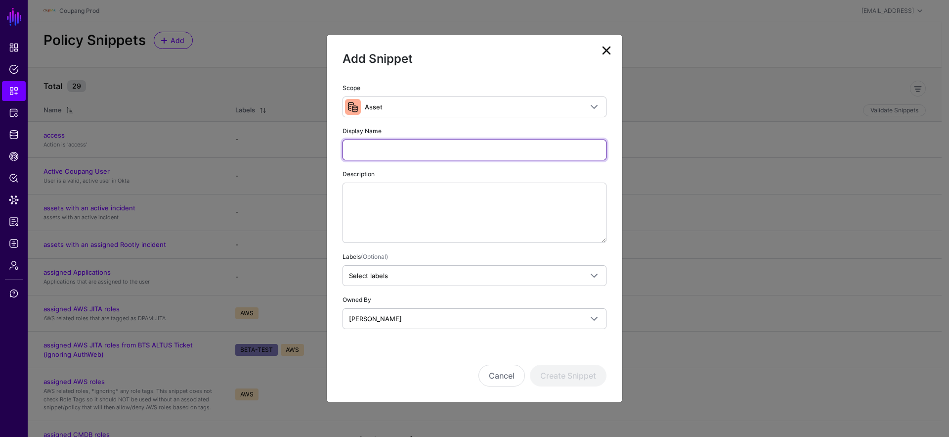
click at [393, 152] on input "Display Name" at bounding box center [475, 149] width 264 height 21
type input "**********"
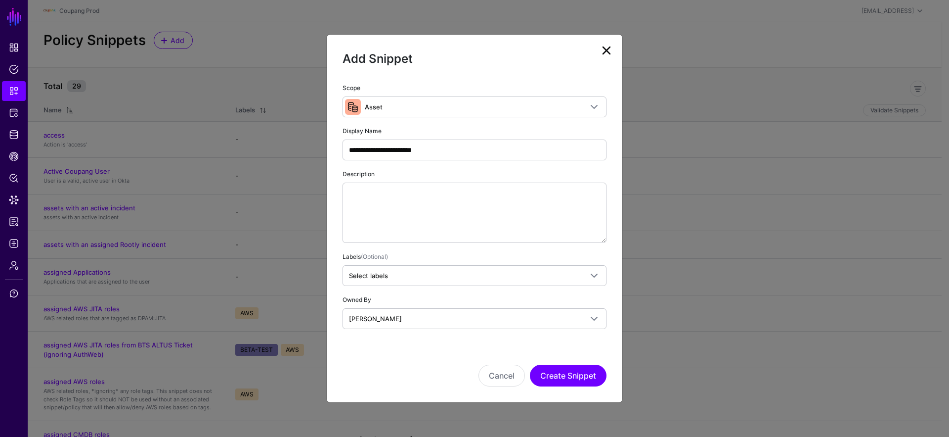
click at [567, 363] on div "Cancel Create Snippet" at bounding box center [475, 361] width 264 height 49
click at [564, 369] on button "Create Snippet" at bounding box center [568, 375] width 77 height 22
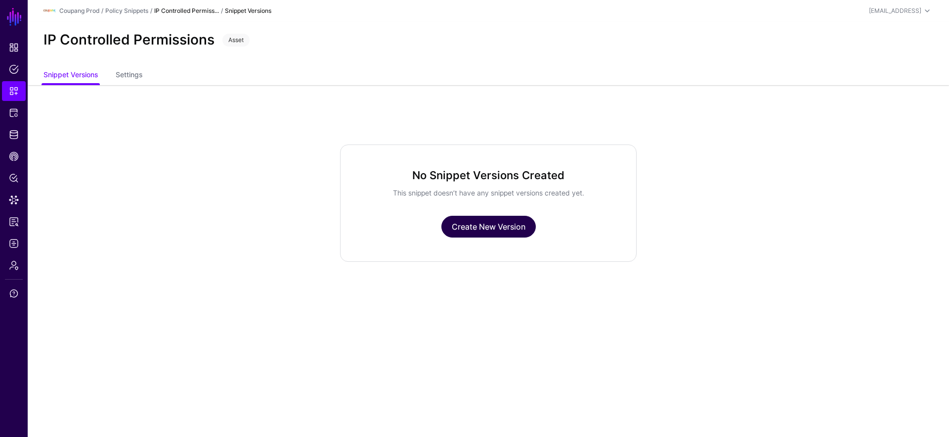
click at [515, 229] on link "Create New Version" at bounding box center [489, 227] width 94 height 22
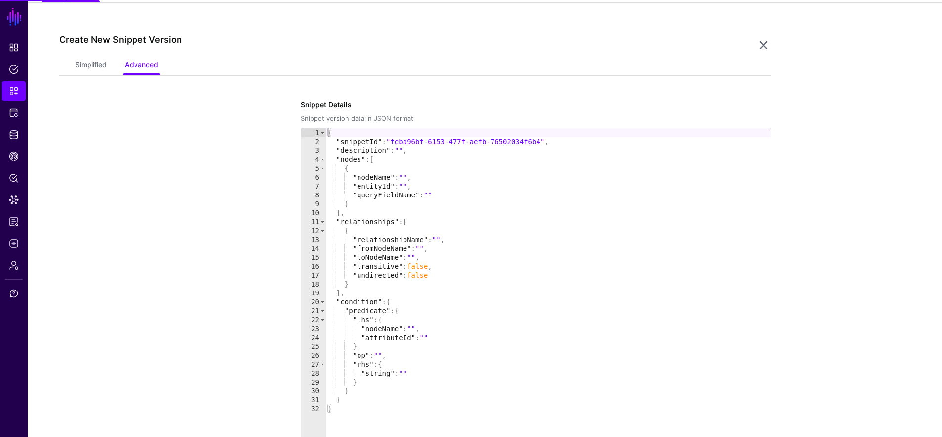
scroll to position [85, 0]
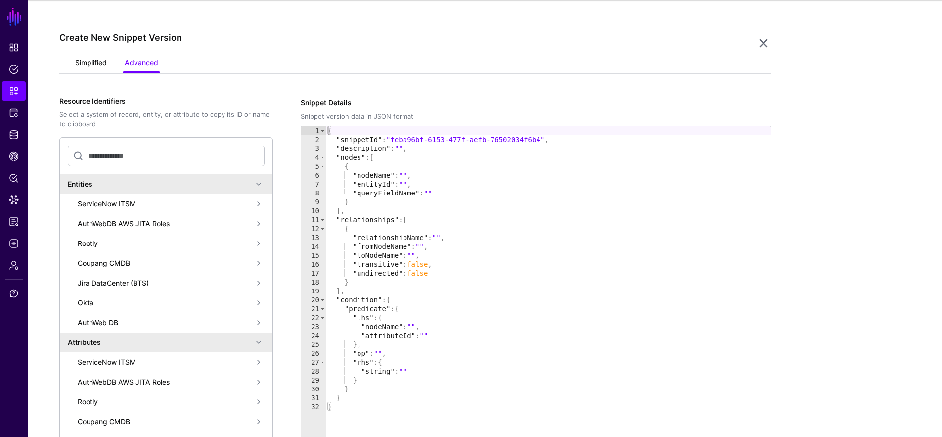
click at [90, 62] on link "Simplified" at bounding box center [91, 63] width 32 height 19
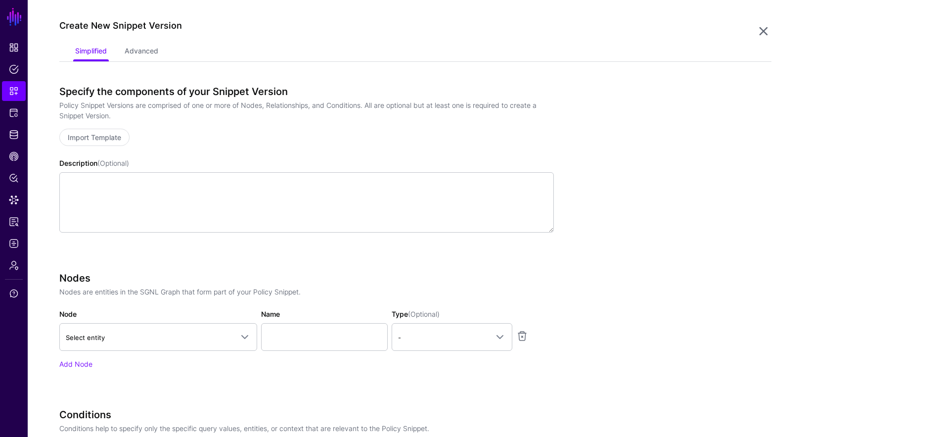
scroll to position [193, 0]
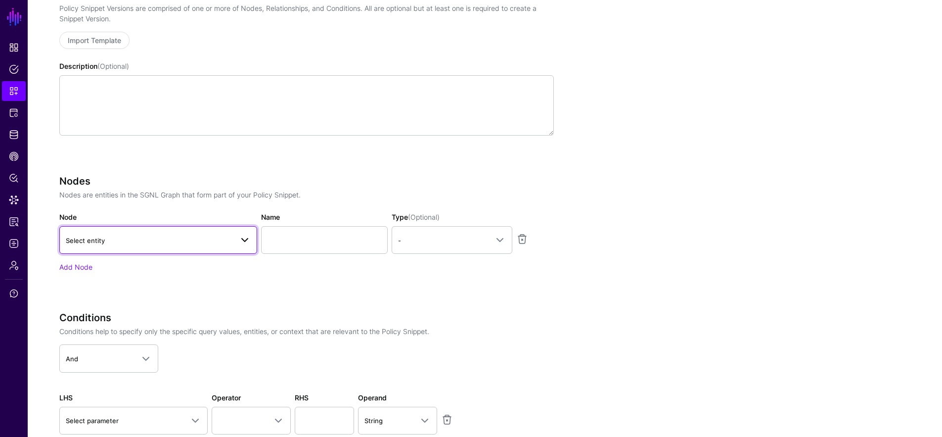
click at [123, 235] on span "Select entity" at bounding box center [149, 240] width 167 height 11
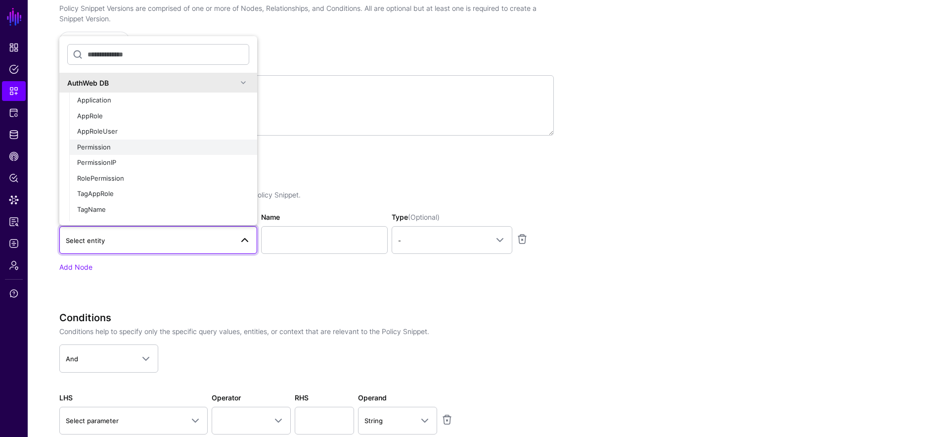
click at [177, 150] on div "Permission" at bounding box center [163, 147] width 172 height 10
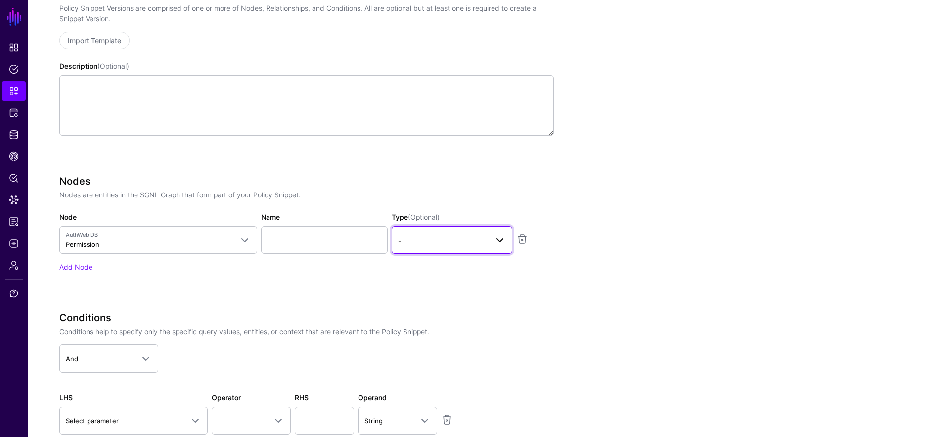
click at [440, 243] on span "-" at bounding box center [443, 240] width 90 height 11
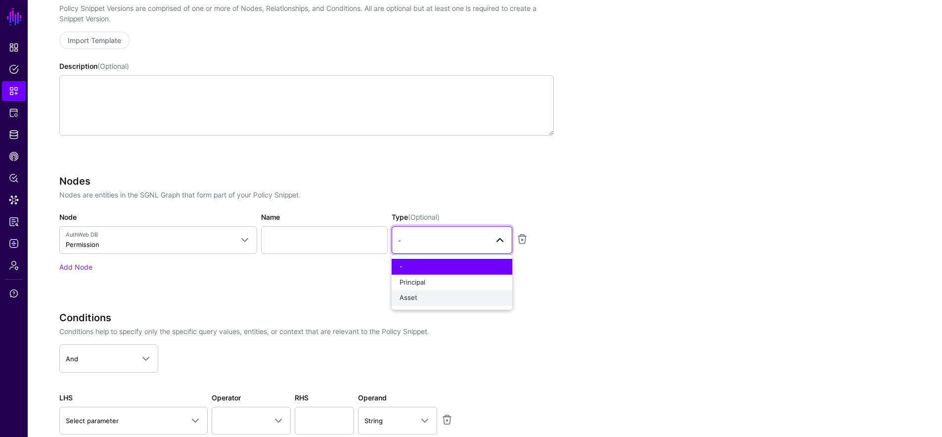
click at [428, 299] on div "Asset" at bounding box center [452, 298] width 105 height 10
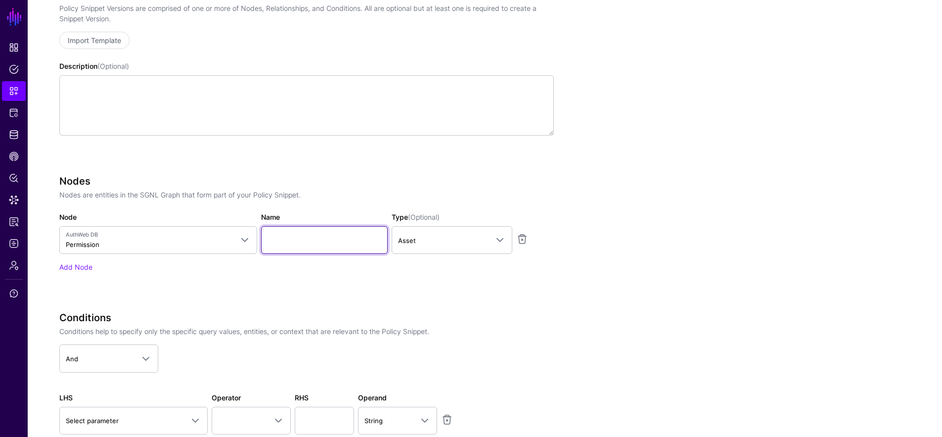
click at [284, 233] on input "Name" at bounding box center [324, 240] width 127 height 28
type input "**********"
click at [80, 270] on link "Add Node" at bounding box center [75, 267] width 33 height 8
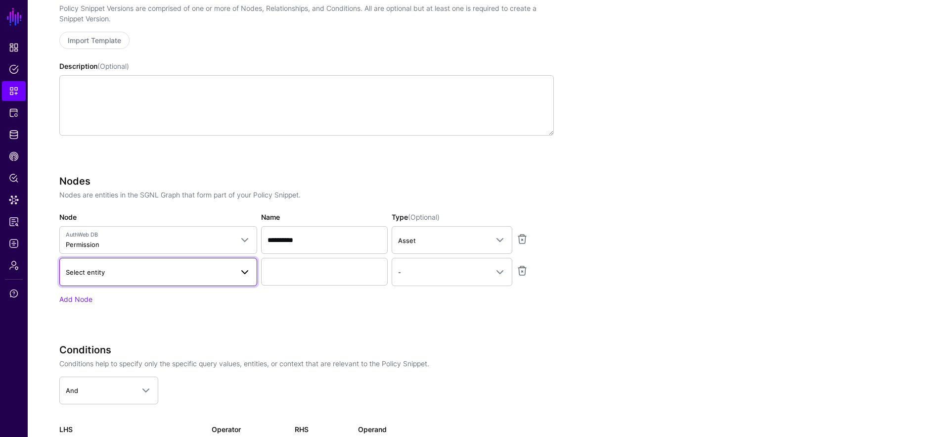
click at [108, 274] on span "Select entity" at bounding box center [149, 271] width 167 height 11
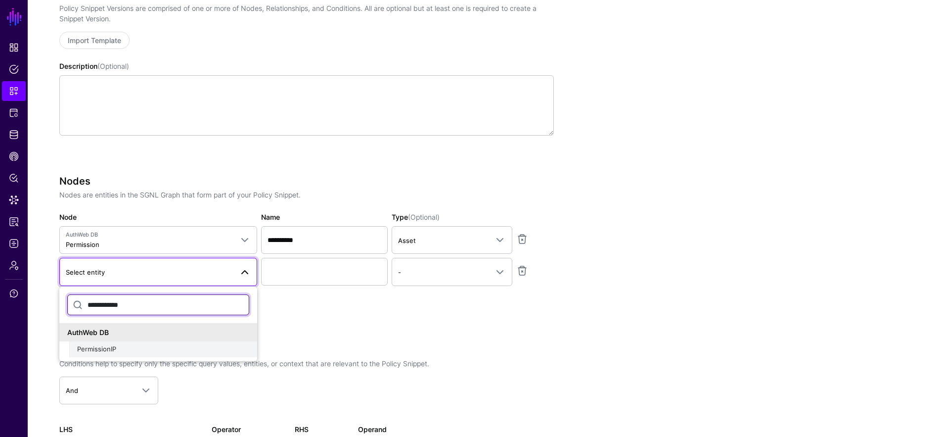
type input "**********"
click at [127, 347] on div "PermissionIP" at bounding box center [163, 349] width 172 height 10
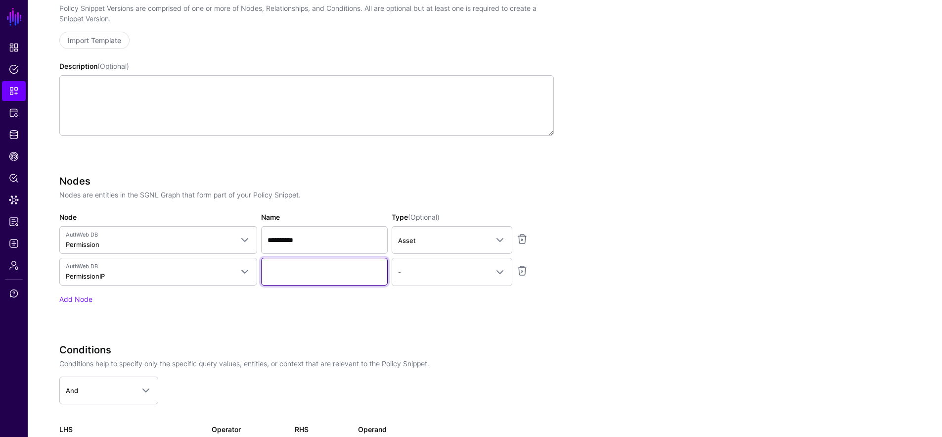
click at [326, 270] on input "Name" at bounding box center [324, 272] width 127 height 28
type input "**********"
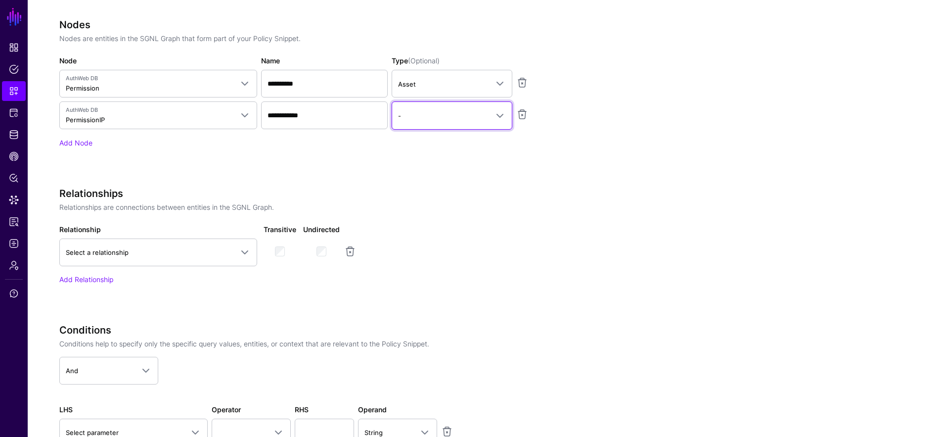
scroll to position [472, 0]
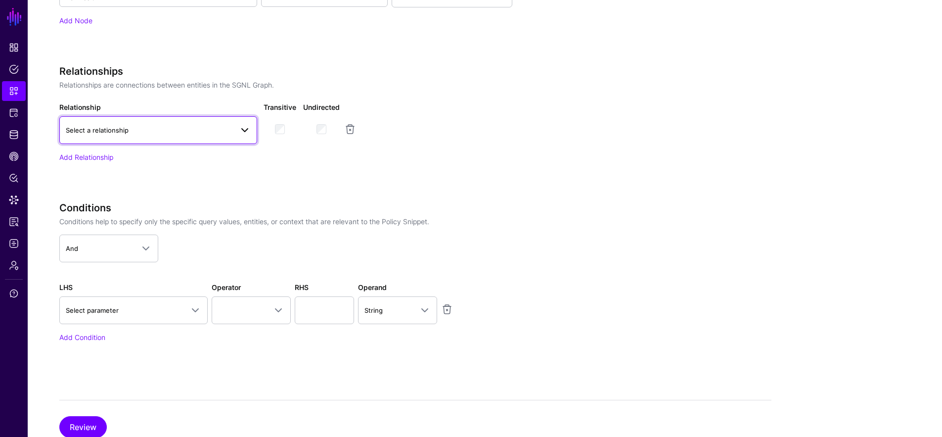
click at [200, 139] on link "Select a relationship" at bounding box center [158, 130] width 198 height 28
click at [179, 182] on button "PermissionIP to Permission" at bounding box center [158, 189] width 198 height 16
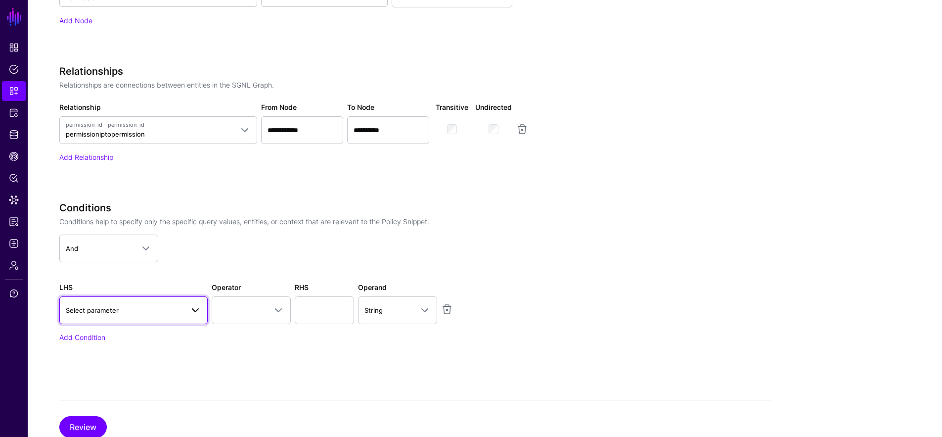
click at [136, 314] on span "Select parameter" at bounding box center [133, 310] width 135 height 12
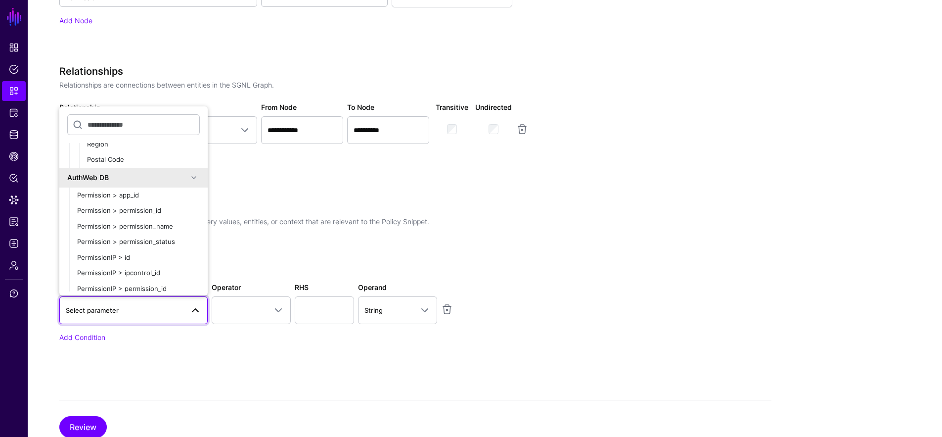
scroll to position [195, 0]
click at [154, 266] on span "PermissionIP > ipcontrol_id" at bounding box center [118, 268] width 83 height 8
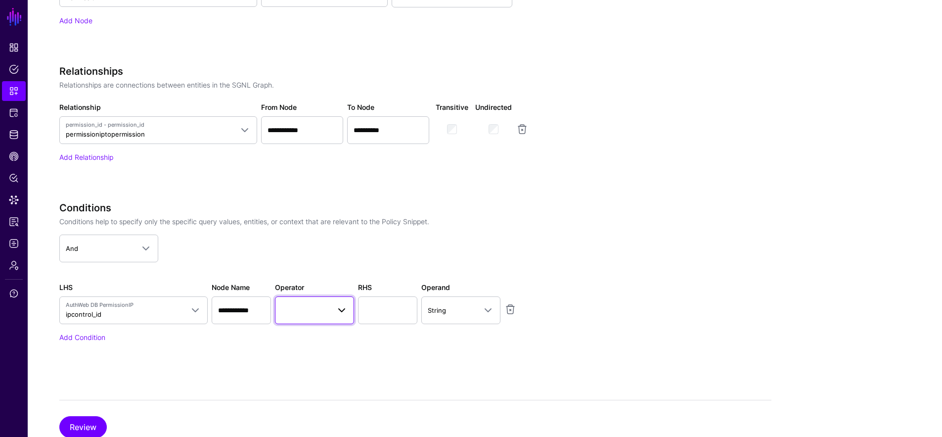
click at [306, 309] on span at bounding box center [314, 310] width 66 height 12
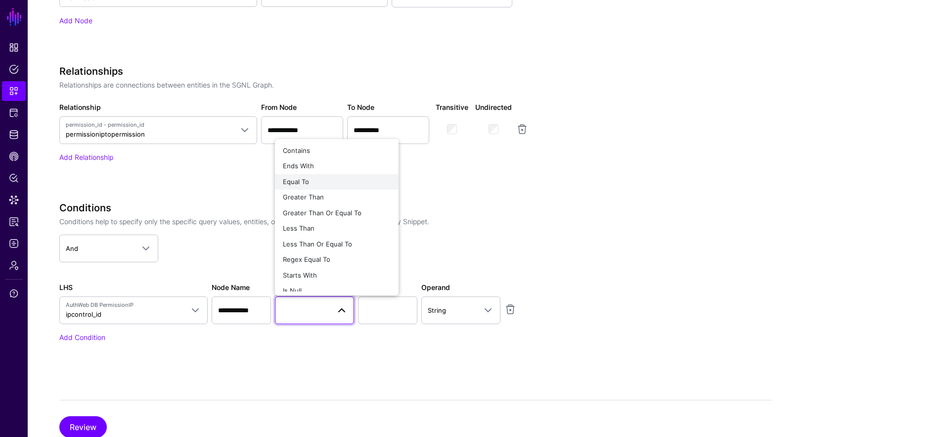
click at [335, 181] on div "Equal To" at bounding box center [337, 182] width 108 height 10
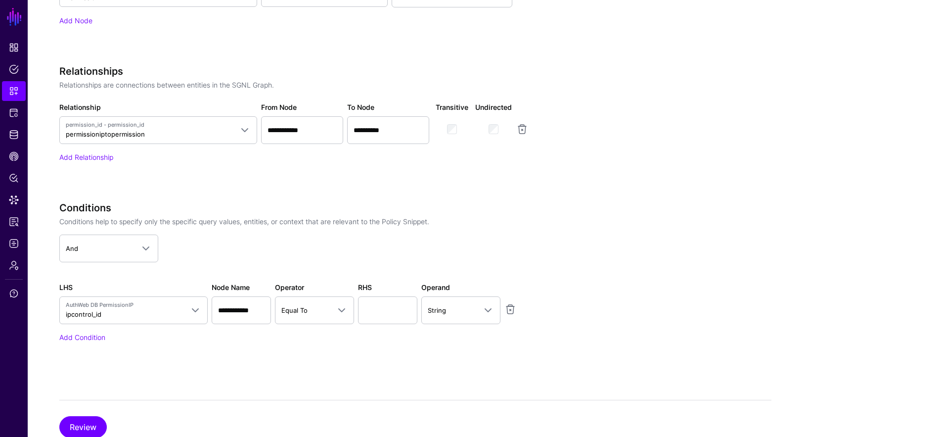
click at [420, 324] on div "**********" at bounding box center [306, 272] width 494 height 140
click at [396, 306] on input "text" at bounding box center [387, 310] width 59 height 28
type input "*"
click at [481, 315] on link "String" at bounding box center [460, 310] width 79 height 28
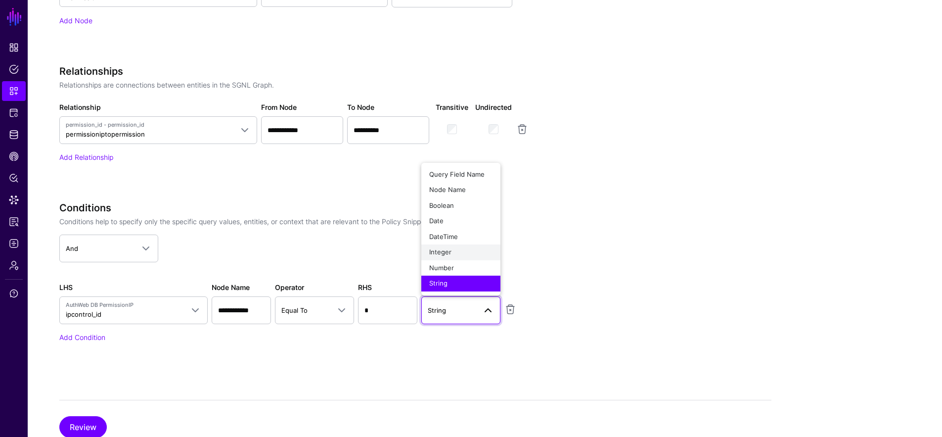
click at [463, 251] on div "Integer" at bounding box center [460, 252] width 63 height 10
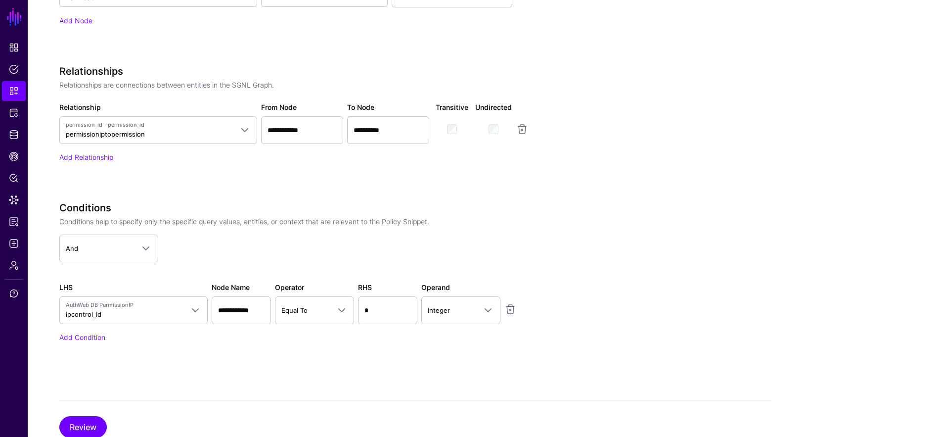
click at [557, 259] on div "Conditions Conditions help to specify only the specific query values, entities,…" at bounding box center [306, 236] width 502 height 68
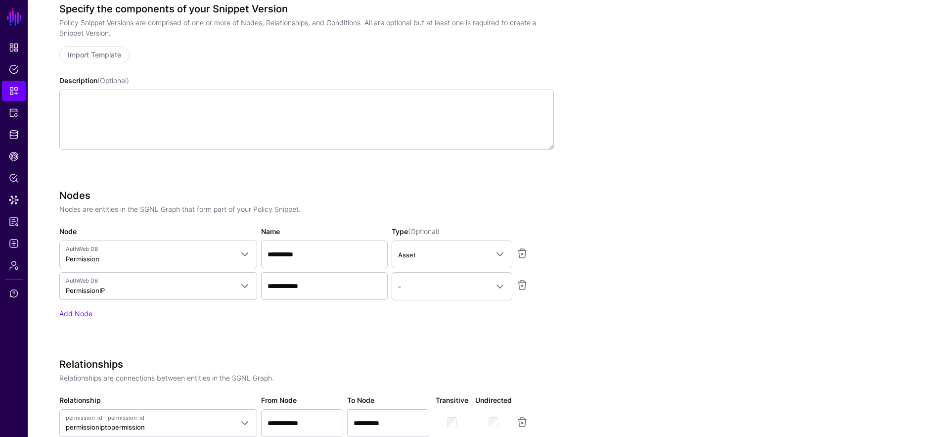
scroll to position [181, 0]
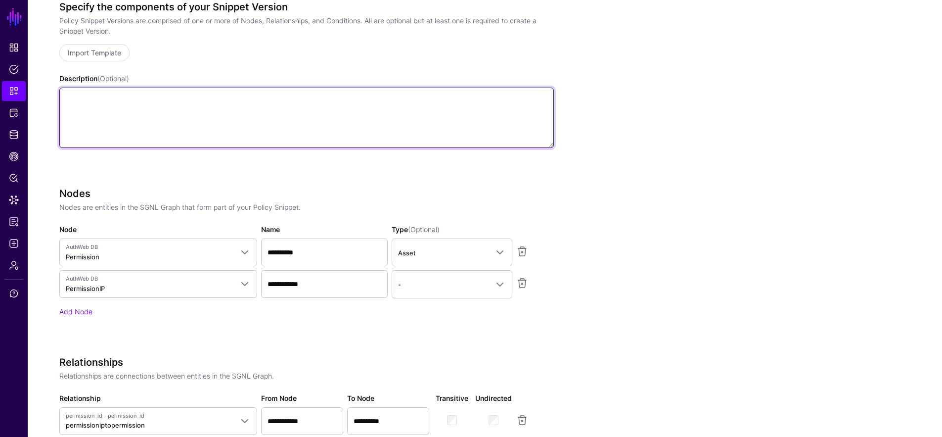
click at [211, 145] on textarea "Description (Optional)" at bounding box center [306, 118] width 494 height 60
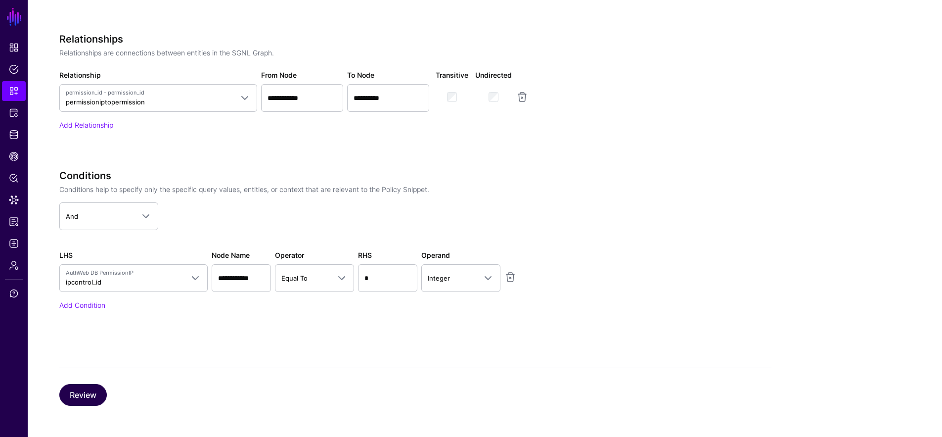
type textarea "**********"
click at [63, 388] on button "Review" at bounding box center [82, 395] width 47 height 22
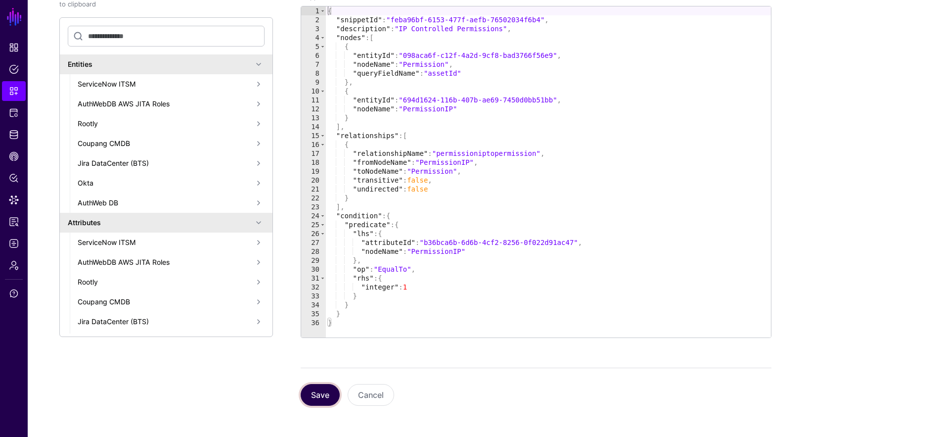
click at [330, 396] on button "Save" at bounding box center [320, 395] width 39 height 22
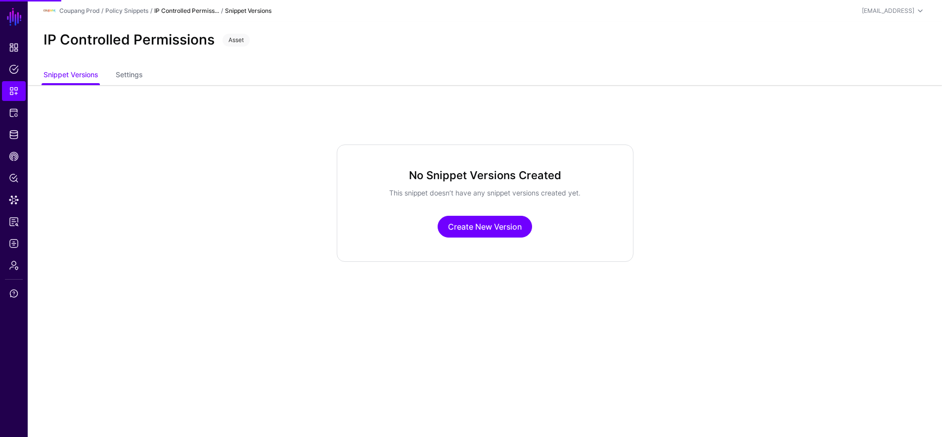
scroll to position [0, 0]
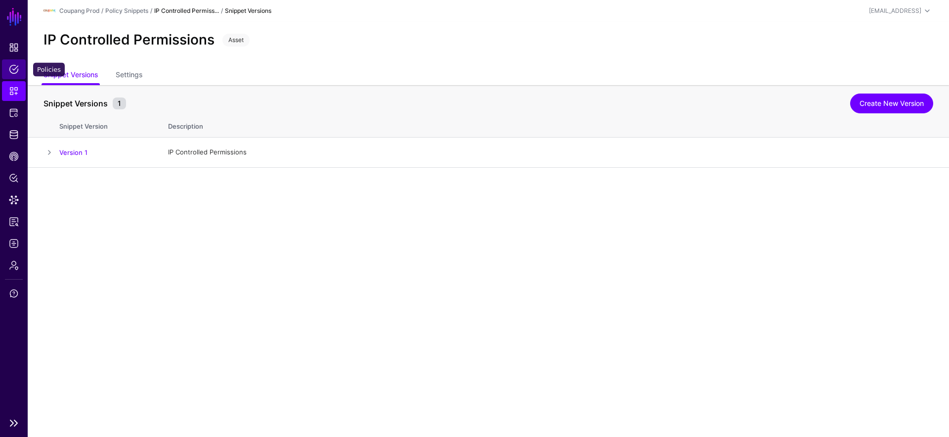
click at [17, 70] on span "Policies" at bounding box center [14, 69] width 10 height 10
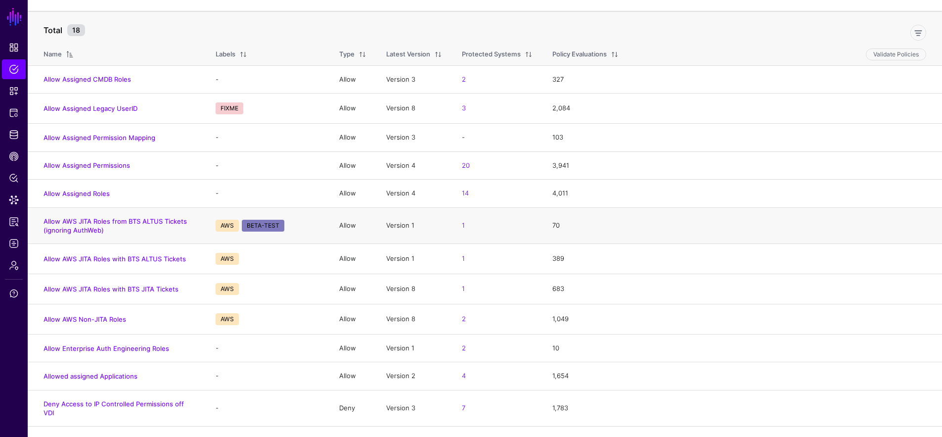
scroll to position [179, 0]
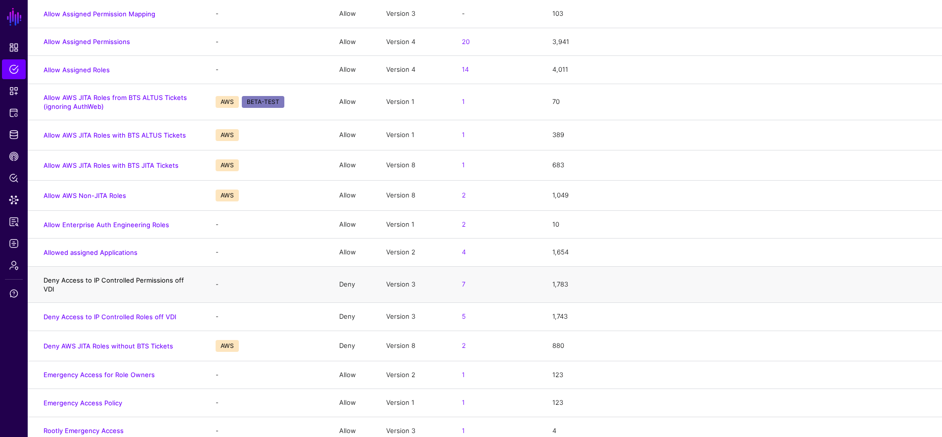
click at [180, 282] on link "Deny Access to IP Controlled Permissions off VDI" at bounding box center [114, 284] width 140 height 17
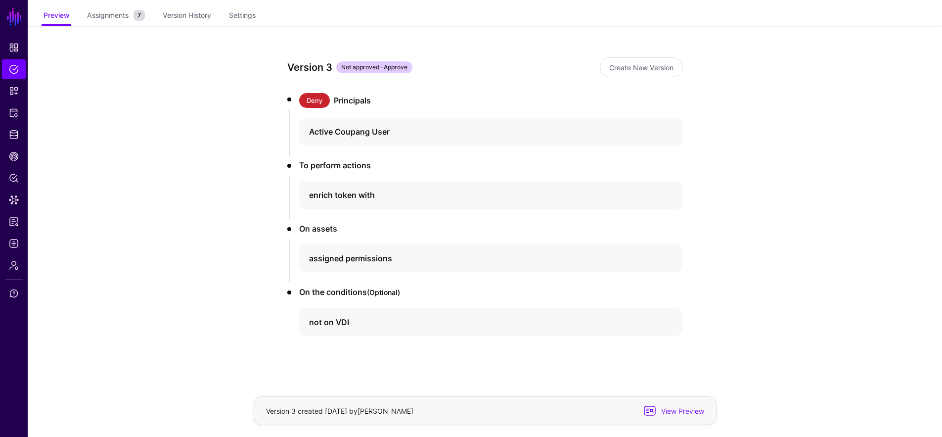
scroll to position [59, 0]
click at [634, 61] on link "Create New Version" at bounding box center [641, 67] width 83 height 20
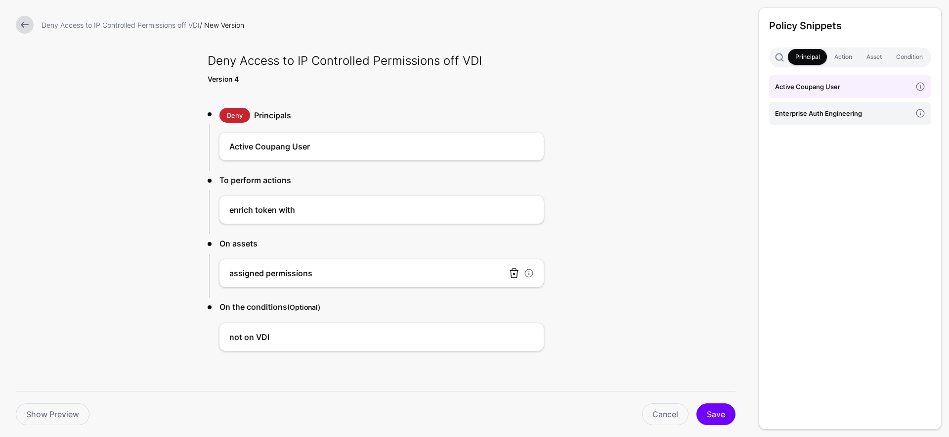
click at [512, 274] on link at bounding box center [514, 273] width 12 height 12
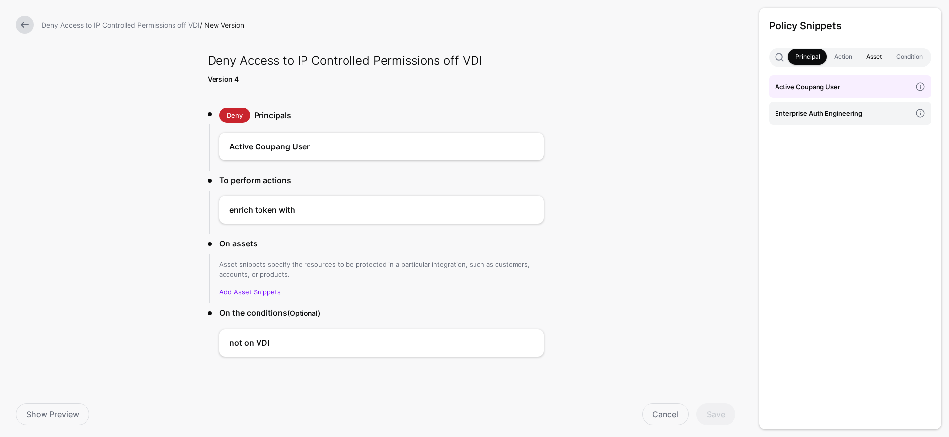
click at [877, 55] on link "Asset" at bounding box center [874, 57] width 30 height 16
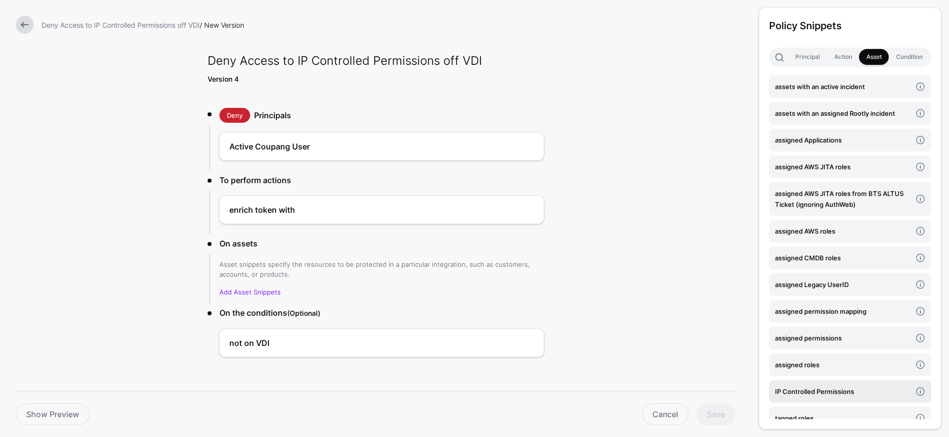
click at [854, 396] on h4 "IP Controlled Permissions" at bounding box center [843, 391] width 136 height 11
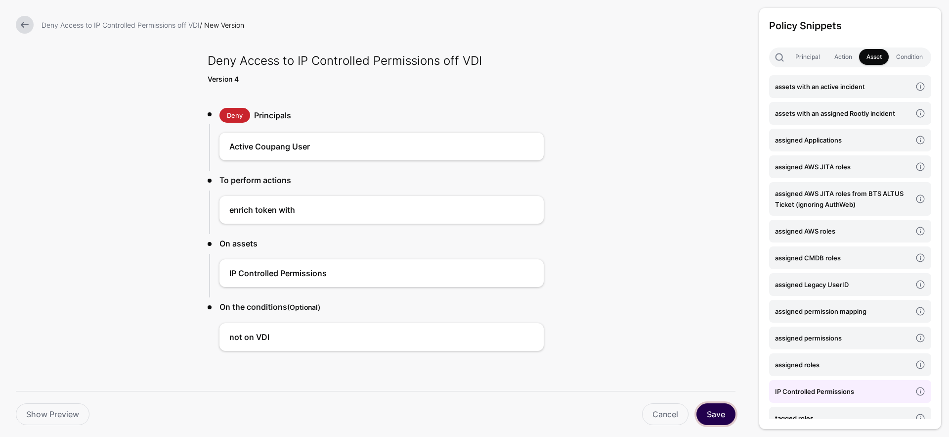
click at [722, 408] on button "Save" at bounding box center [716, 414] width 39 height 22
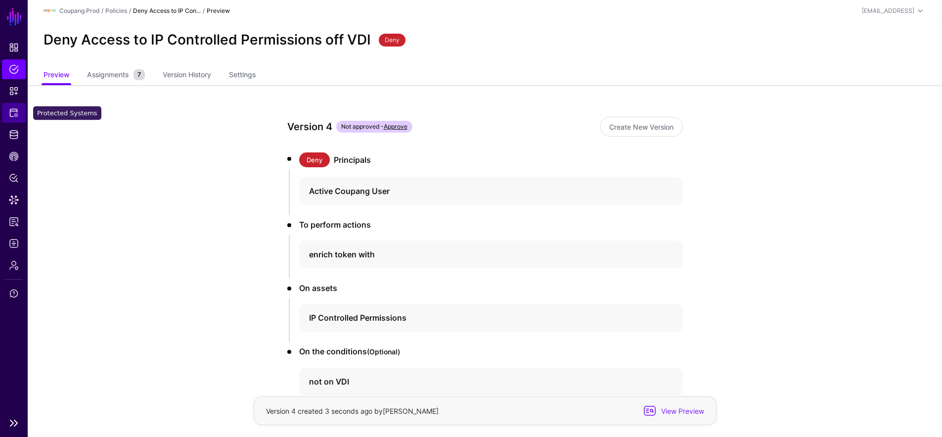
click at [24, 107] on link "Protected Systems" at bounding box center [14, 113] width 24 height 20
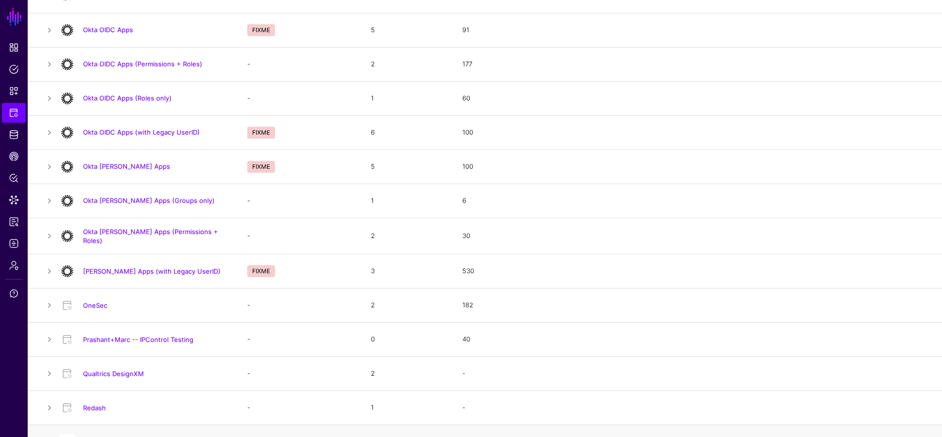
scroll to position [620, 0]
click at [137, 269] on link "Okta SAML Apps (with Legacy UserID)" at bounding box center [151, 271] width 137 height 8
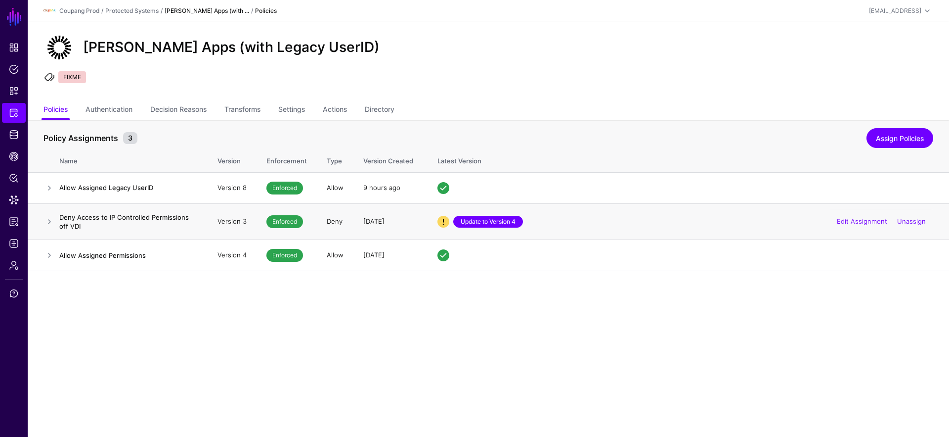
click at [498, 221] on link "Update to Version 4" at bounding box center [488, 222] width 70 height 12
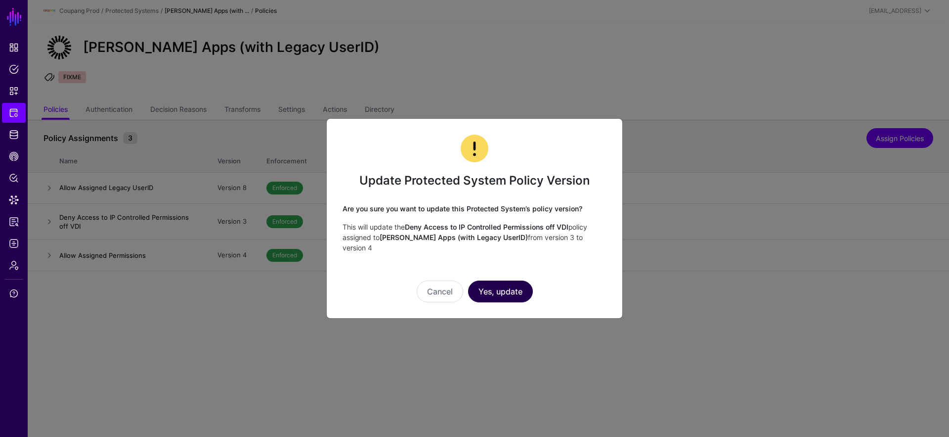
click at [490, 289] on button "Yes, update" at bounding box center [500, 291] width 65 height 22
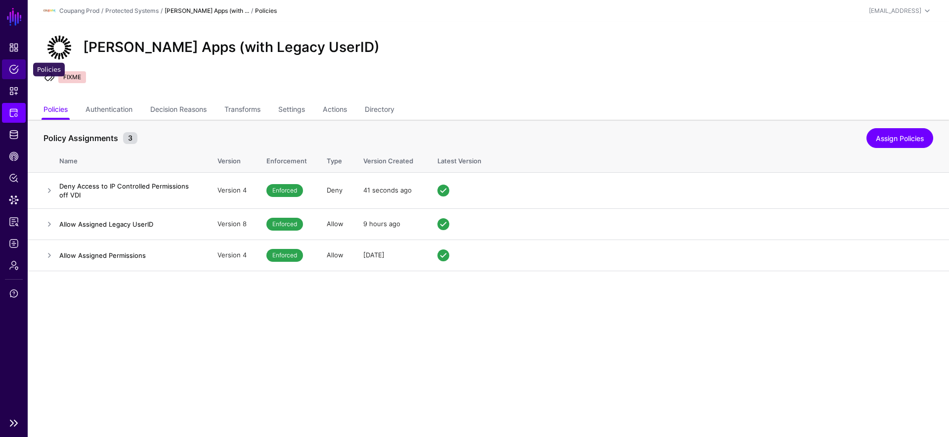
click at [12, 69] on span "Policies" at bounding box center [14, 69] width 10 height 10
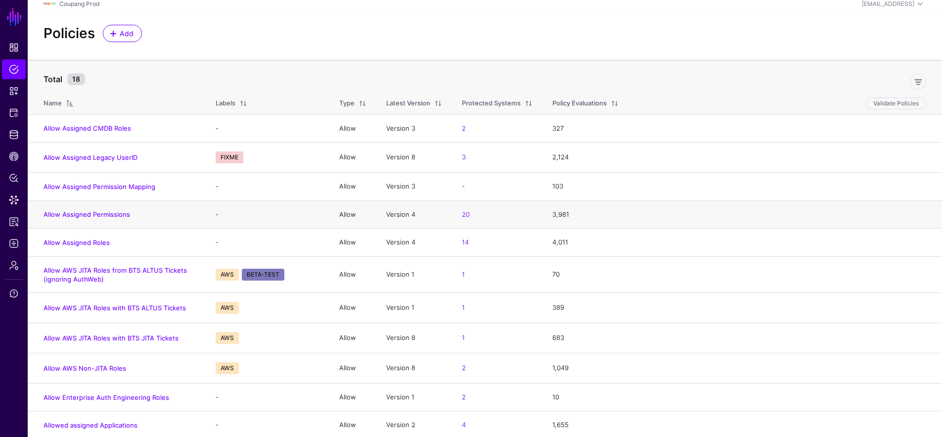
scroll to position [179, 0]
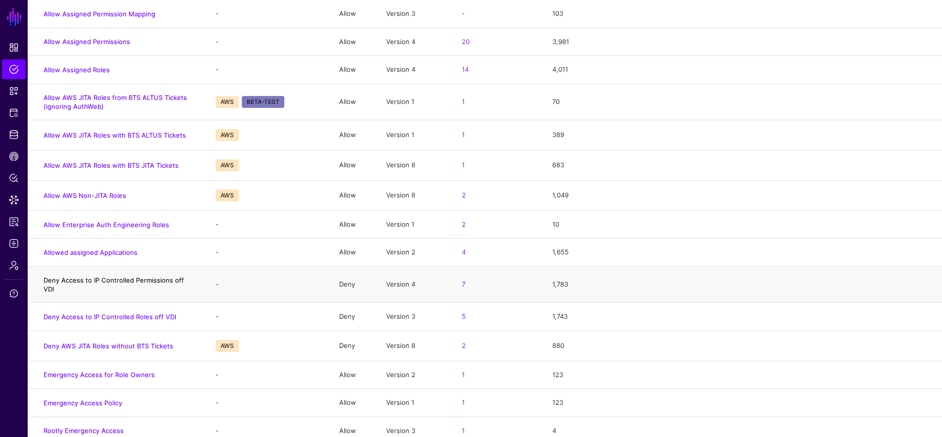
click at [181, 282] on link "Deny Access to IP Controlled Permissions off VDI" at bounding box center [114, 284] width 140 height 17
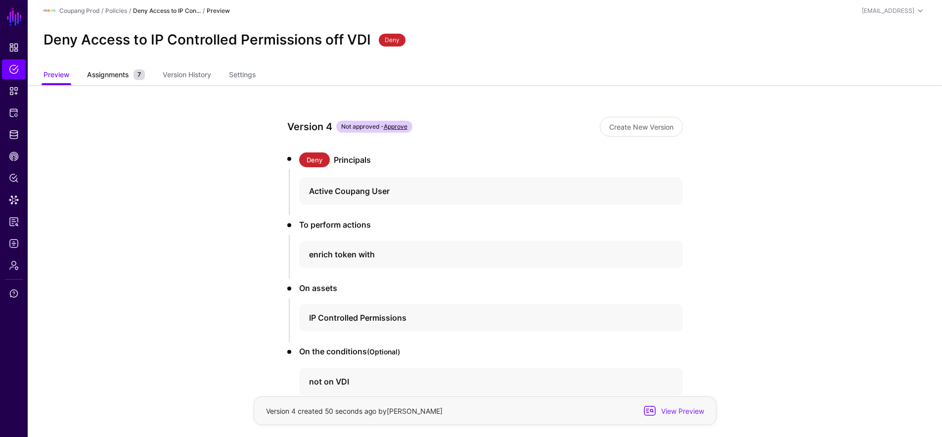
click at [112, 70] on span "Assignments" at bounding box center [108, 74] width 46 height 10
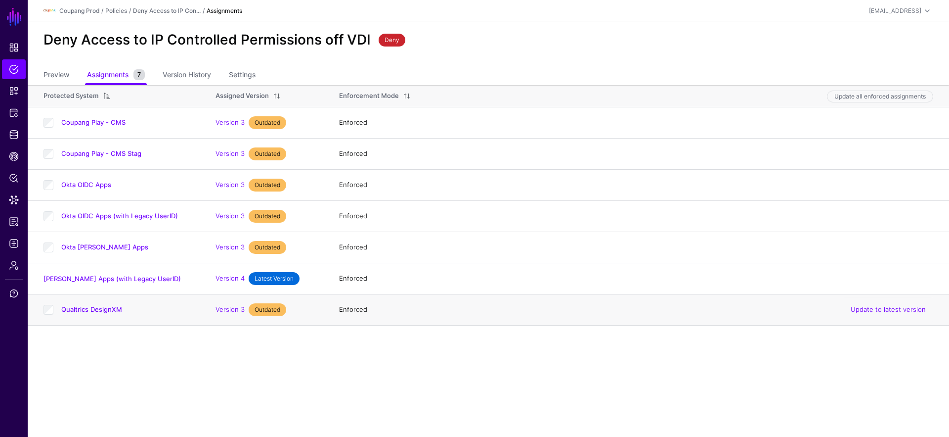
click at [39, 310] on td "Qualtrics DesignXM" at bounding box center [117, 309] width 178 height 31
click at [44, 179] on td "Okta OIDC Apps" at bounding box center [117, 184] width 178 height 31
click at [910, 94] on button "Update selected assignments" at bounding box center [885, 96] width 97 height 12
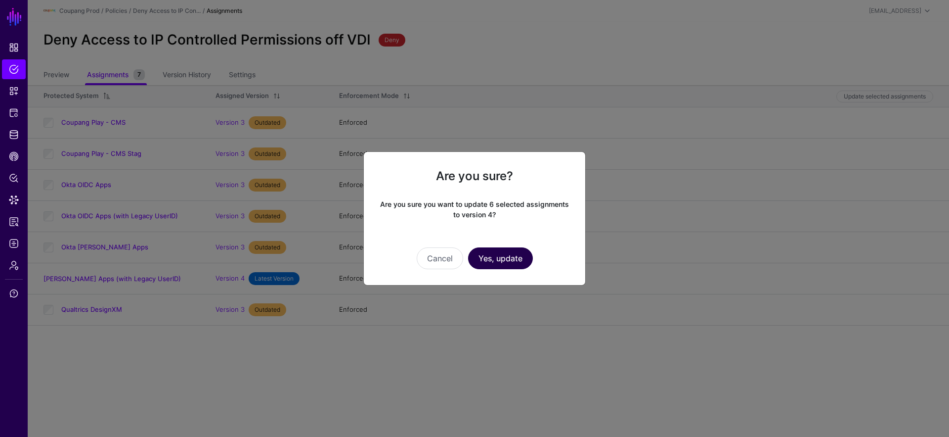
click at [520, 262] on button "Yes, update" at bounding box center [500, 258] width 65 height 22
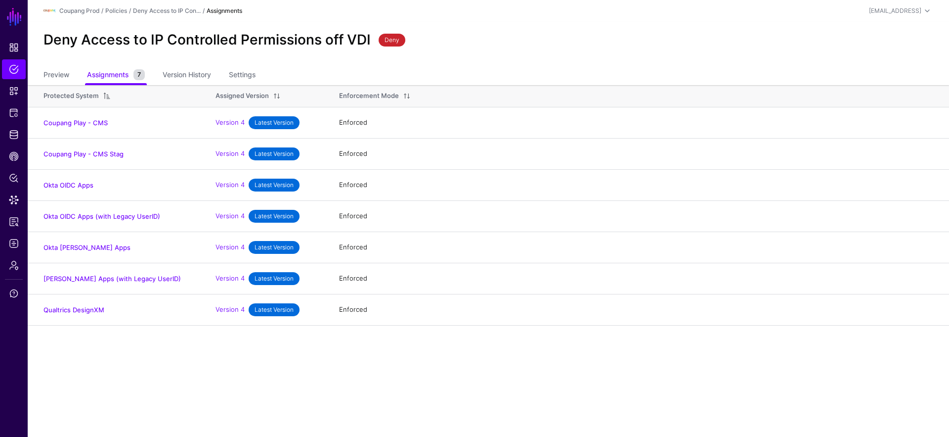
click at [438, 399] on main "SGNL Dashboard Policies Snippets Protected Systems Identity Data Fabric CAEP Hu…" at bounding box center [474, 218] width 949 height 437
click at [16, 202] on span "Data Lens" at bounding box center [14, 200] width 10 height 10
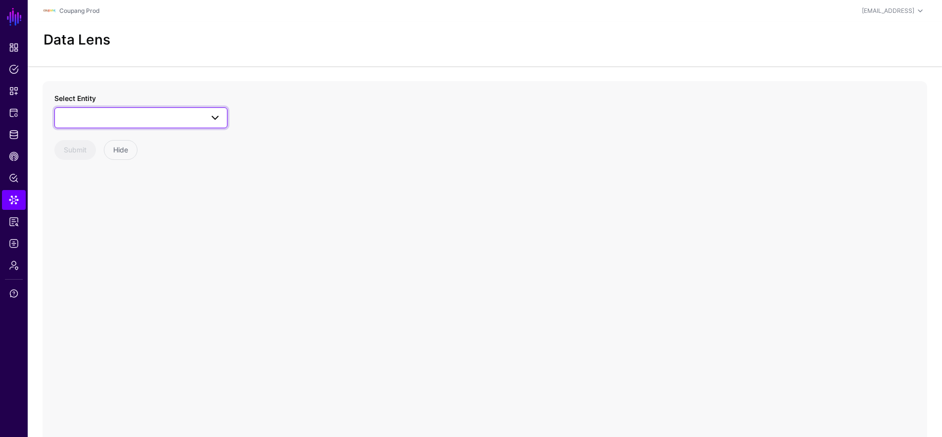
click at [107, 122] on span at bounding box center [141, 118] width 160 height 12
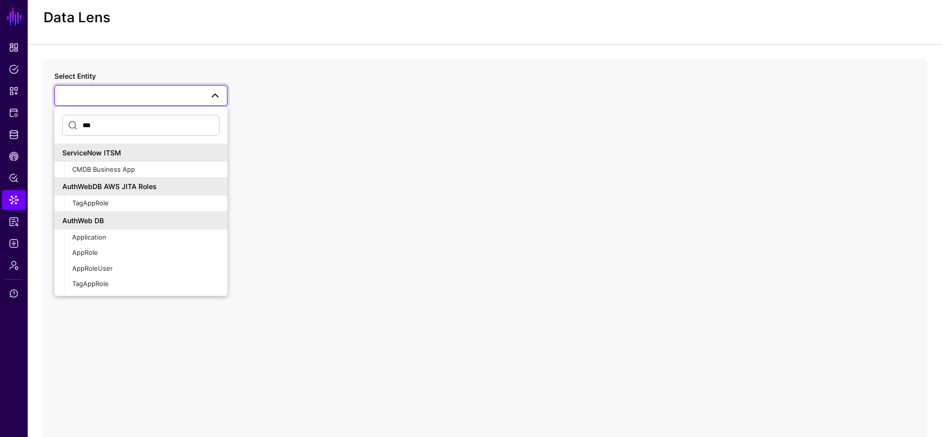
scroll to position [50, 0]
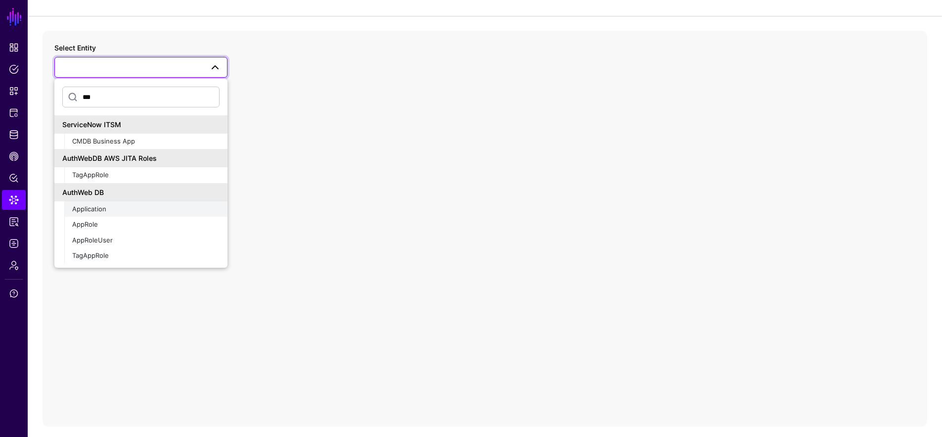
type input "***"
click at [145, 208] on div "Application" at bounding box center [145, 209] width 147 height 10
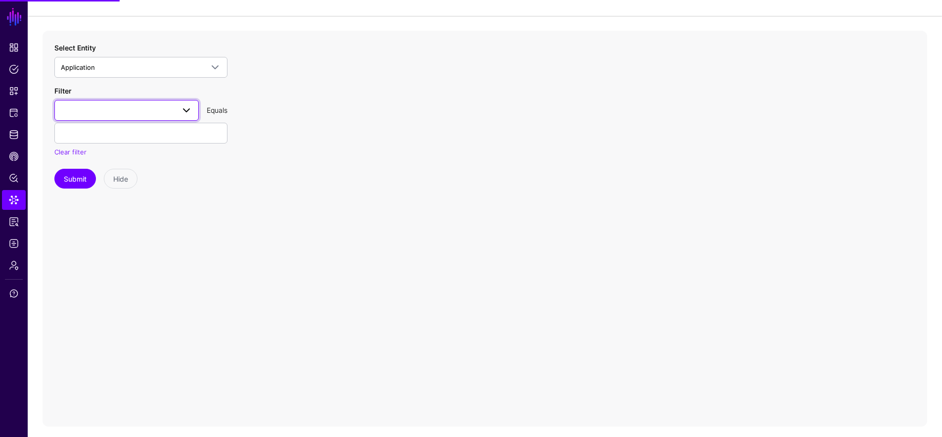
click at [147, 114] on span at bounding box center [127, 110] width 132 height 12
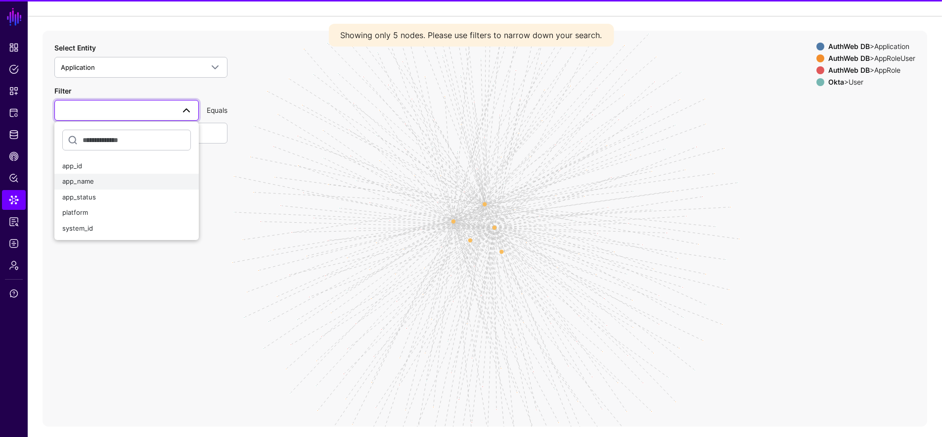
click at [118, 179] on div "app_name" at bounding box center [126, 182] width 129 height 10
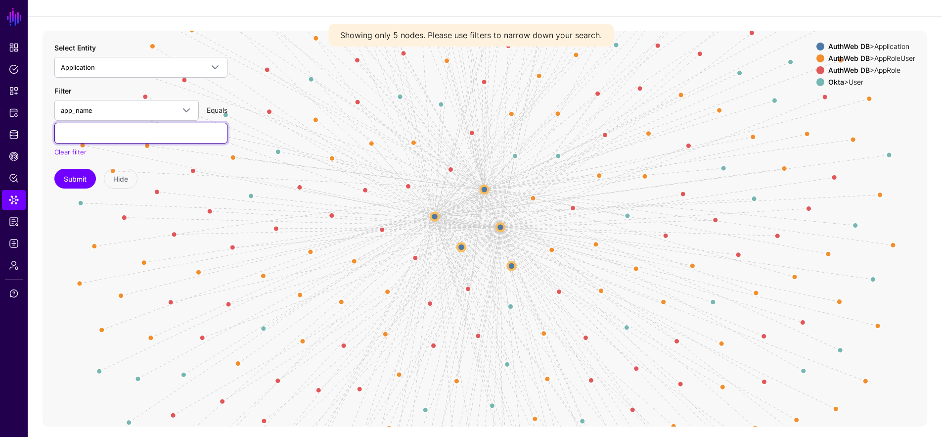
click at [116, 132] on input "text" at bounding box center [140, 133] width 173 height 21
paste input "**********"
type input "**********"
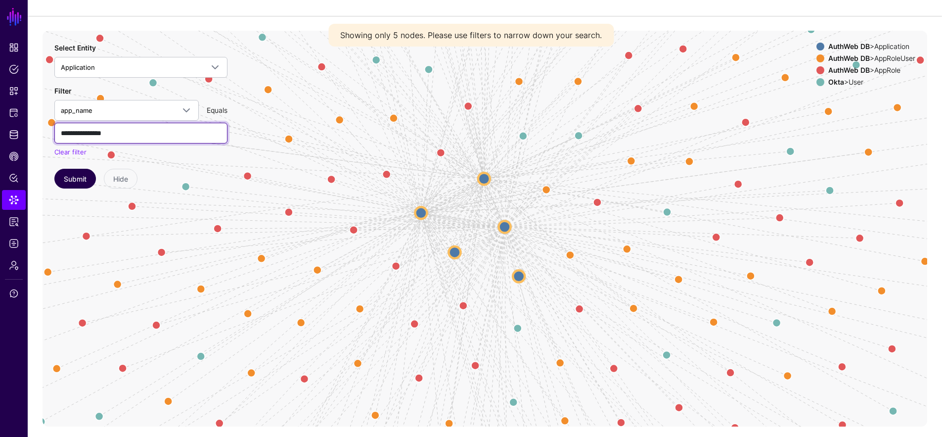
type input "**********"
click at [84, 178] on button "Submit" at bounding box center [75, 179] width 42 height 20
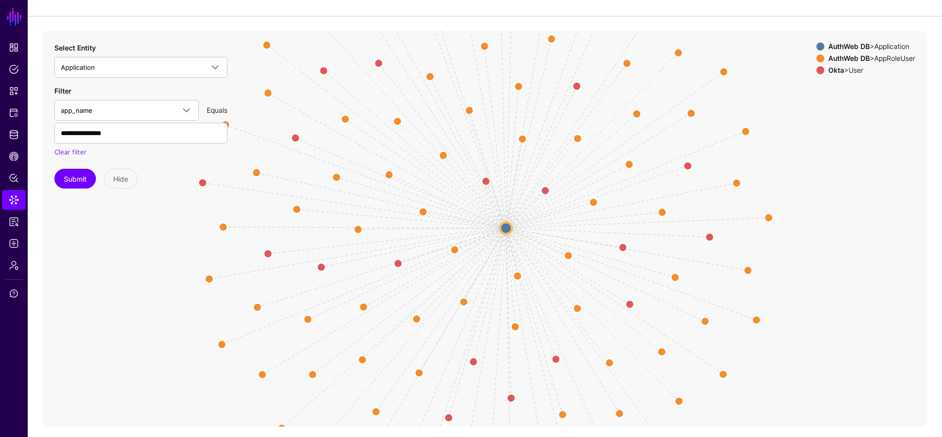
click at [838, 72] on strong "Okta" at bounding box center [836, 70] width 16 height 8
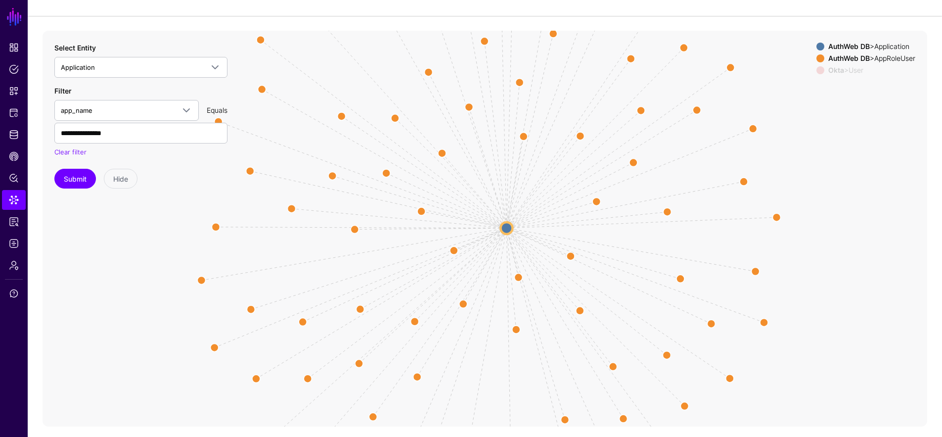
click at [888, 46] on div "AuthWeb DB > Application" at bounding box center [871, 47] width 91 height 8
click at [891, 56] on div "AuthWeb DB > AppRoleUser" at bounding box center [871, 58] width 91 height 8
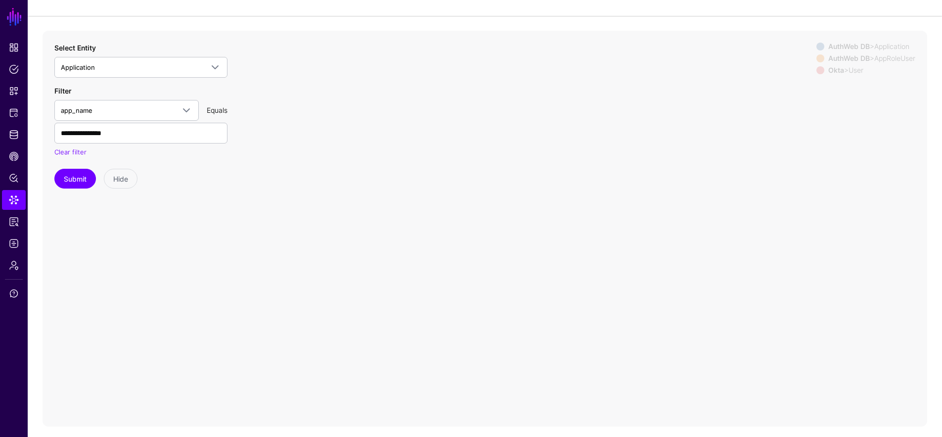
click at [891, 56] on div "AuthWeb DB > AppRoleUser" at bounding box center [871, 58] width 91 height 8
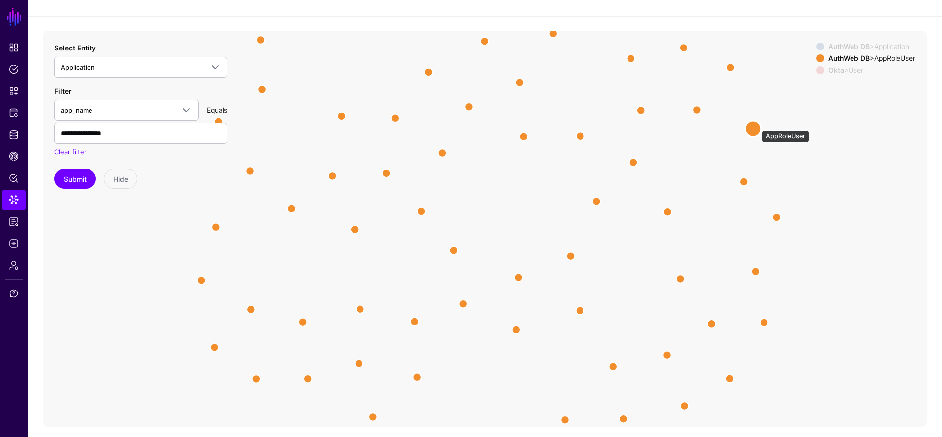
click at [756, 125] on circle at bounding box center [753, 129] width 16 height 16
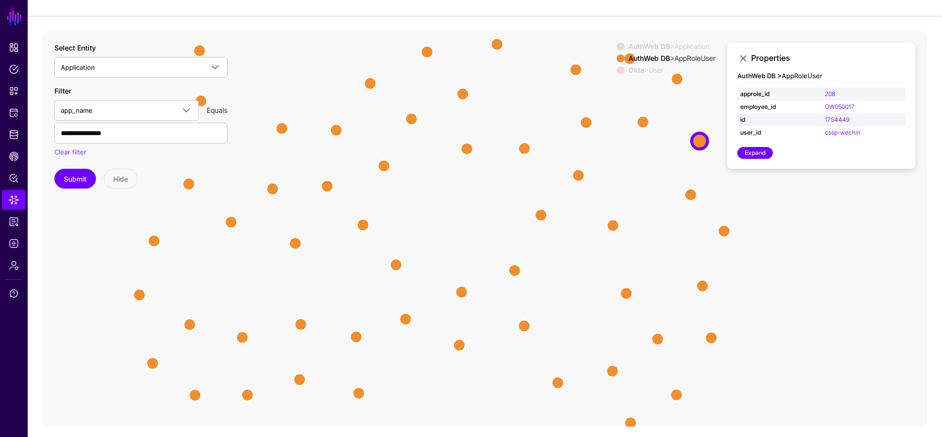
drag, startPoint x: 843, startPoint y: 252, endPoint x: 773, endPoint y: 271, distance: 72.7
click at [773, 271] on icon "AppUserToApp AppUserToApp AppUserToApp AppUserToApp AssignedApplication AppUser…" at bounding box center [485, 229] width 885 height 396
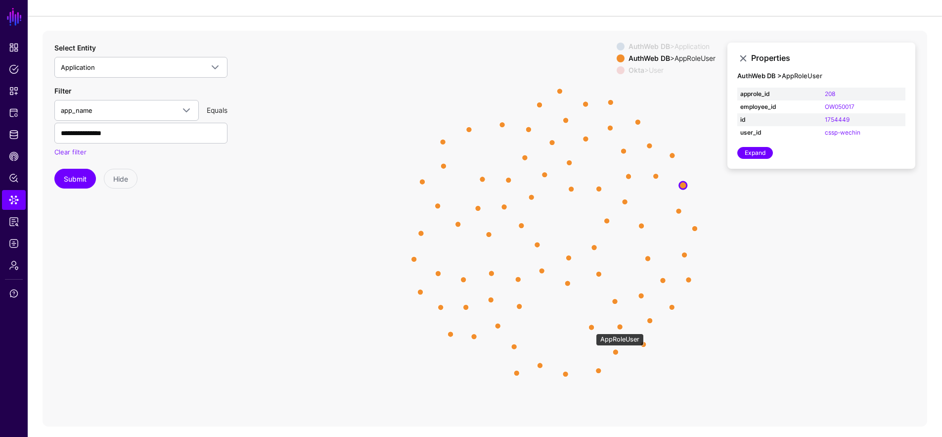
click at [592, 326] on circle at bounding box center [591, 327] width 6 height 6
click at [682, 51] on div "AuthWeb DB > Application AuthWeb DB > AppRoleUser Okta > User" at bounding box center [666, 61] width 99 height 36
click at [693, 44] on div "AuthWeb DB > Application" at bounding box center [671, 47] width 91 height 8
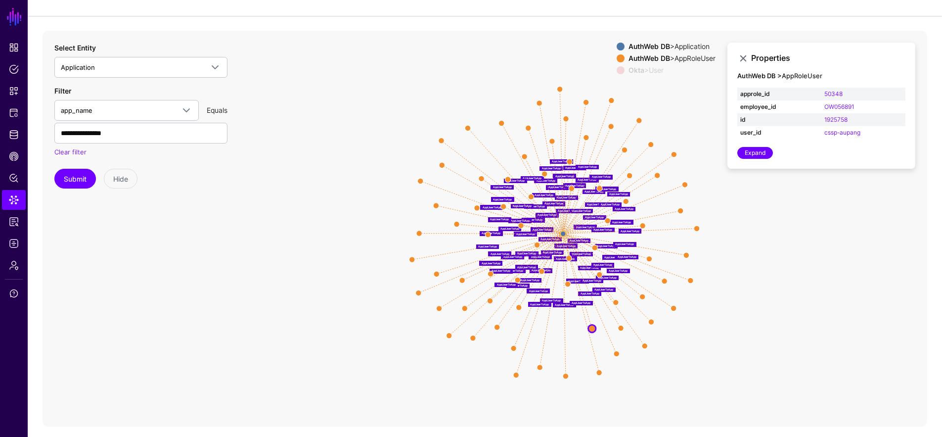
click at [696, 58] on div "AuthWeb DB > AppRoleUser" at bounding box center [671, 58] width 91 height 8
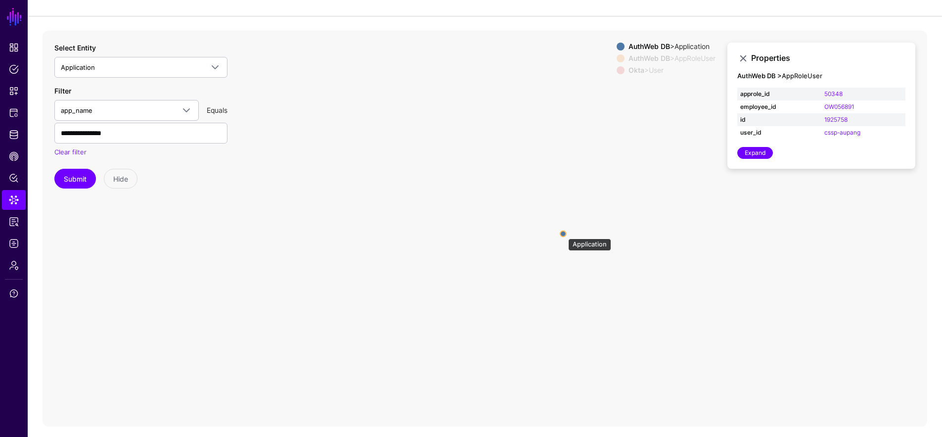
click at [562, 233] on circle at bounding box center [563, 233] width 6 height 6
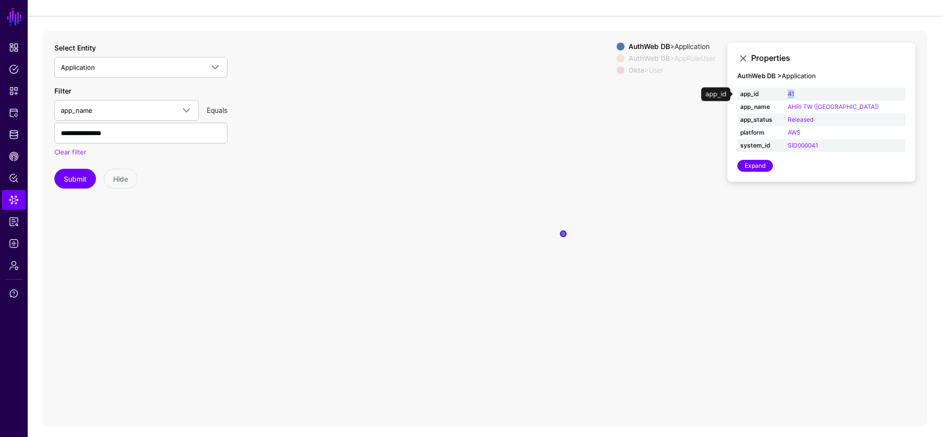
drag, startPoint x: 820, startPoint y: 94, endPoint x: 802, endPoint y: 96, distance: 18.4
click at [802, 96] on tr "app_id 41" at bounding box center [821, 94] width 168 height 13
copy tr "41"
click at [128, 52] on div "Select Entity Application *** ServiceNow ITSM CMDB Business App AuthWebDB AWS J…" at bounding box center [140, 60] width 173 height 35
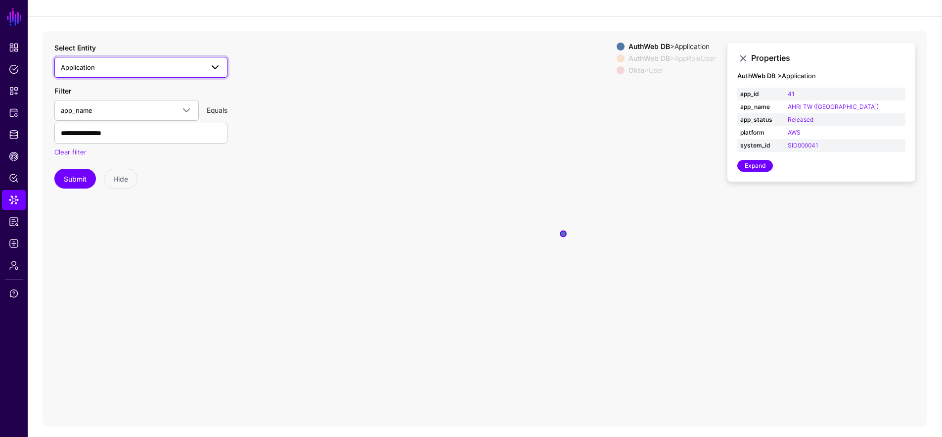
click at [129, 63] on span "Application" at bounding box center [132, 67] width 142 height 11
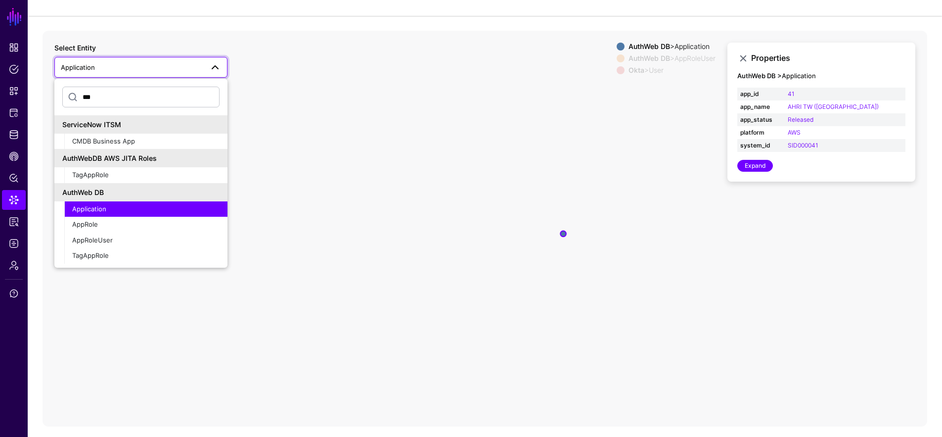
click at [129, 63] on span "Application" at bounding box center [132, 67] width 142 height 11
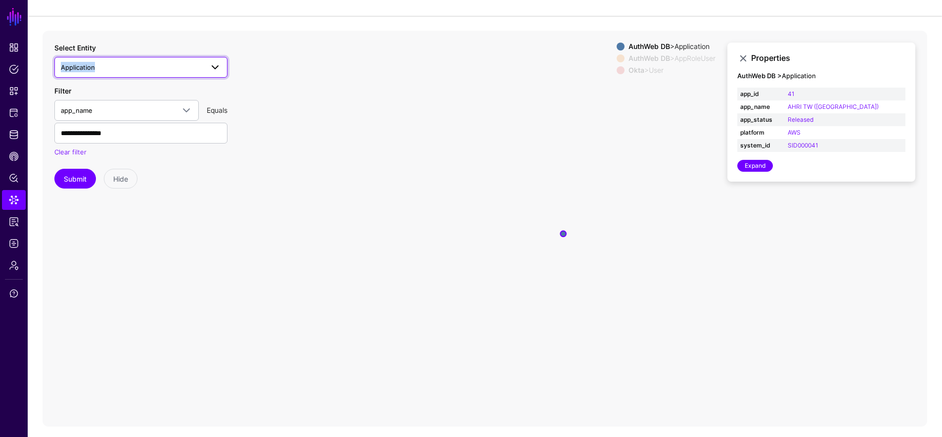
click at [129, 63] on span "Application" at bounding box center [132, 67] width 142 height 11
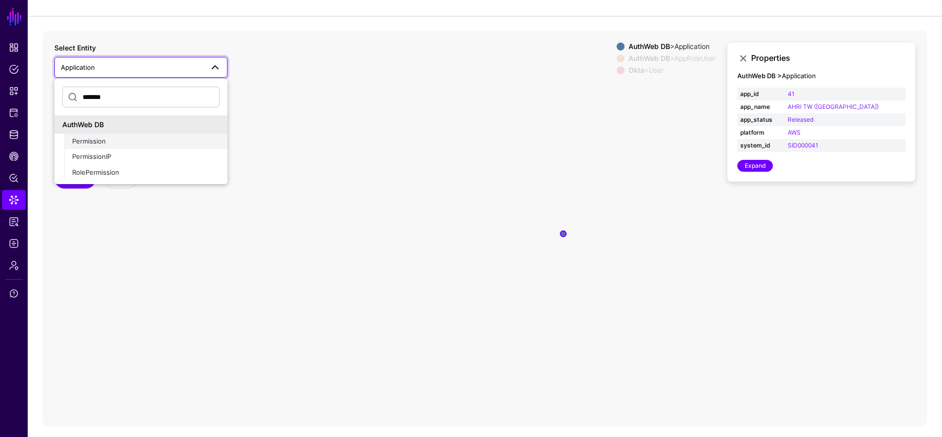
type input "*******"
click at [76, 147] on button "Permission" at bounding box center [145, 141] width 163 height 16
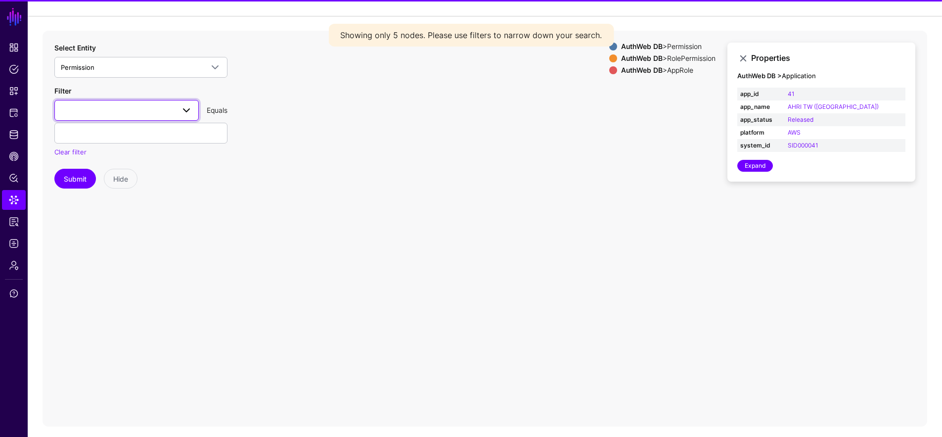
click at [108, 106] on span at bounding box center [127, 110] width 132 height 12
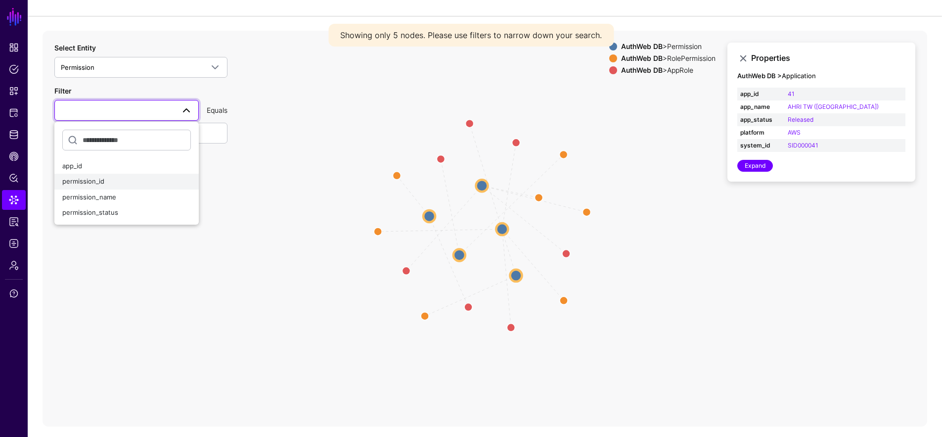
click at [109, 181] on div "permission_id" at bounding box center [126, 182] width 129 height 10
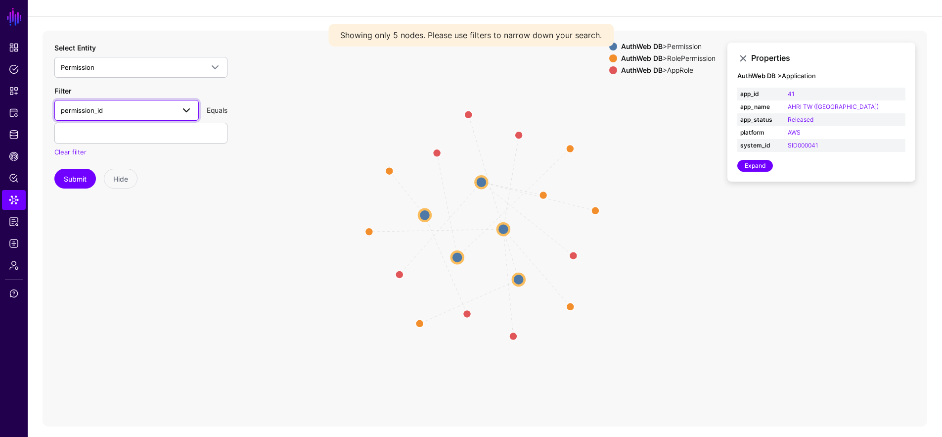
click at [128, 110] on span "permission_id" at bounding box center [118, 110] width 114 height 11
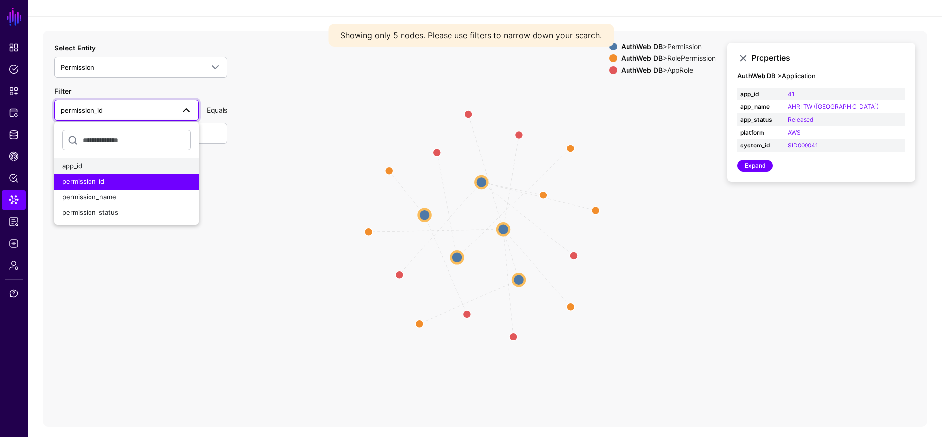
click at [111, 160] on button "app_id" at bounding box center [126, 166] width 144 height 16
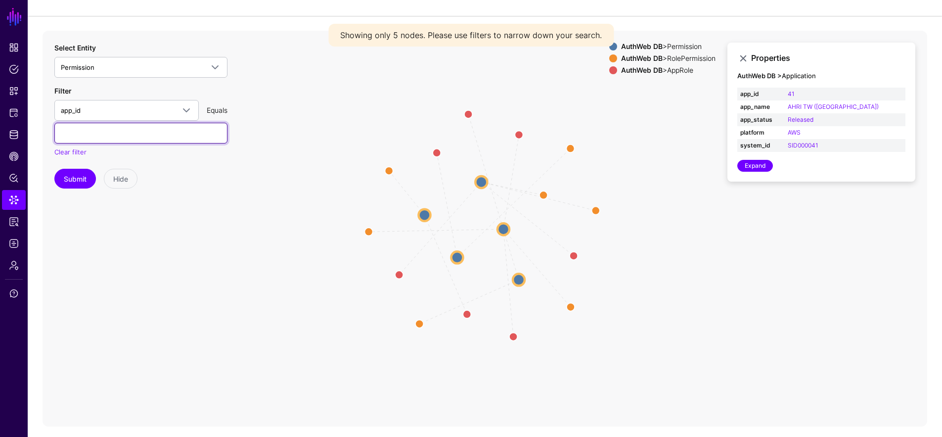
click at [118, 133] on input "text" at bounding box center [140, 133] width 173 height 21
paste input "**"
click at [70, 136] on input "**" at bounding box center [140, 133] width 173 height 21
click at [61, 133] on input "**" at bounding box center [140, 133] width 173 height 21
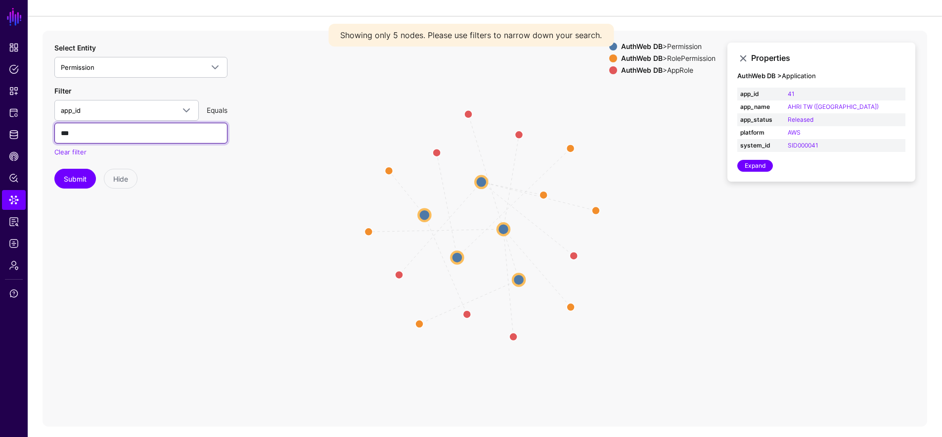
click at [61, 133] on input "**" at bounding box center [140, 133] width 173 height 21
click at [74, 178] on button "Submit" at bounding box center [75, 179] width 42 height 20
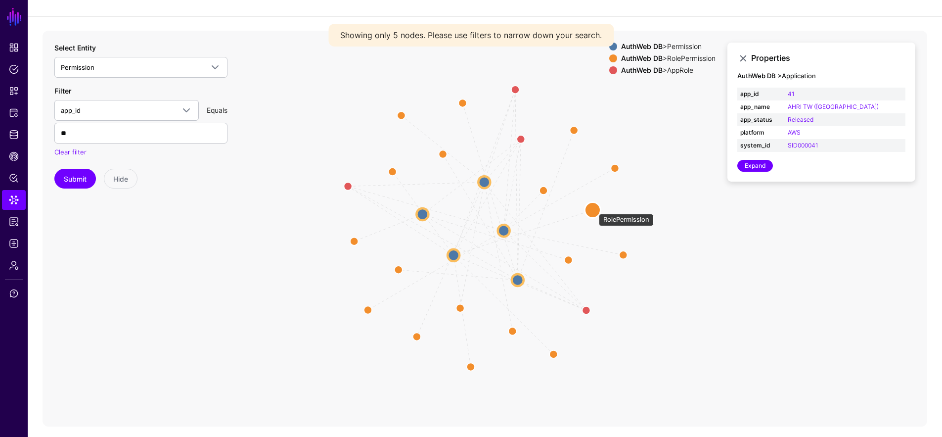
click at [594, 208] on circle at bounding box center [592, 210] width 16 height 16
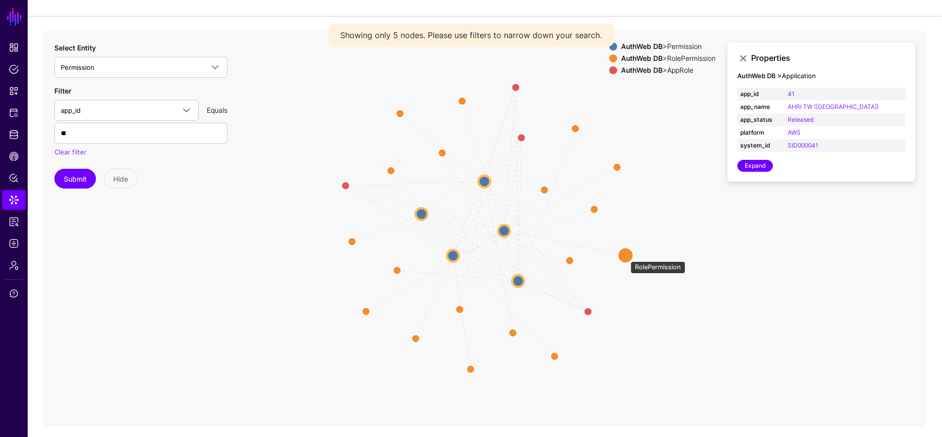
click at [632, 252] on circle at bounding box center [626, 255] width 16 height 16
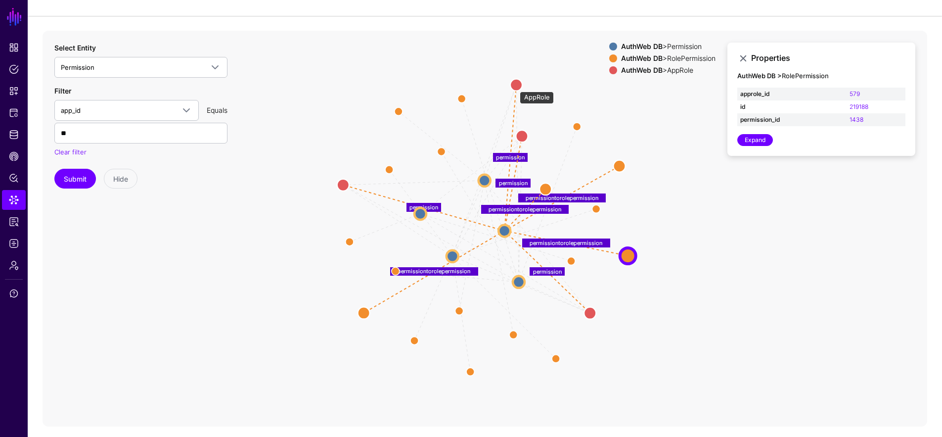
click at [515, 86] on circle at bounding box center [516, 85] width 12 height 12
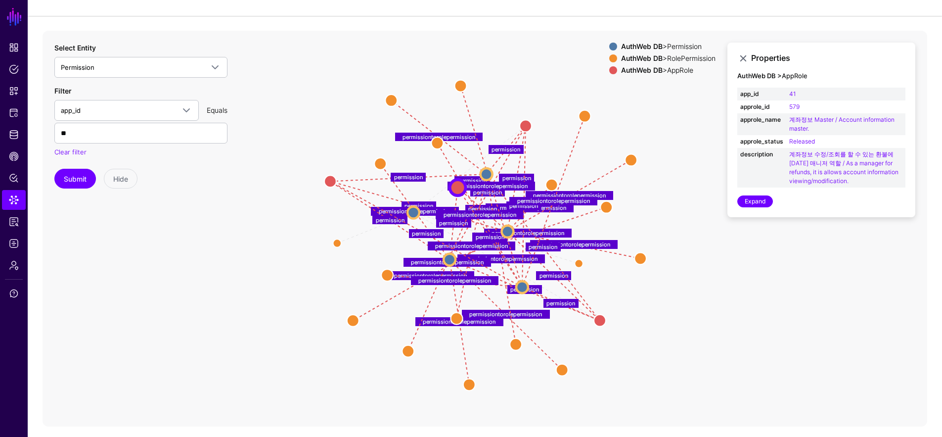
drag, startPoint x: 515, startPoint y: 86, endPoint x: 453, endPoint y: 185, distance: 117.5
click at [455, 187] on circle at bounding box center [458, 187] width 16 height 16
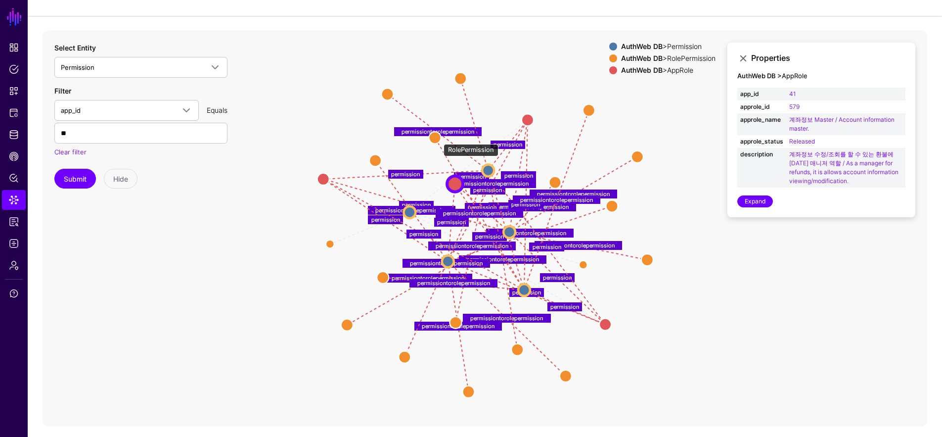
click at [439, 138] on circle at bounding box center [435, 138] width 12 height 12
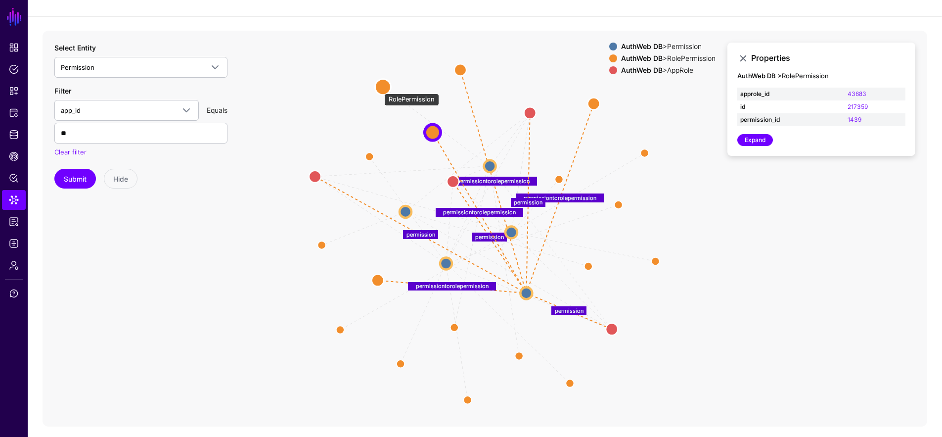
click at [379, 89] on circle at bounding box center [383, 87] width 16 height 16
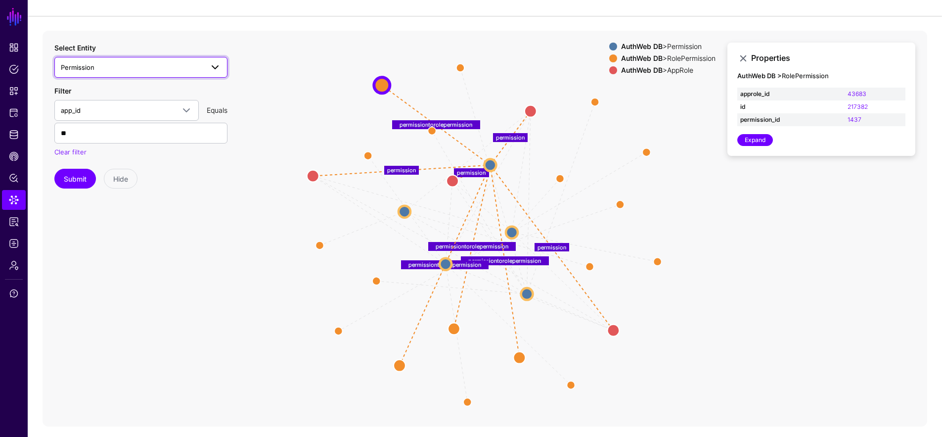
click at [119, 69] on span "Permission" at bounding box center [132, 67] width 142 height 11
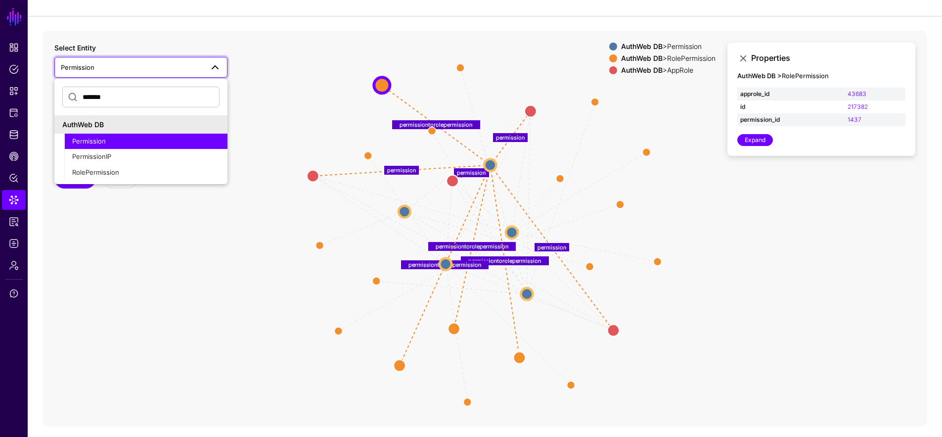
click at [121, 67] on span "Permission" at bounding box center [132, 67] width 142 height 11
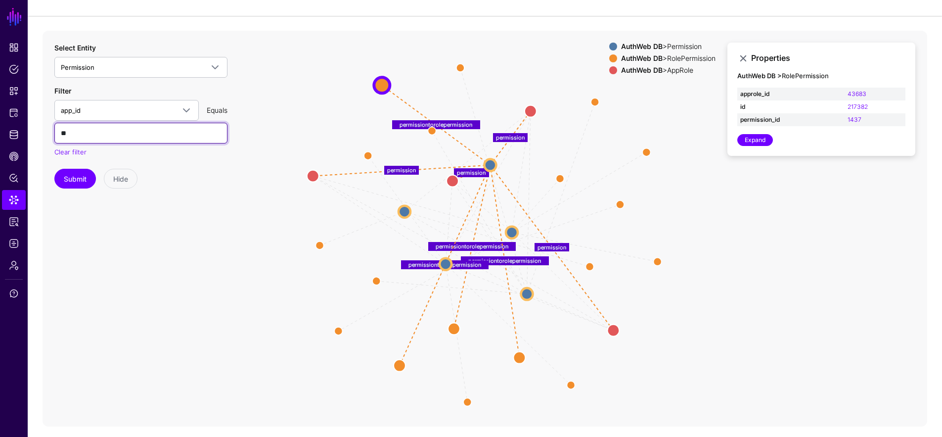
click at [110, 127] on input "**" at bounding box center [140, 133] width 173 height 21
paste input "**********"
type input "**********"
click at [88, 116] on link "app_id" at bounding box center [126, 110] width 144 height 21
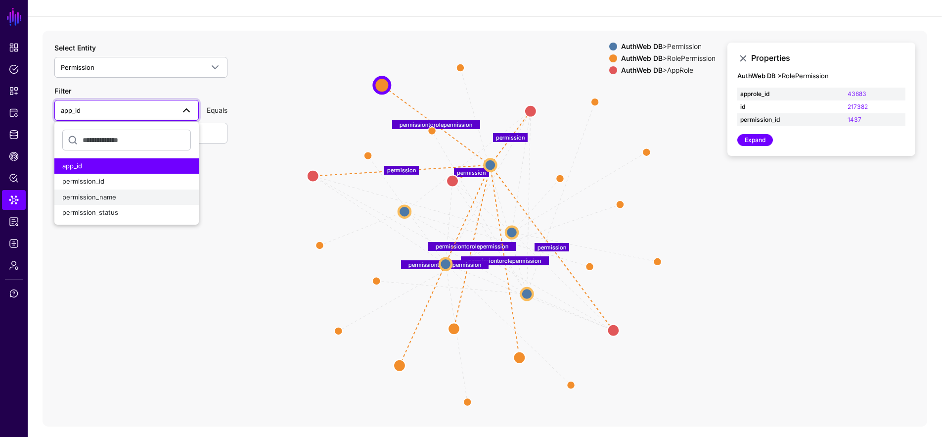
click at [104, 190] on button "permission_name" at bounding box center [126, 197] width 144 height 16
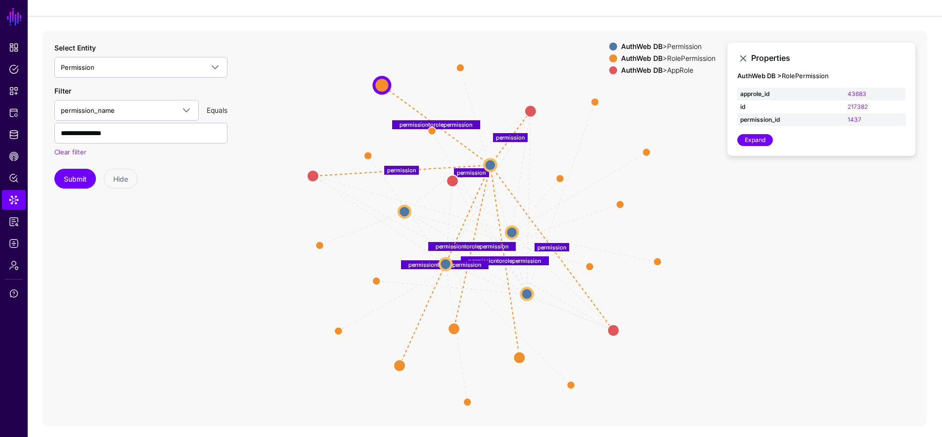
click at [87, 164] on div "**********" at bounding box center [140, 116] width 173 height 146
click at [83, 174] on button "Submit" at bounding box center [75, 179] width 42 height 20
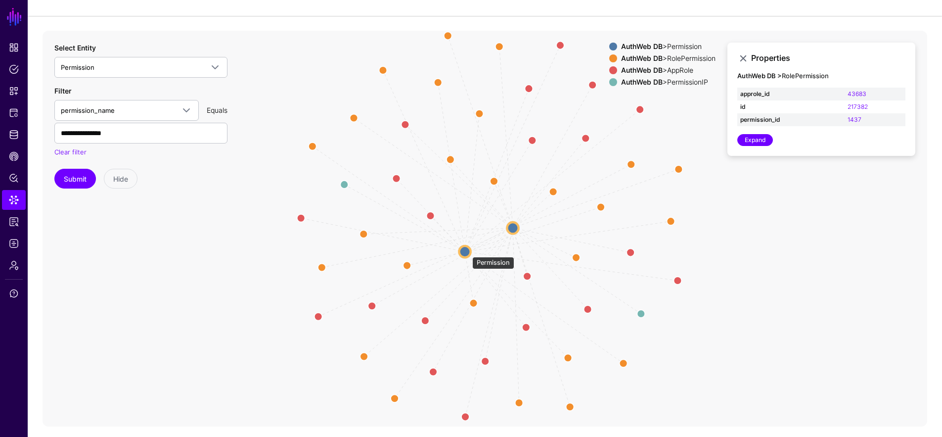
click at [467, 251] on circle at bounding box center [464, 251] width 11 height 11
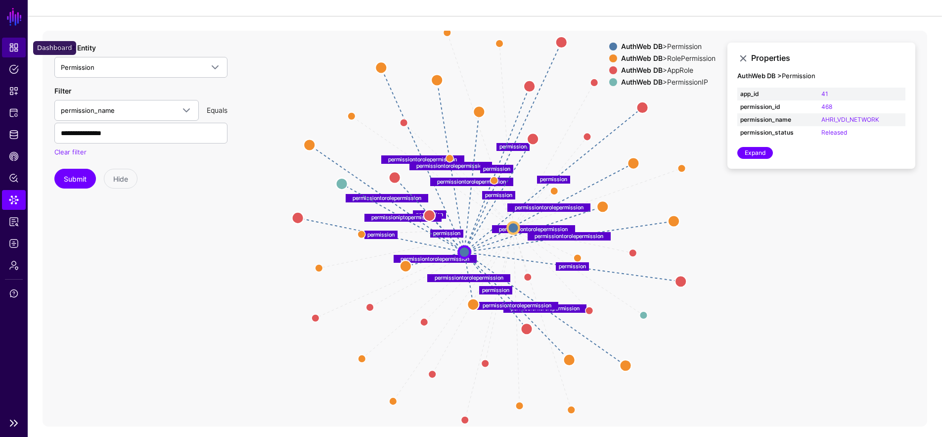
click at [14, 45] on span "Dashboard" at bounding box center [14, 48] width 10 height 10
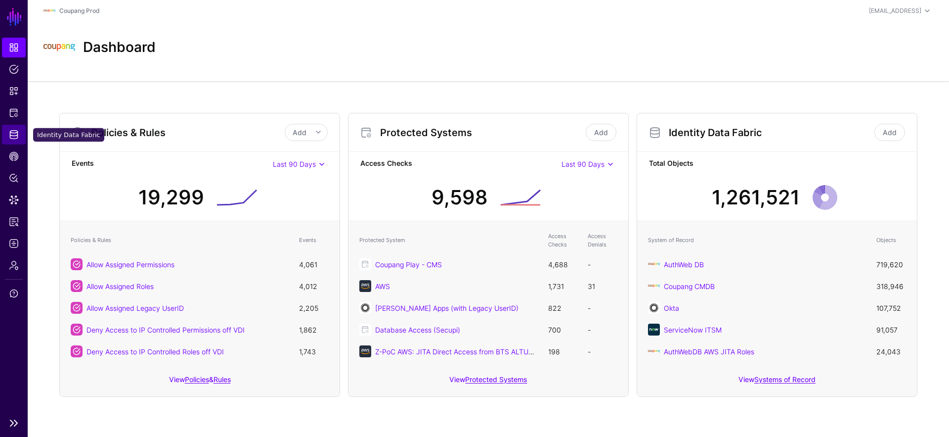
click at [14, 131] on span "Identity Data Fabric" at bounding box center [14, 135] width 10 height 10
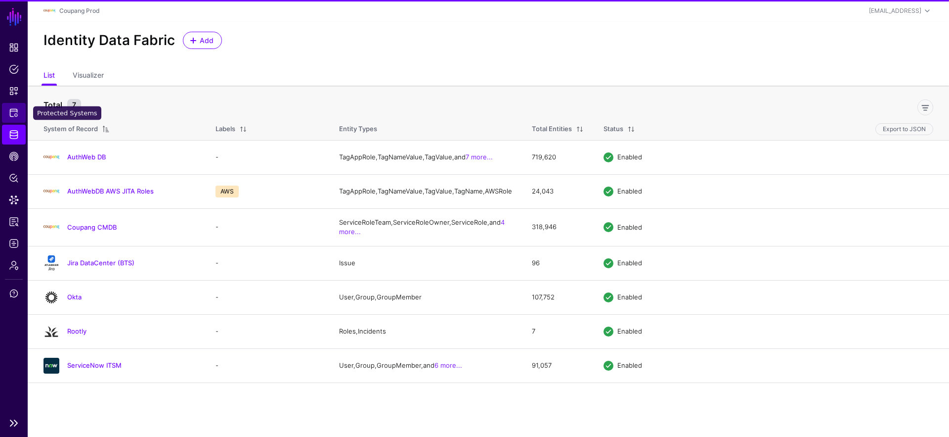
click at [21, 111] on link "Protected Systems" at bounding box center [14, 113] width 24 height 20
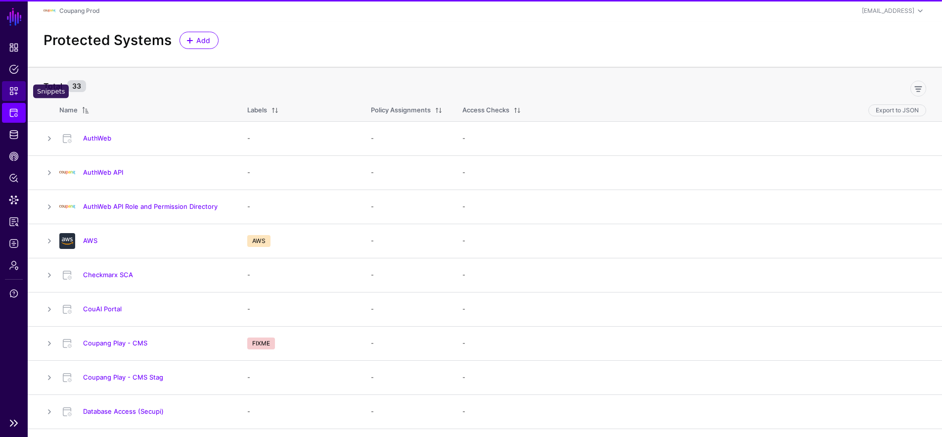
click at [12, 91] on span "Snippets" at bounding box center [14, 91] width 10 height 10
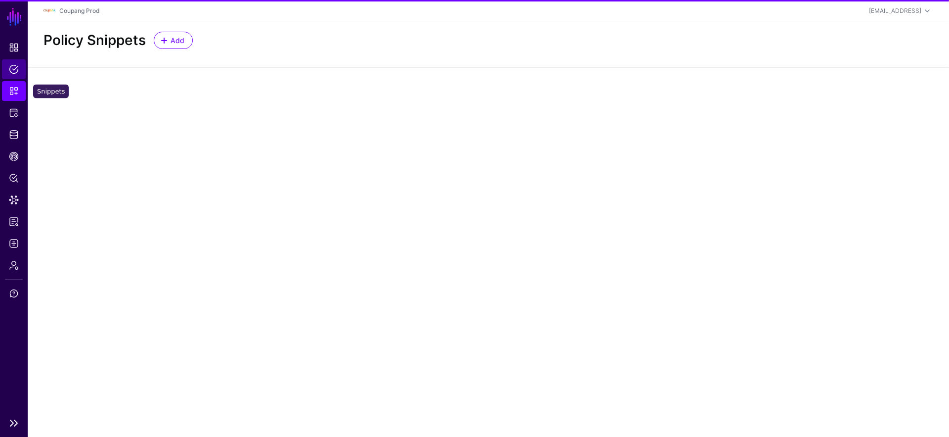
click at [15, 67] on span "Policies" at bounding box center [14, 69] width 10 height 10
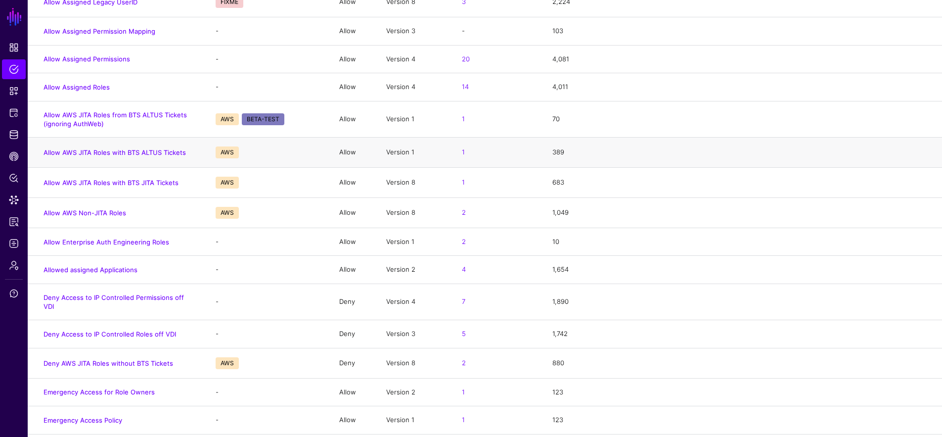
scroll to position [179, 0]
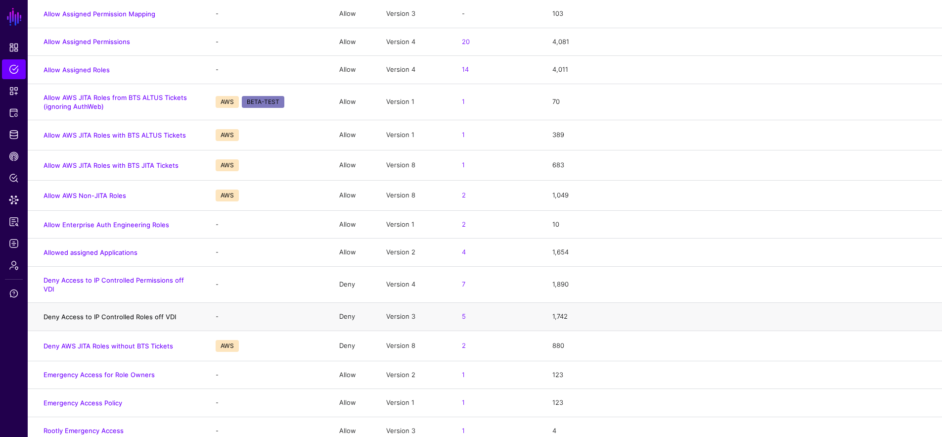
click at [149, 312] on link "Deny Access to IP Controlled Roles off VDI" at bounding box center [110, 316] width 133 height 8
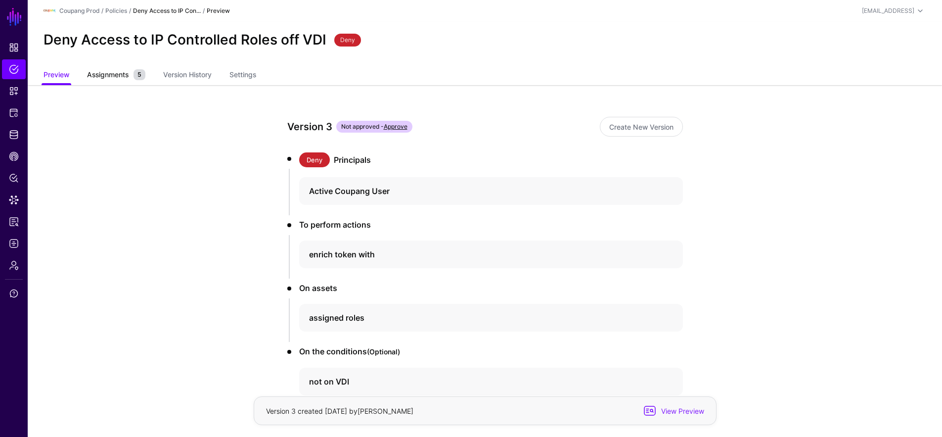
click at [109, 68] on link "Assignments 5" at bounding box center [116, 75] width 58 height 19
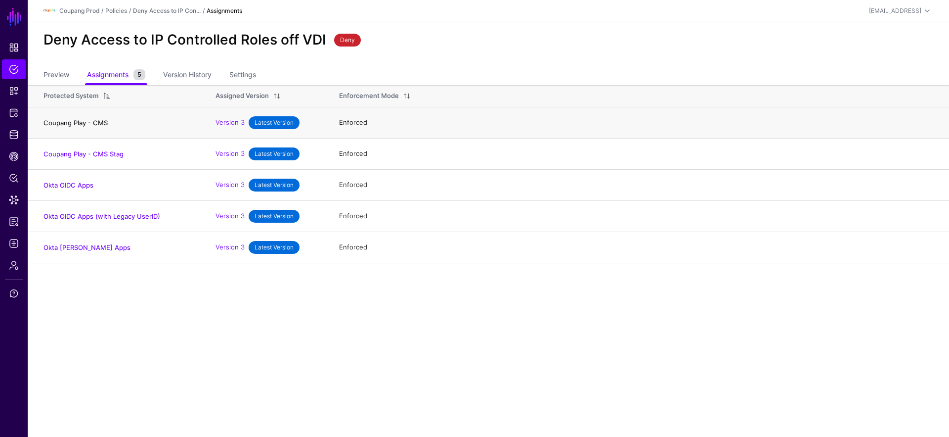
click at [87, 121] on link "Coupang Play - CMS" at bounding box center [76, 123] width 64 height 8
click at [89, 155] on link "Coupang Play - CMS Stag" at bounding box center [84, 154] width 80 height 8
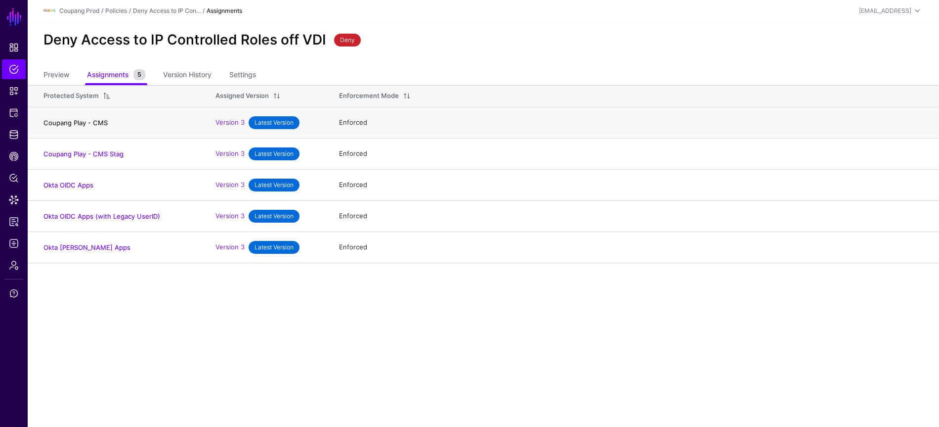
click at [106, 121] on h4 "Coupang Play - CMS" at bounding box center [120, 122] width 152 height 9
click at [99, 122] on link "Coupang Play - CMS" at bounding box center [76, 123] width 64 height 8
click at [107, 154] on link "Coupang Play - CMS Stag" at bounding box center [84, 154] width 80 height 8
click at [85, 182] on link "Okta OIDC Apps" at bounding box center [69, 185] width 50 height 8
click at [92, 216] on link "Okta OIDC Apps (with Legacy UserID)" at bounding box center [102, 216] width 117 height 8
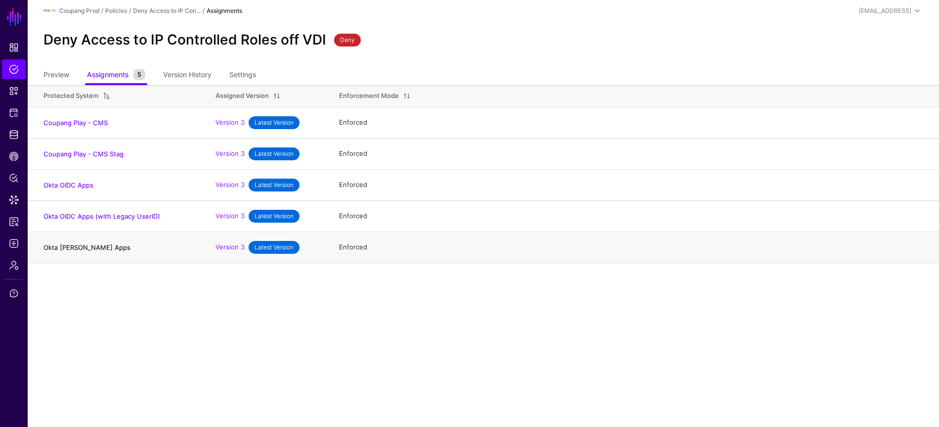
click at [81, 249] on link "Okta [PERSON_NAME] Apps" at bounding box center [87, 247] width 87 height 8
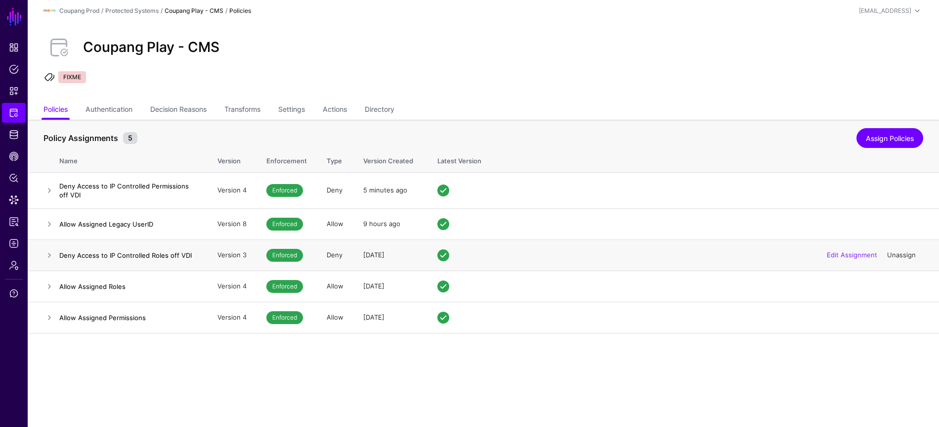
click at [901, 256] on link "Unassign" at bounding box center [902, 255] width 29 height 8
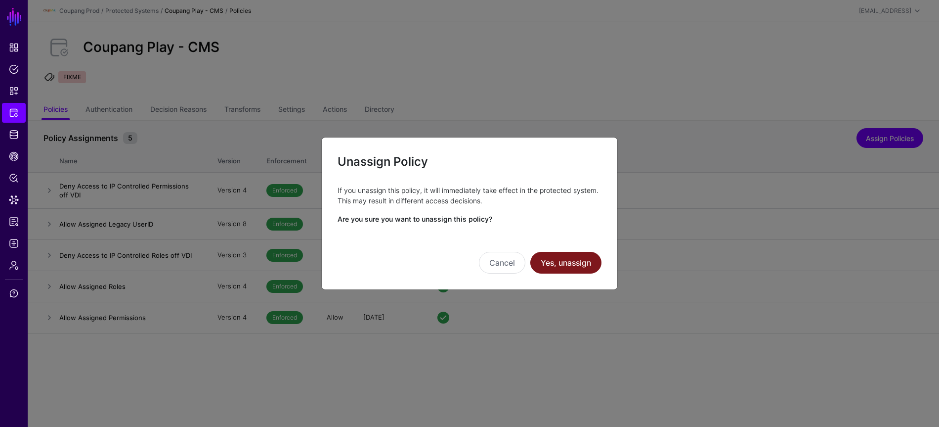
click at [571, 257] on button "Yes, unassign" at bounding box center [566, 263] width 71 height 22
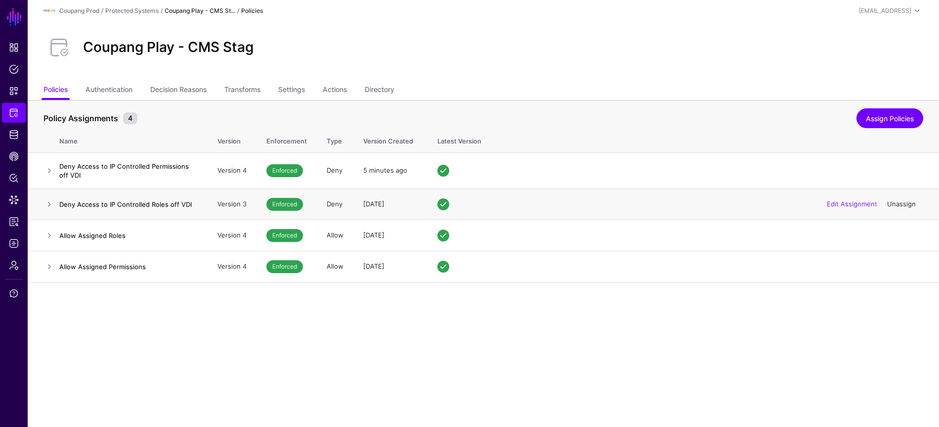
click at [896, 203] on link "Unassign" at bounding box center [902, 204] width 29 height 8
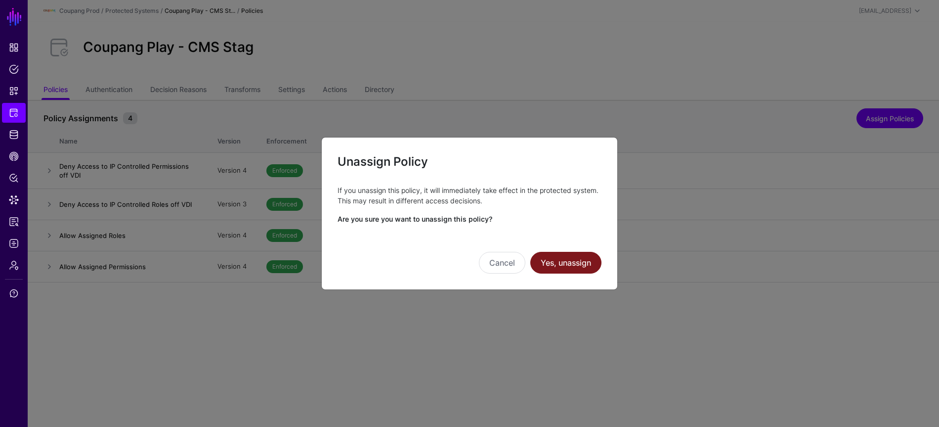
click at [554, 262] on button "Yes, unassign" at bounding box center [566, 263] width 71 height 22
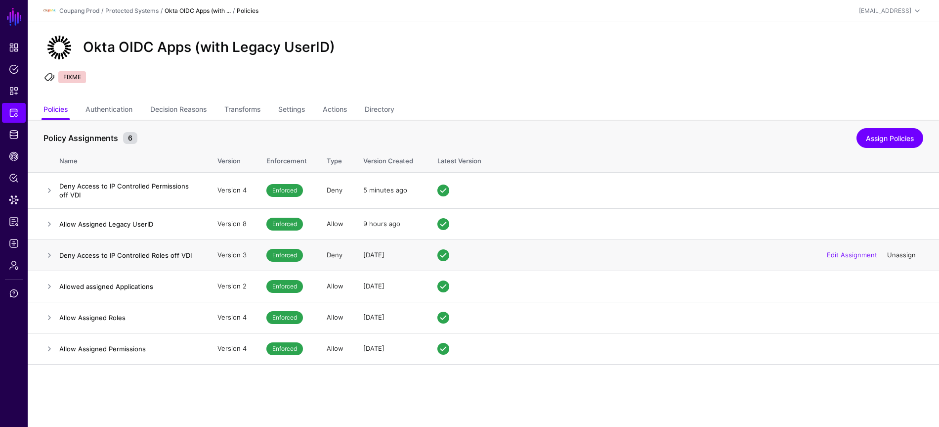
click at [898, 254] on link "Unassign" at bounding box center [902, 255] width 29 height 8
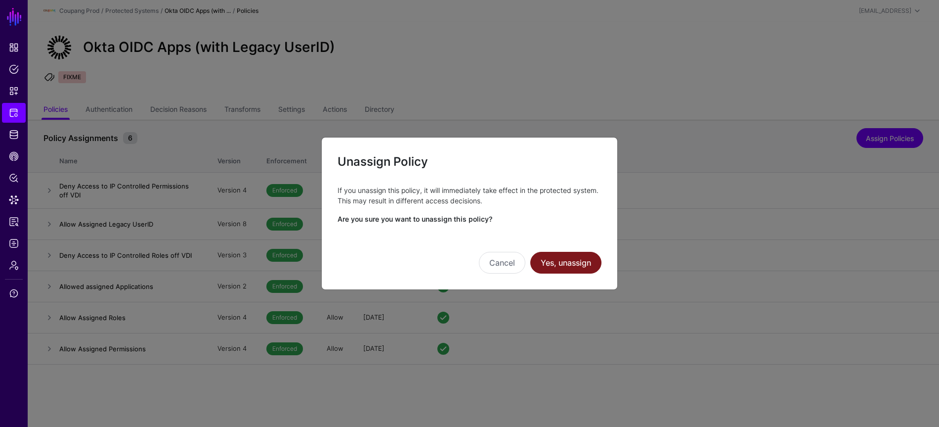
click at [582, 260] on button "Yes, unassign" at bounding box center [566, 263] width 71 height 22
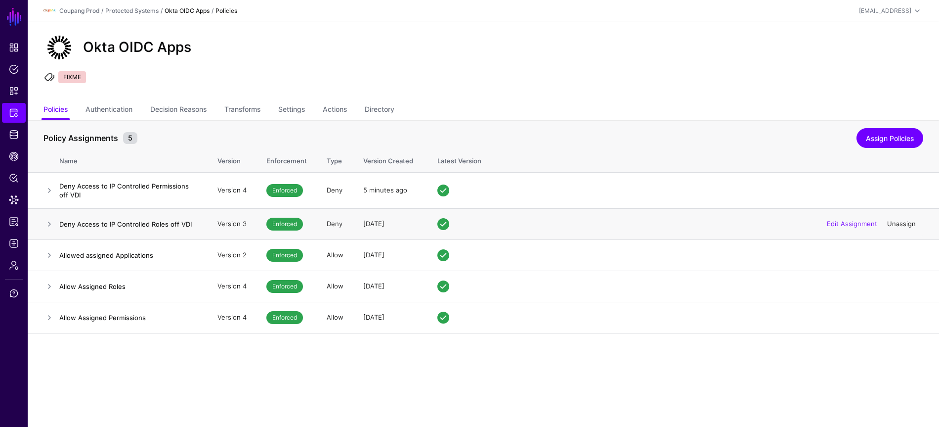
click at [912, 221] on link "Unassign" at bounding box center [902, 224] width 29 height 8
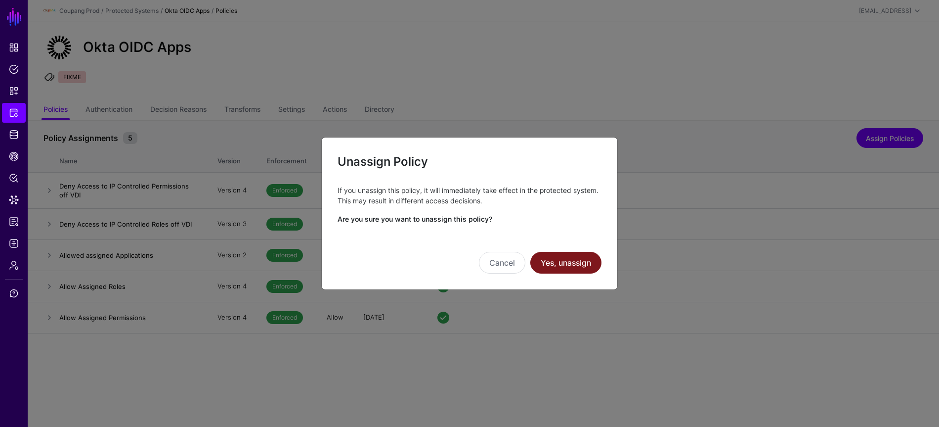
click at [586, 258] on button "Yes, unassign" at bounding box center [566, 263] width 71 height 22
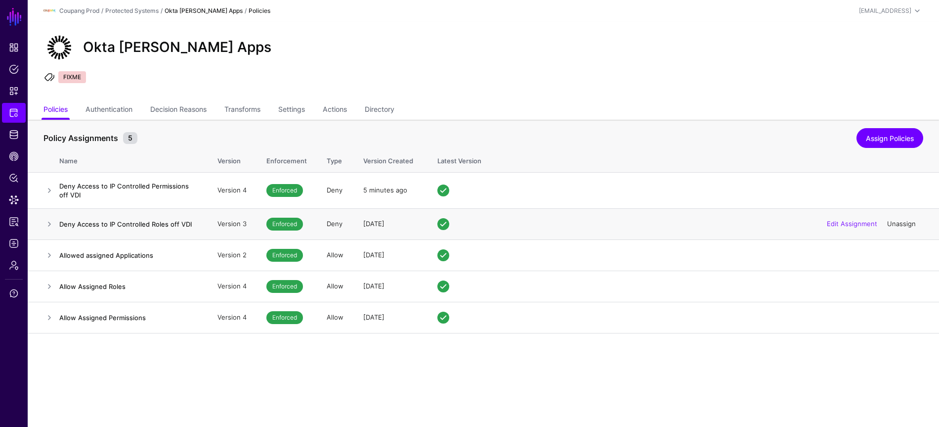
click at [890, 222] on link "Unassign" at bounding box center [902, 224] width 29 height 8
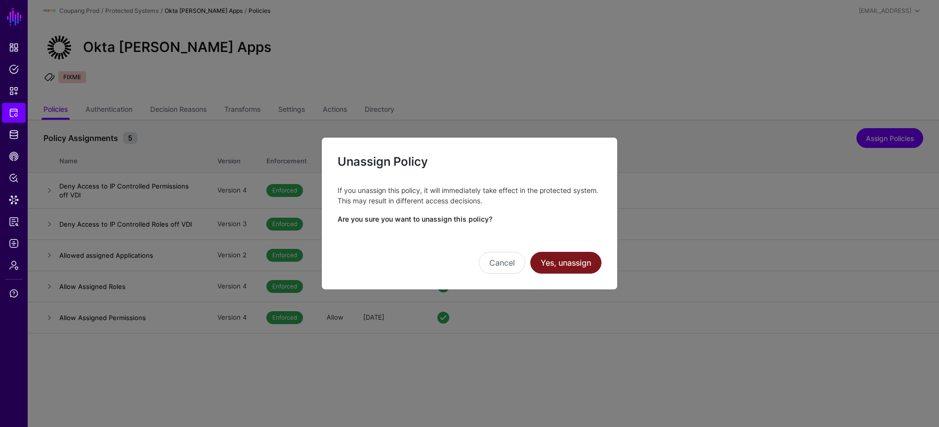
click at [581, 264] on button "Yes, unassign" at bounding box center [566, 263] width 71 height 22
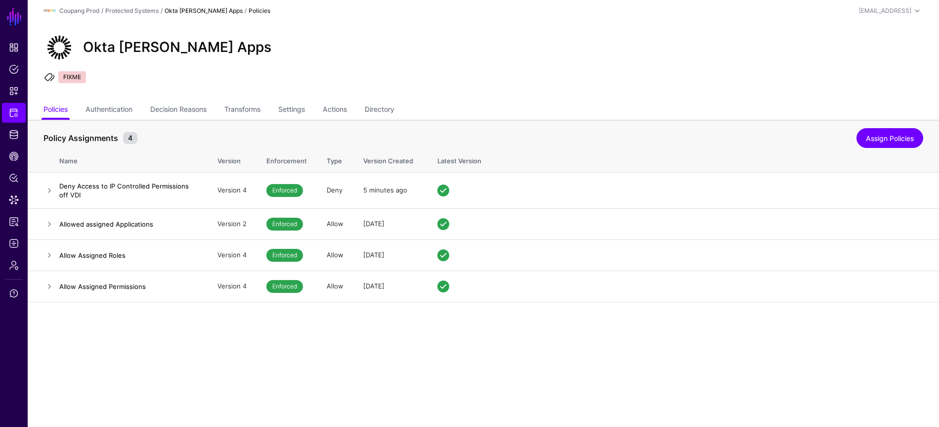
click at [304, 373] on main "SGNL Dashboard Policies Snippets Protected Systems Identity Data Fabric CAEP Hu…" at bounding box center [469, 213] width 939 height 427
